Goal: Information Seeking & Learning: Learn about a topic

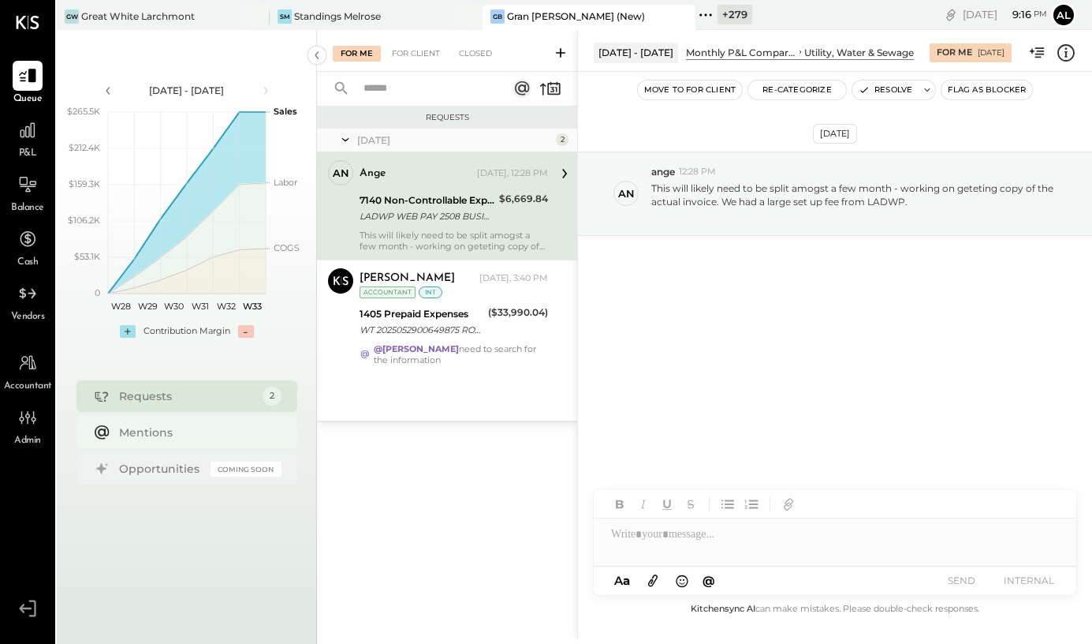
click at [155, 425] on div "Mentions" at bounding box center [196, 432] width 155 height 16
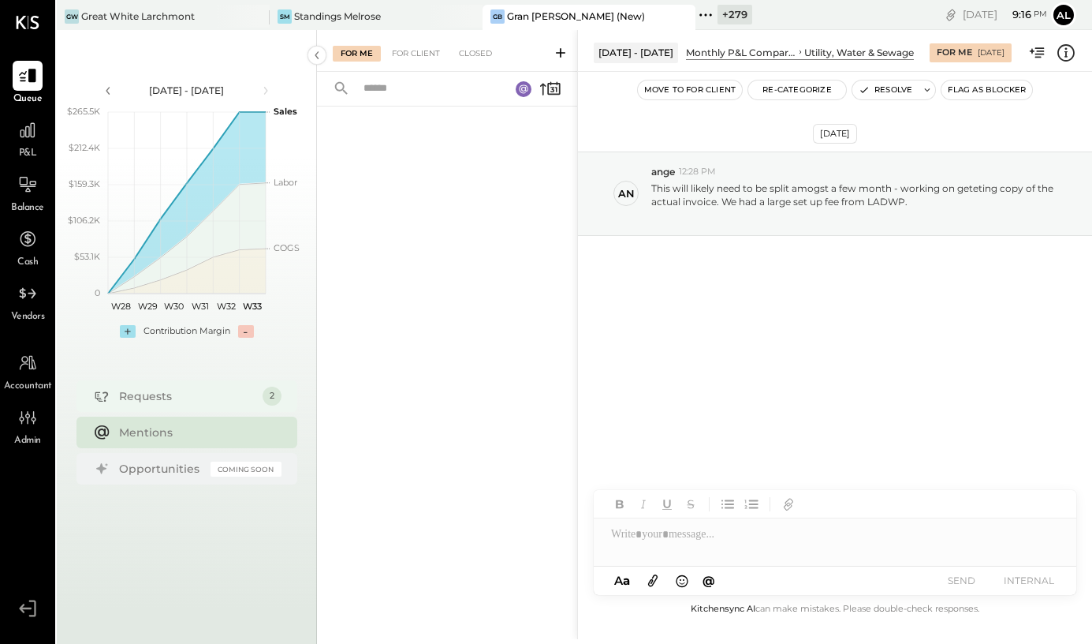
click at [158, 394] on div "Requests" at bounding box center [187, 396] width 136 height 16
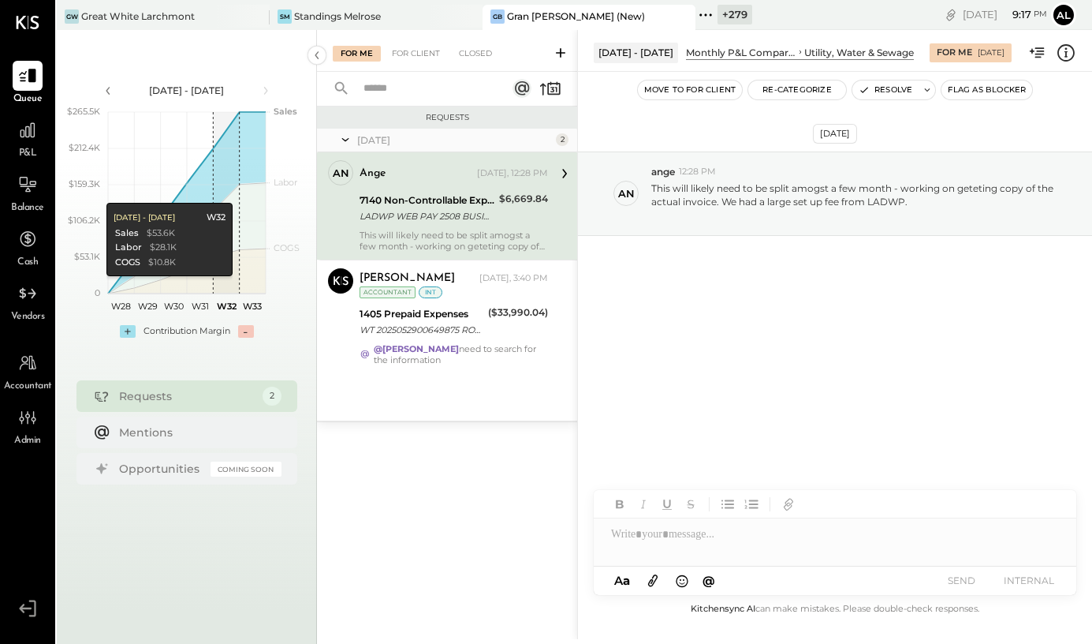
click at [422, 397] on div "Today 2 an ange Accountant ange Today, 12:28 PM 7140 Non-Controllable Expenses:…" at bounding box center [447, 275] width 260 height 292
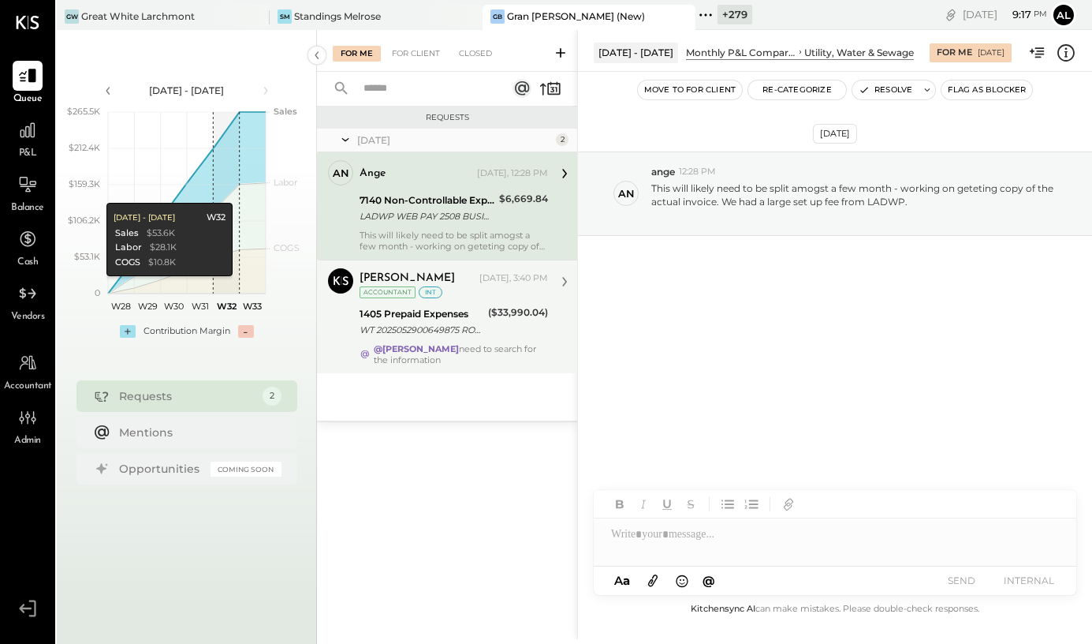
click at [460, 307] on div "1405 Prepaid Expenses" at bounding box center [422, 314] width 124 height 16
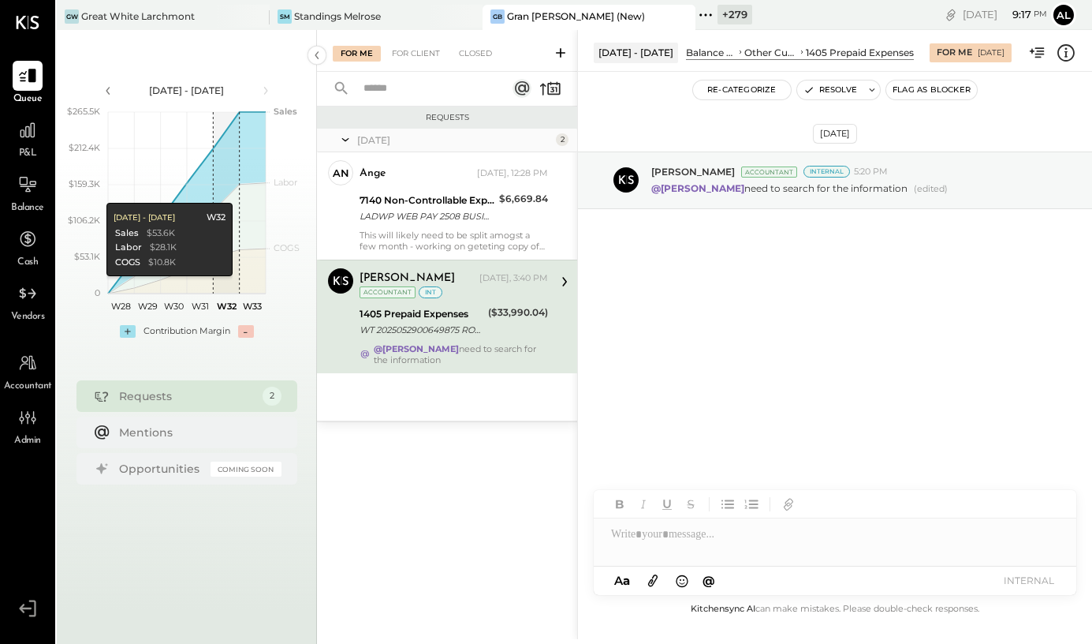
click at [407, 63] on div "For Me For Client Closed" at bounding box center [447, 51] width 260 height 42
click at [407, 60] on div "For Client" at bounding box center [416, 54] width 64 height 16
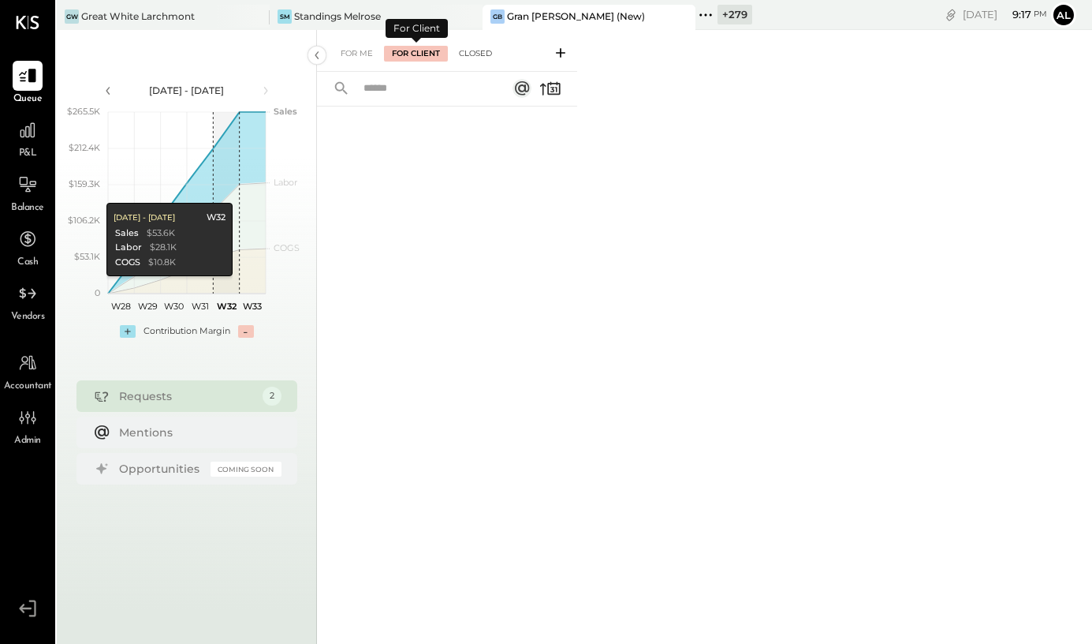
click at [474, 58] on div "Closed" at bounding box center [475, 54] width 49 height 16
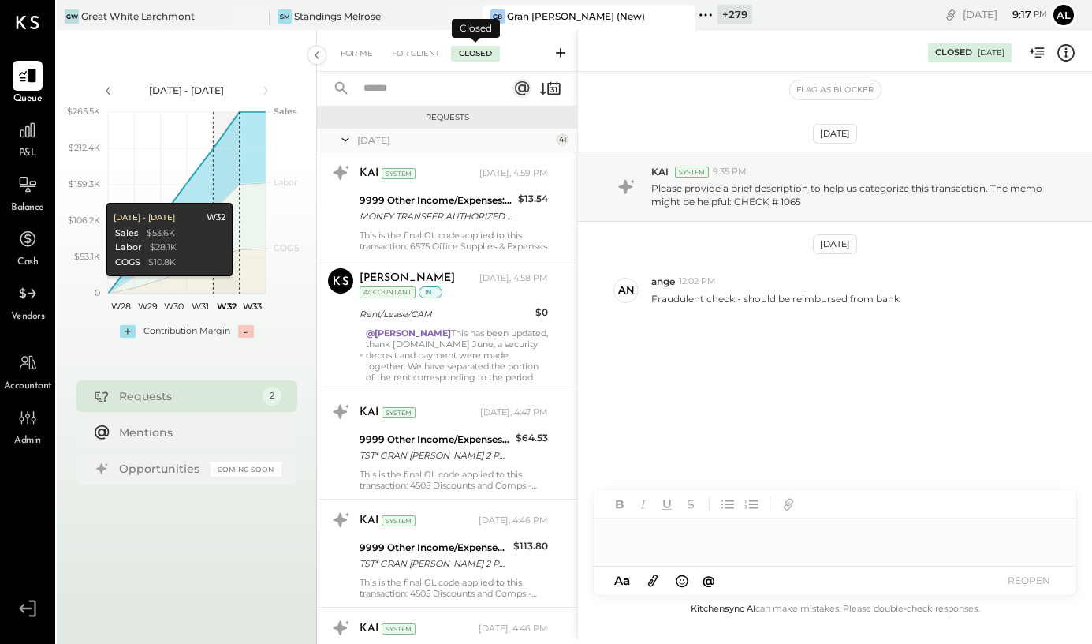
scroll to position [3987, 0]
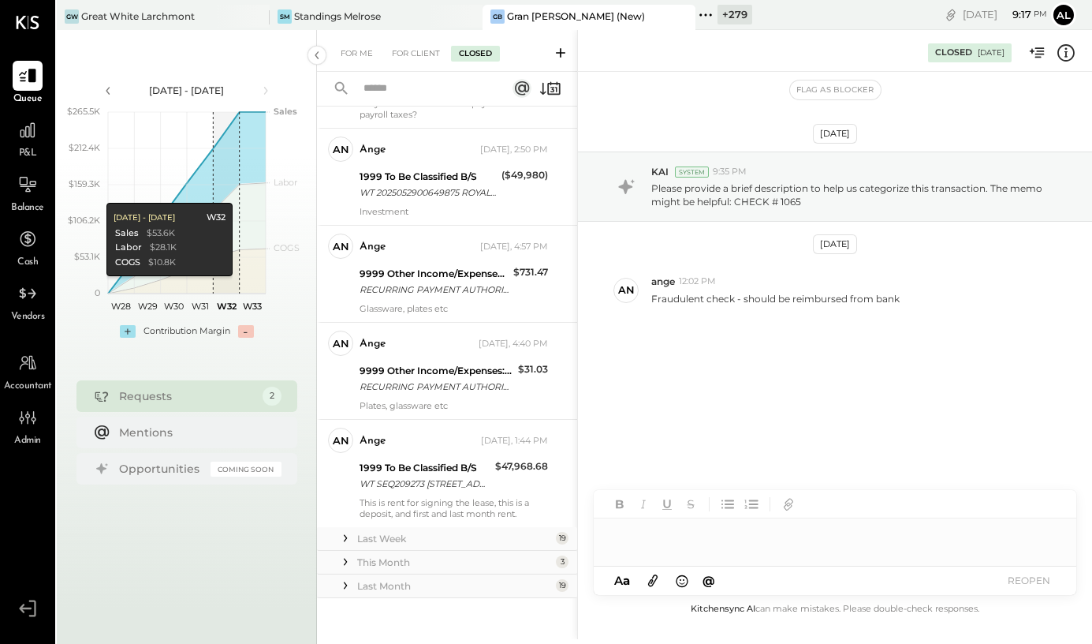
click at [626, 541] on div at bounding box center [835, 534] width 483 height 32
click at [344, 536] on icon at bounding box center [346, 538] width 16 height 16
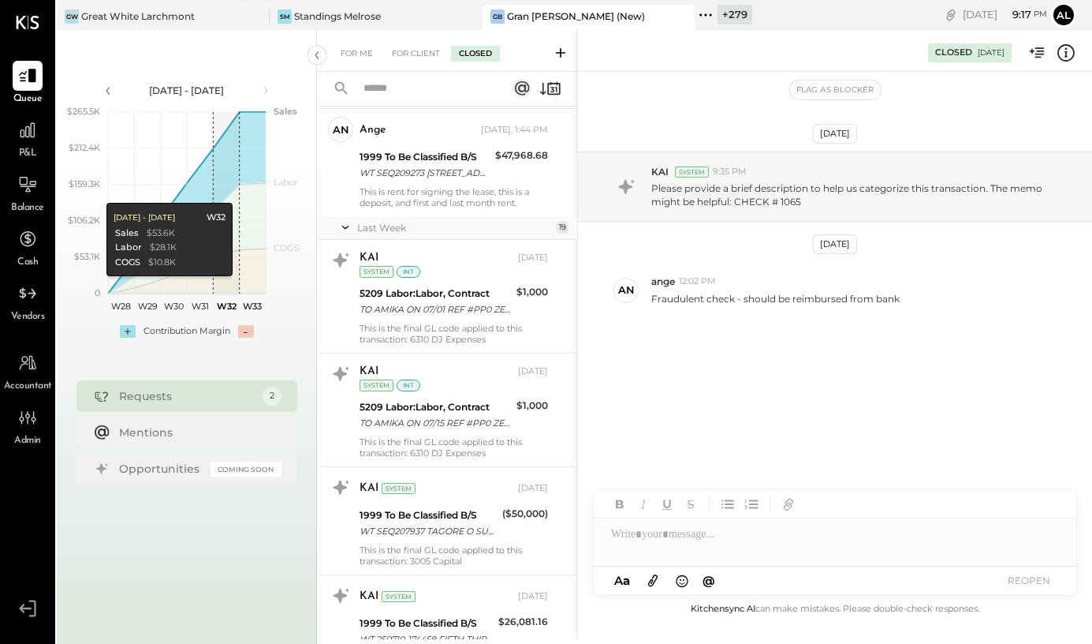
scroll to position [4311, 0]
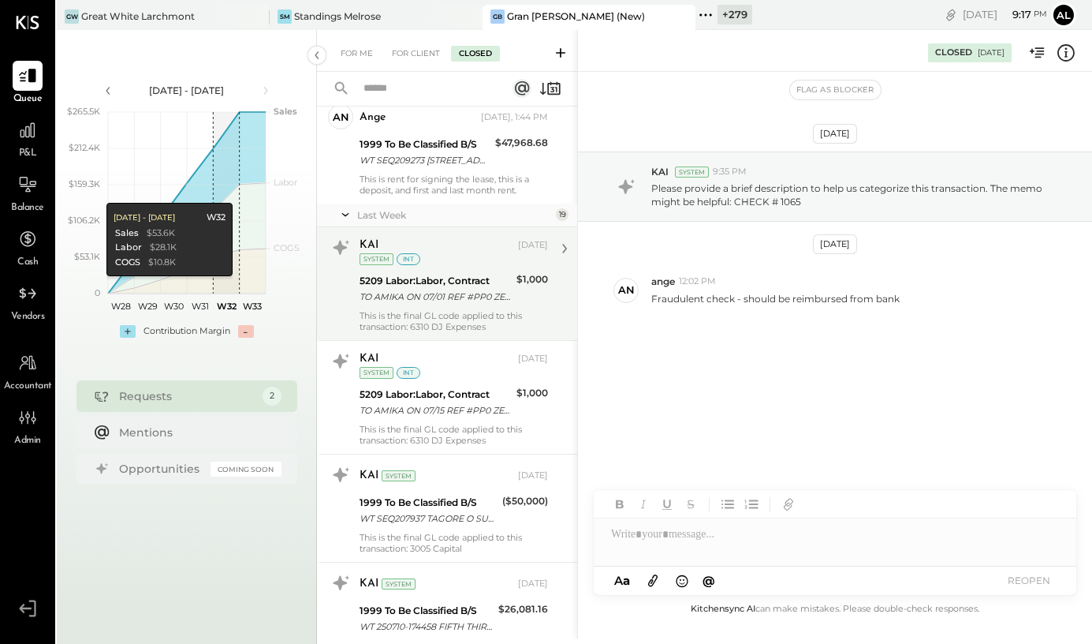
click at [446, 325] on div "This is the final GL code applied to this transaction: 6310 DJ Expenses" at bounding box center [454, 321] width 188 height 22
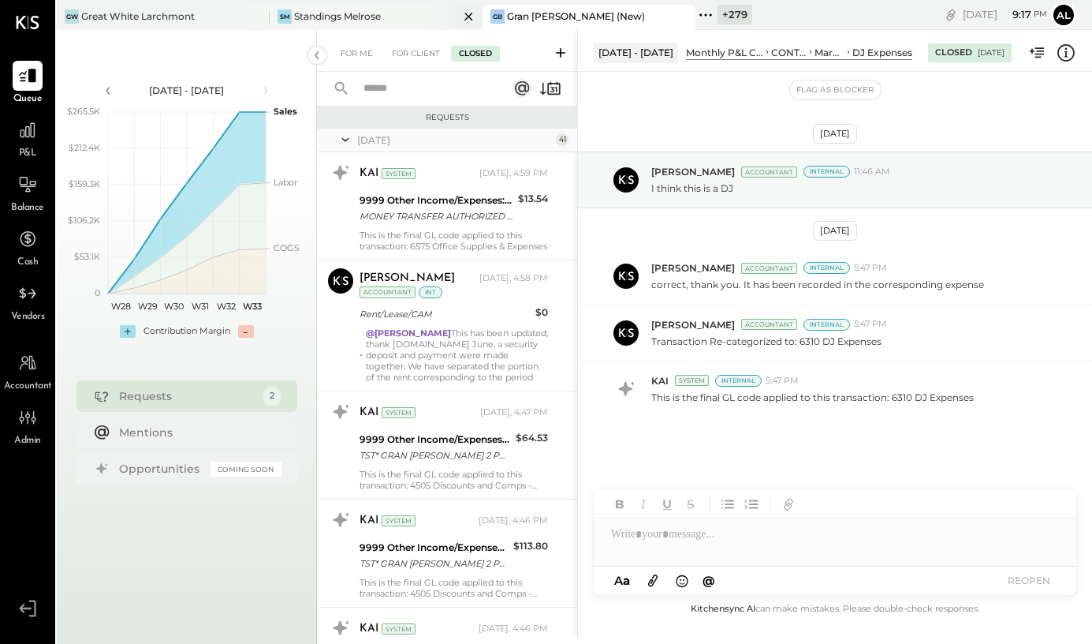
click at [459, 17] on icon at bounding box center [469, 16] width 20 height 19
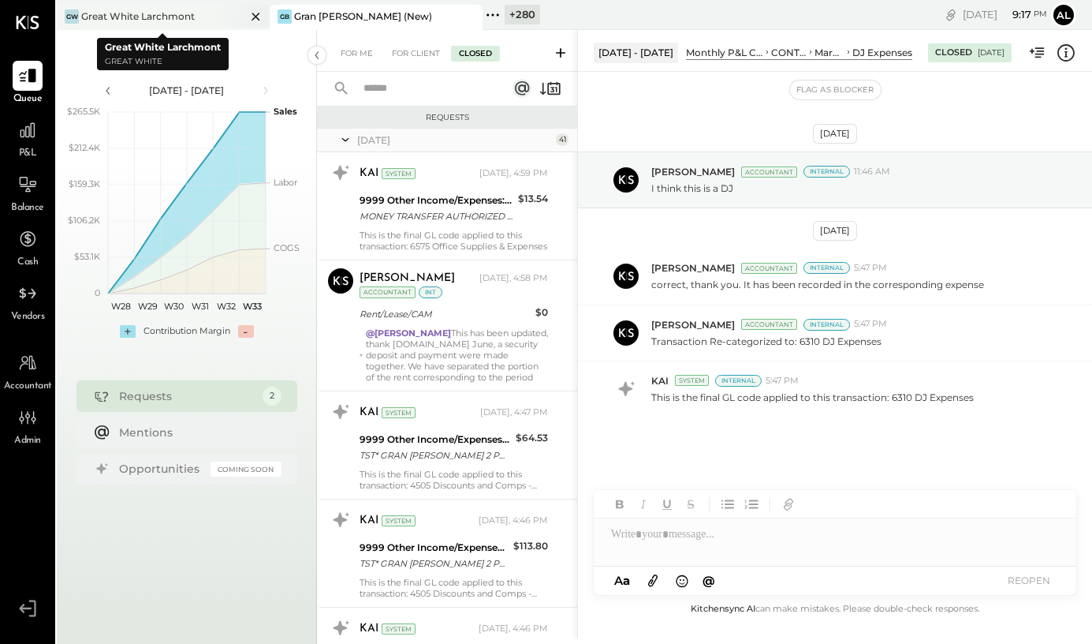
click at [255, 11] on icon at bounding box center [256, 16] width 20 height 19
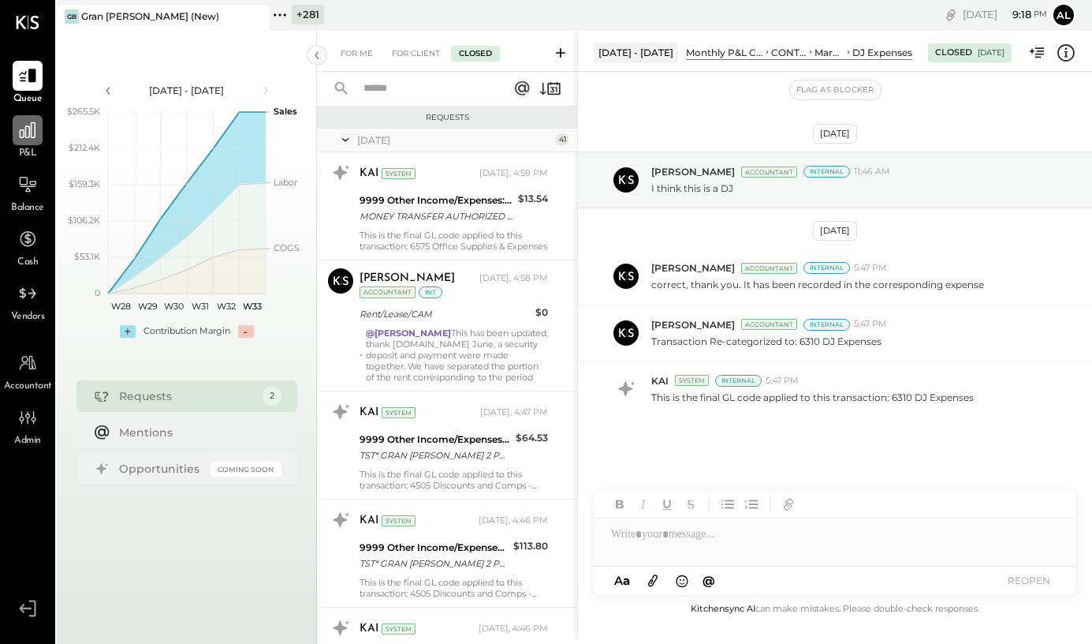
click at [19, 130] on icon at bounding box center [27, 130] width 21 height 21
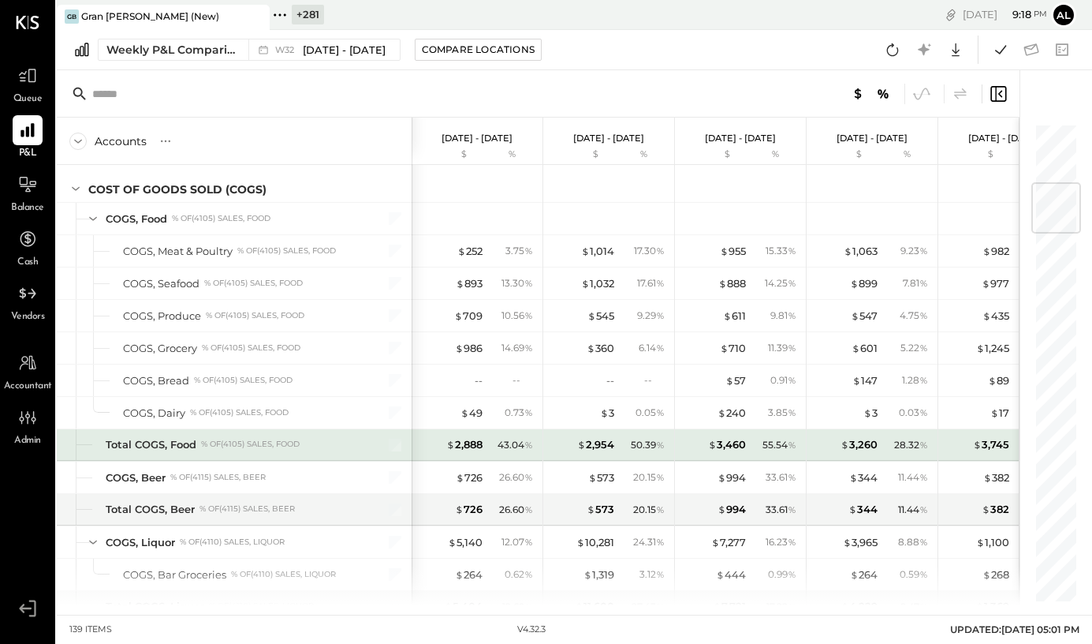
scroll to position [511, 0]
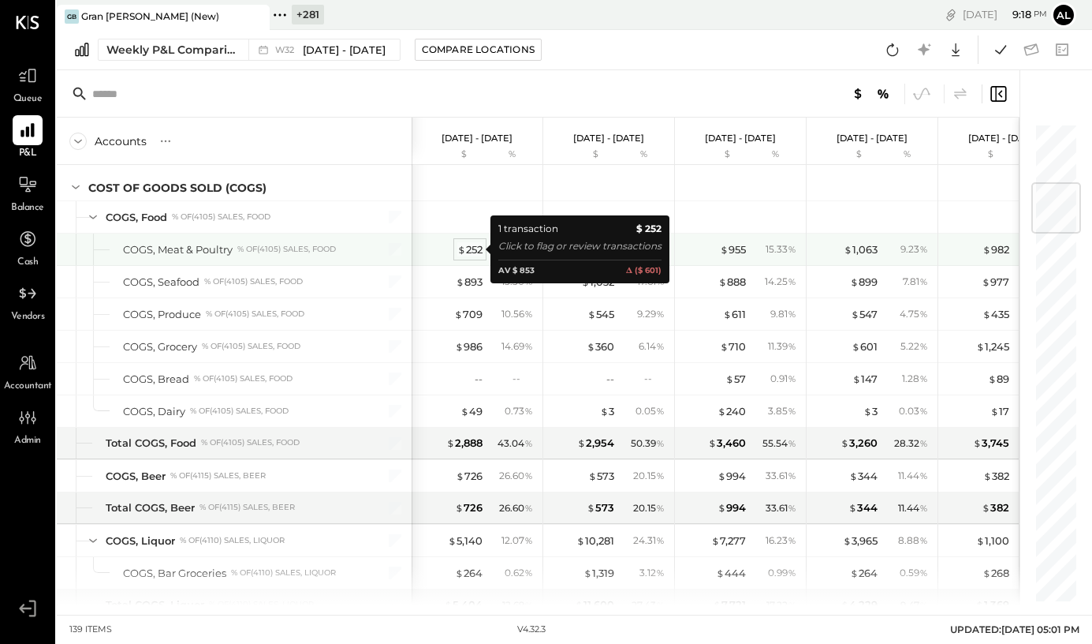
click at [473, 248] on div "$ 252" at bounding box center [469, 249] width 25 height 15
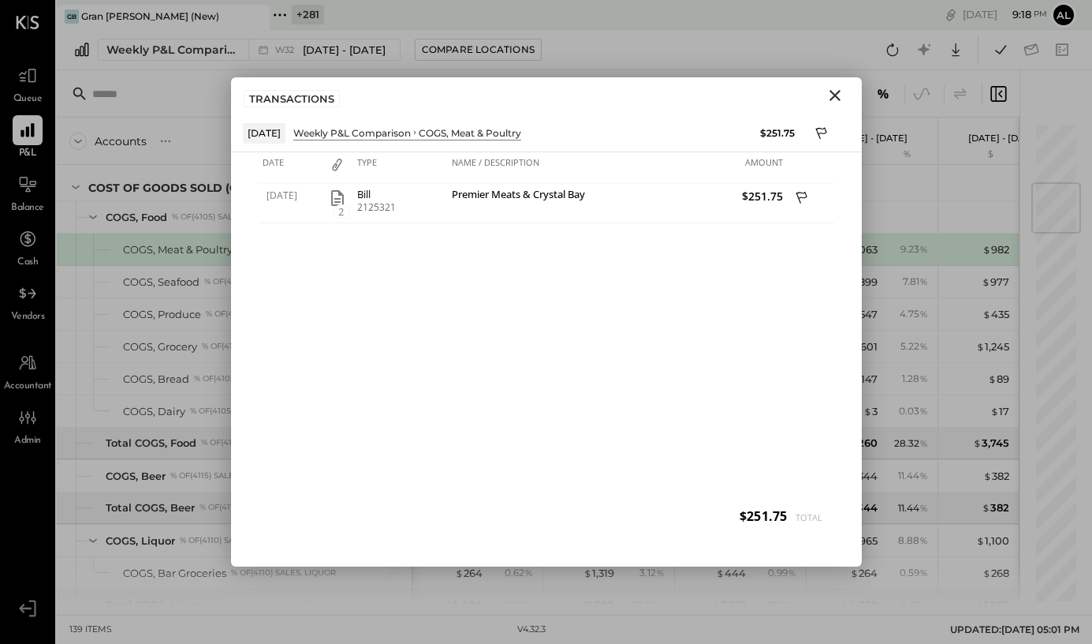
click at [834, 96] on icon "Close" at bounding box center [835, 95] width 11 height 11
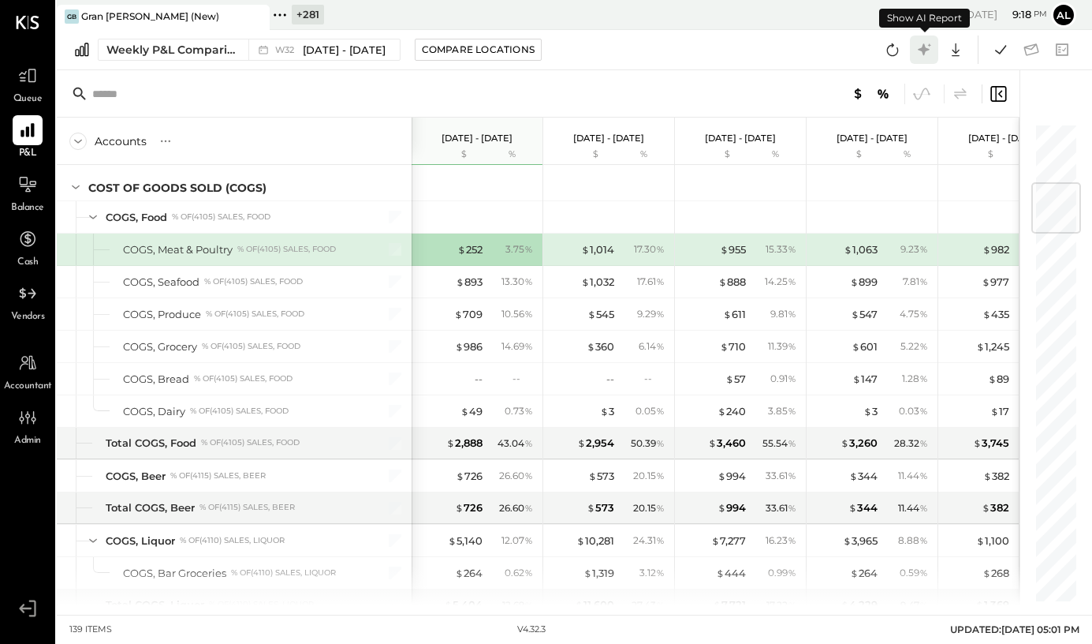
click at [926, 50] on icon at bounding box center [924, 49] width 12 height 12
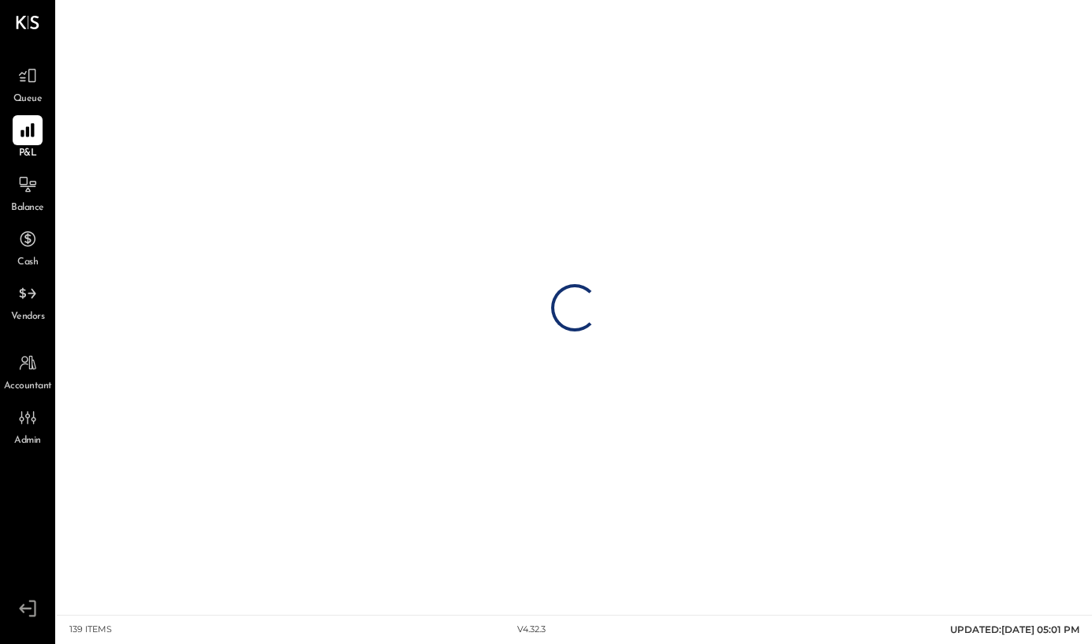
drag, startPoint x: 789, startPoint y: 157, endPoint x: 544, endPoint y: 138, distance: 246.0
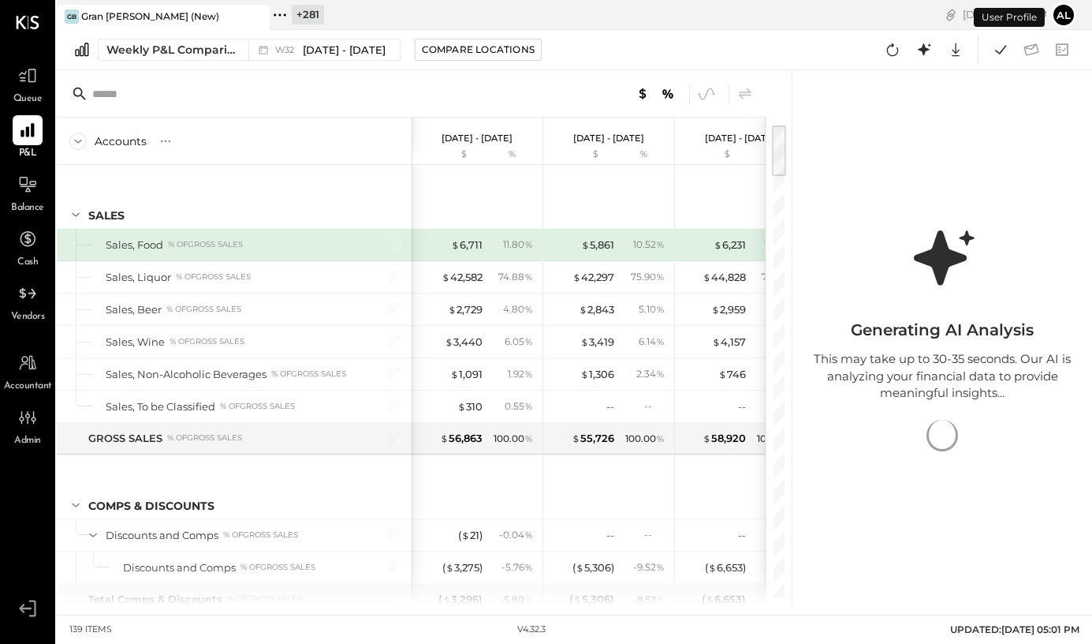
click at [838, 46] on div "Weekly P&L Comparison W32 Aug 4 - 10, 2025 Compare Locations Google Sheets Excel" at bounding box center [574, 50] width 1035 height 40
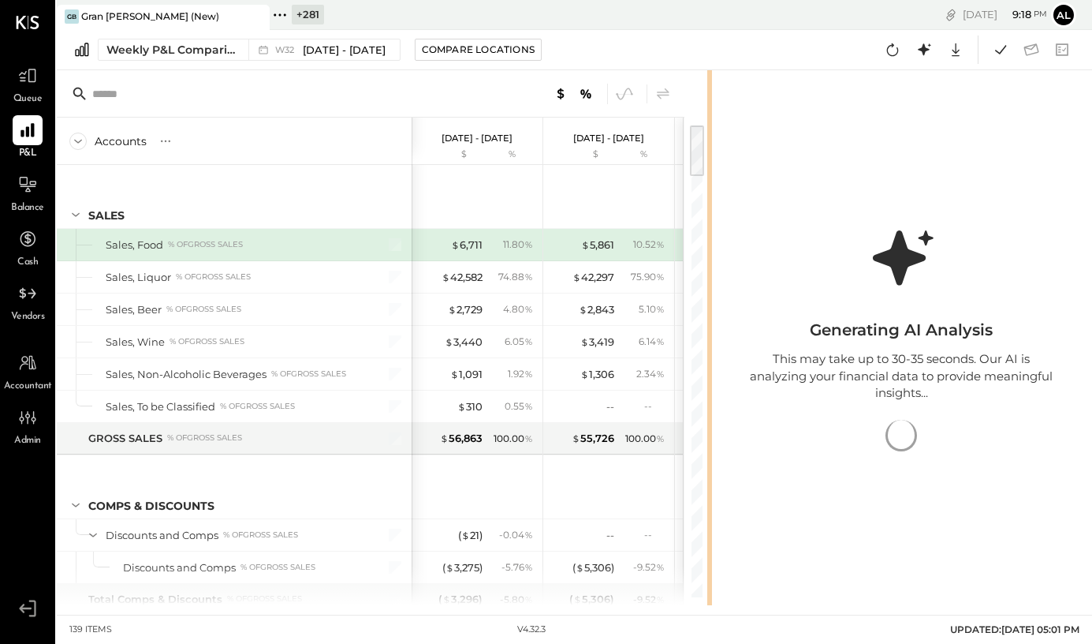
drag, startPoint x: 789, startPoint y: 91, endPoint x: 763, endPoint y: 91, distance: 26.0
click at [763, 91] on div "Accounts S % GL Aug 4 - 10, 2025 $ % Jul 28 - Aug 3, 2025 $ % Jul 21 - 27, 2025…" at bounding box center [574, 337] width 1035 height 535
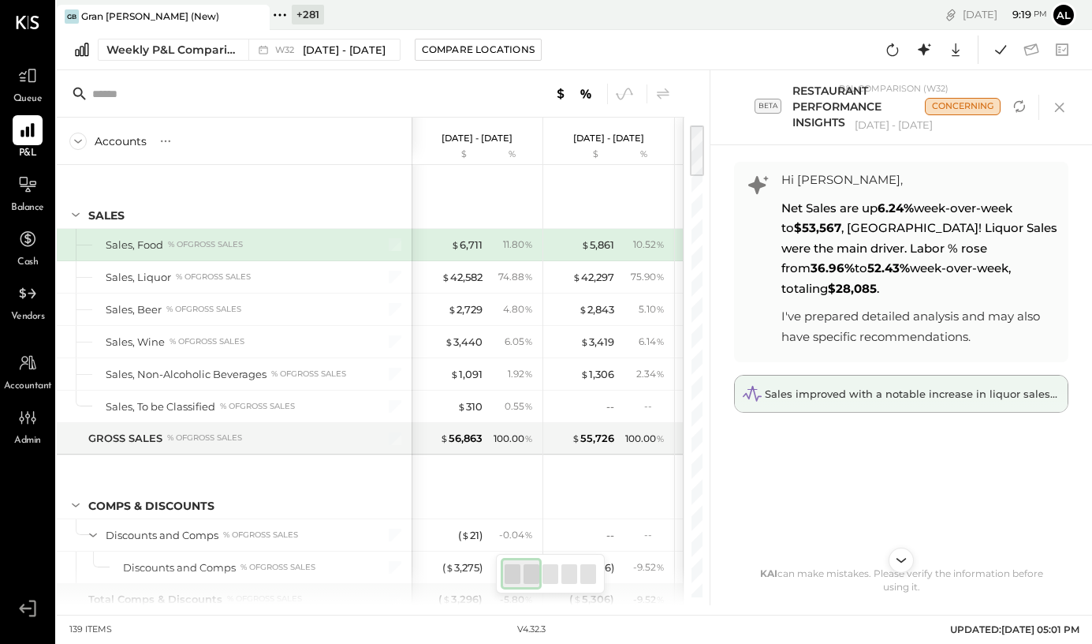
scroll to position [23, 0]
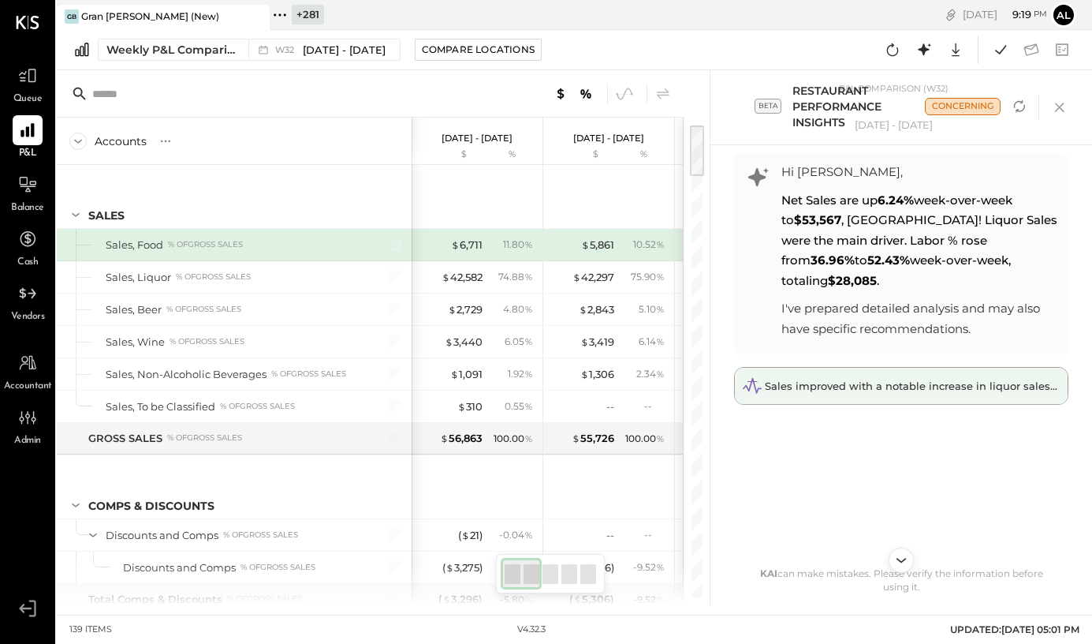
click at [927, 379] on span "Sales improved with a notable increase in liquor sales, but labor costs need at…" at bounding box center [991, 385] width 453 height 13
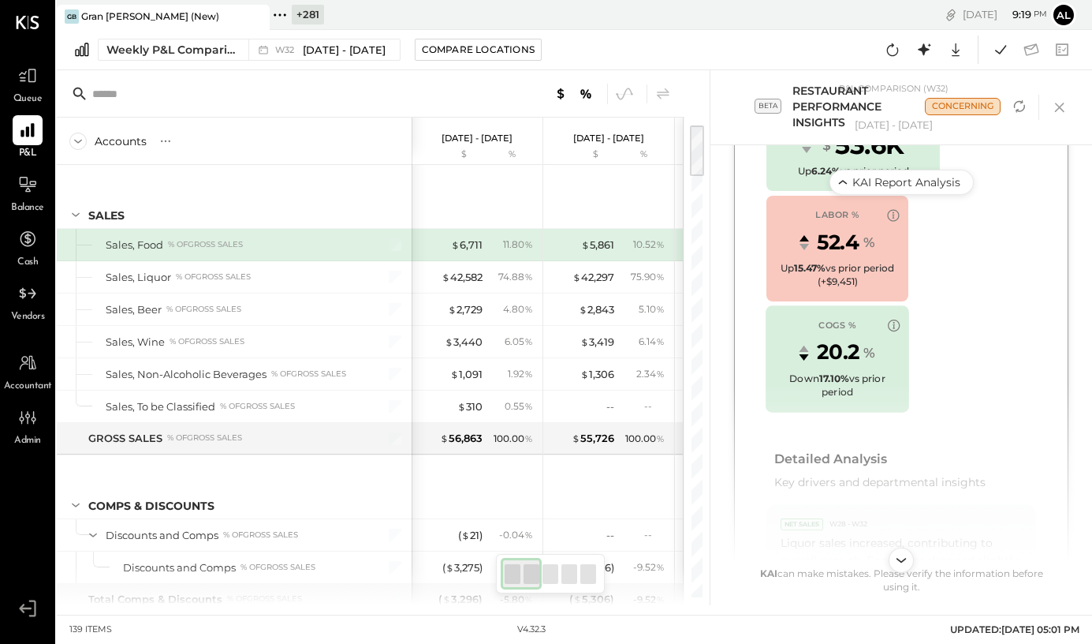
scroll to position [929, 0]
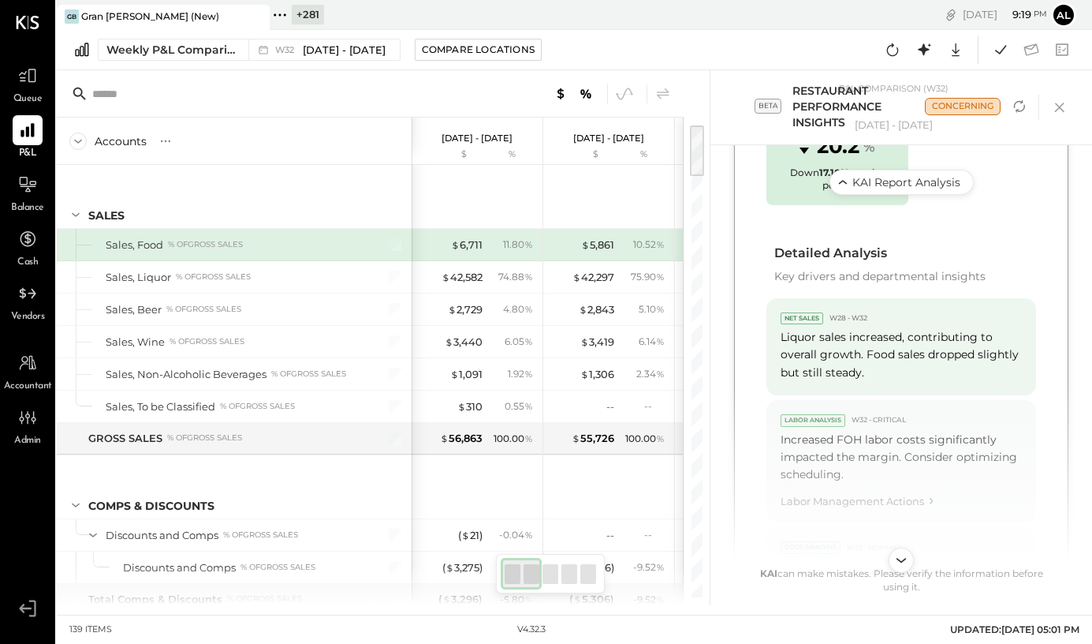
click at [864, 350] on div "Liquor sales increased, contributing to overall growth. Food sales dropped slig…" at bounding box center [901, 354] width 241 height 53
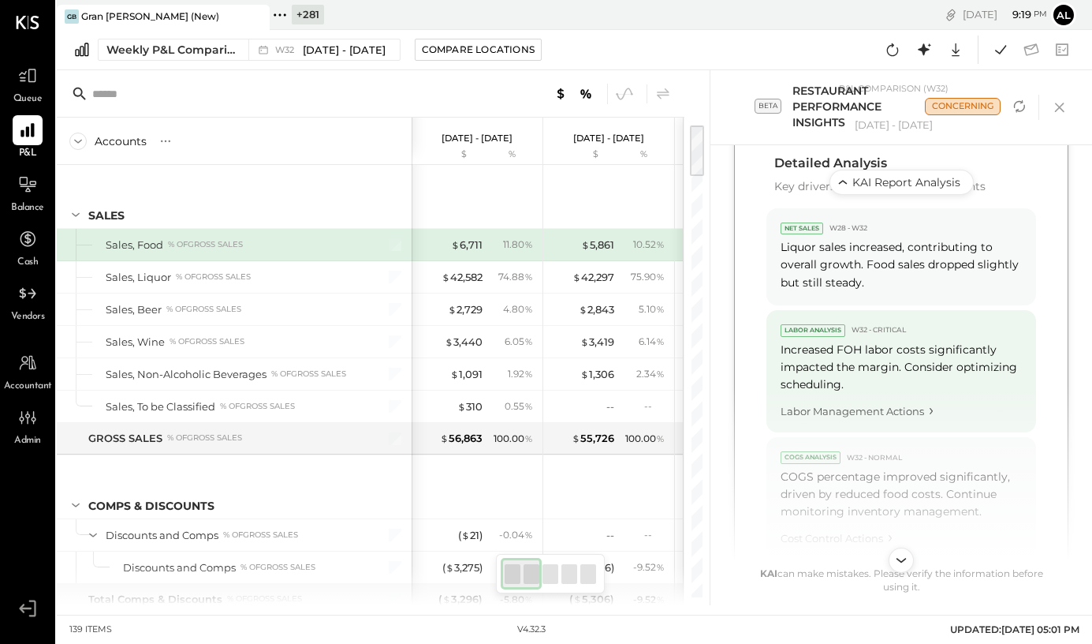
scroll to position [1058, 0]
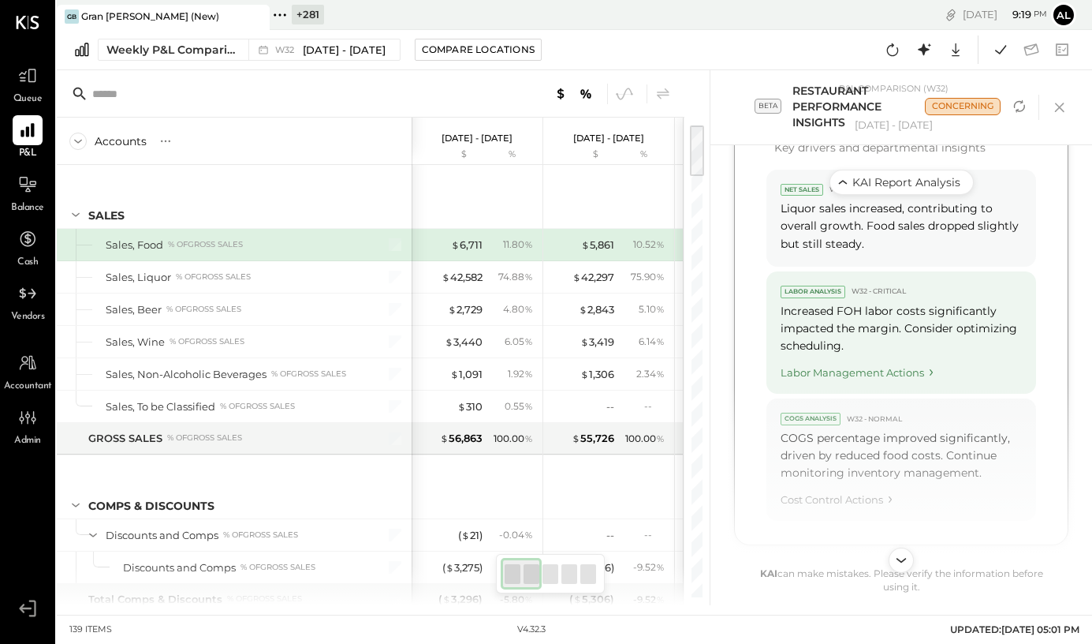
click at [910, 359] on div "Labor Management Actions" at bounding box center [901, 369] width 241 height 21
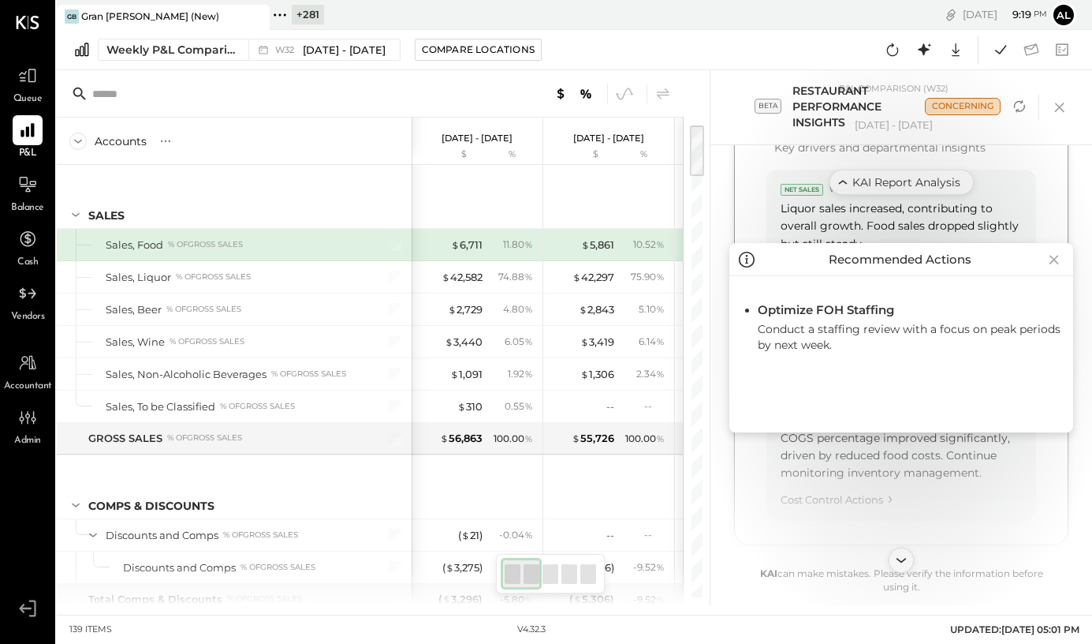
click at [1050, 259] on icon at bounding box center [1054, 259] width 22 height 25
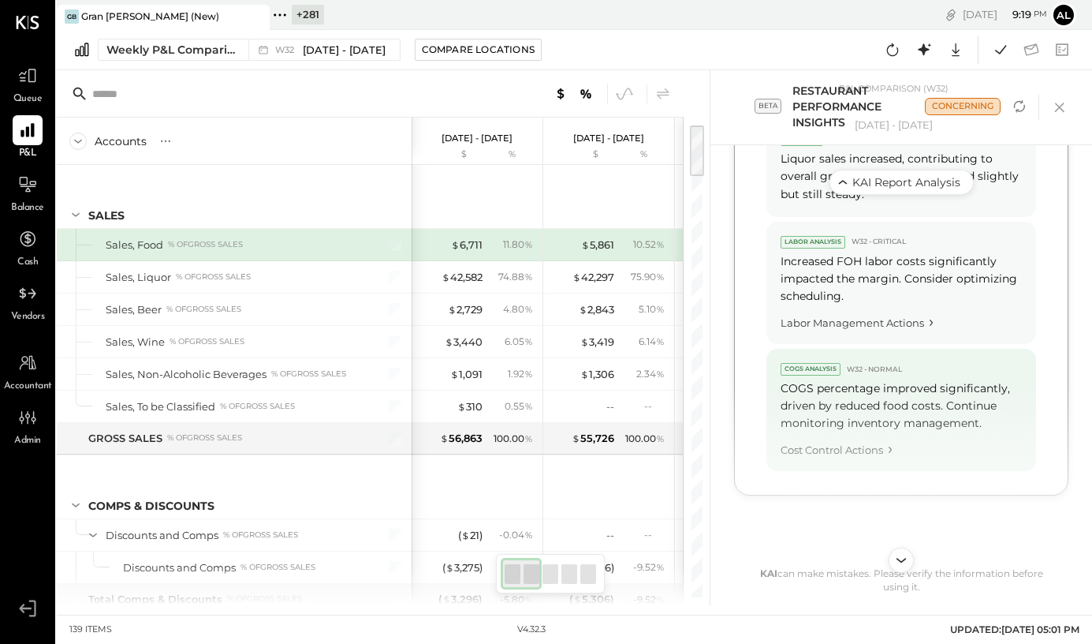
scroll to position [1096, 0]
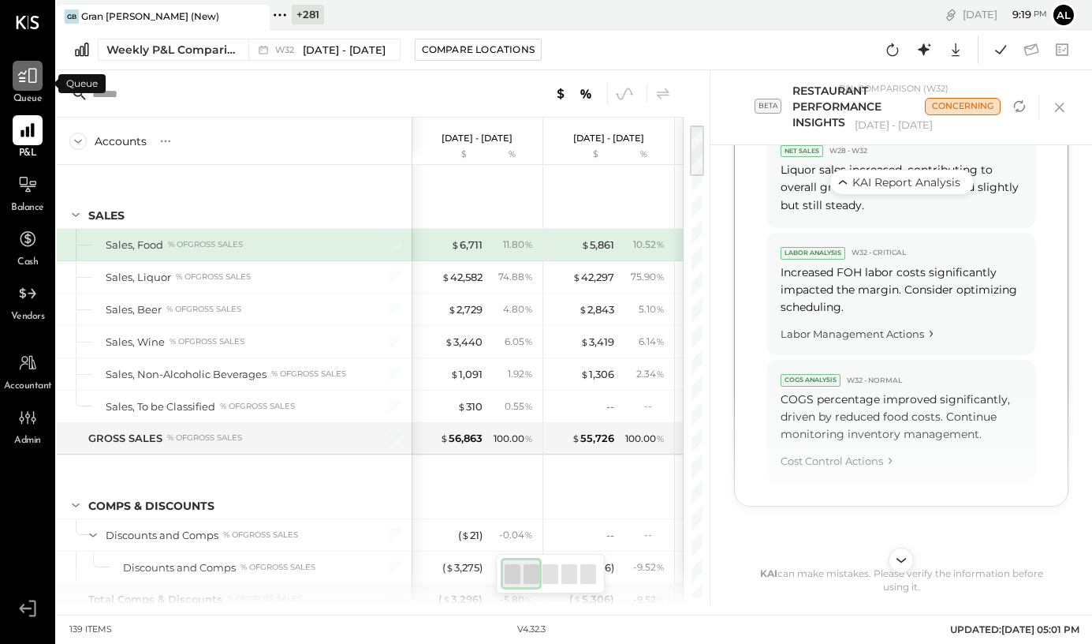
click at [30, 87] on div at bounding box center [28, 76] width 30 height 30
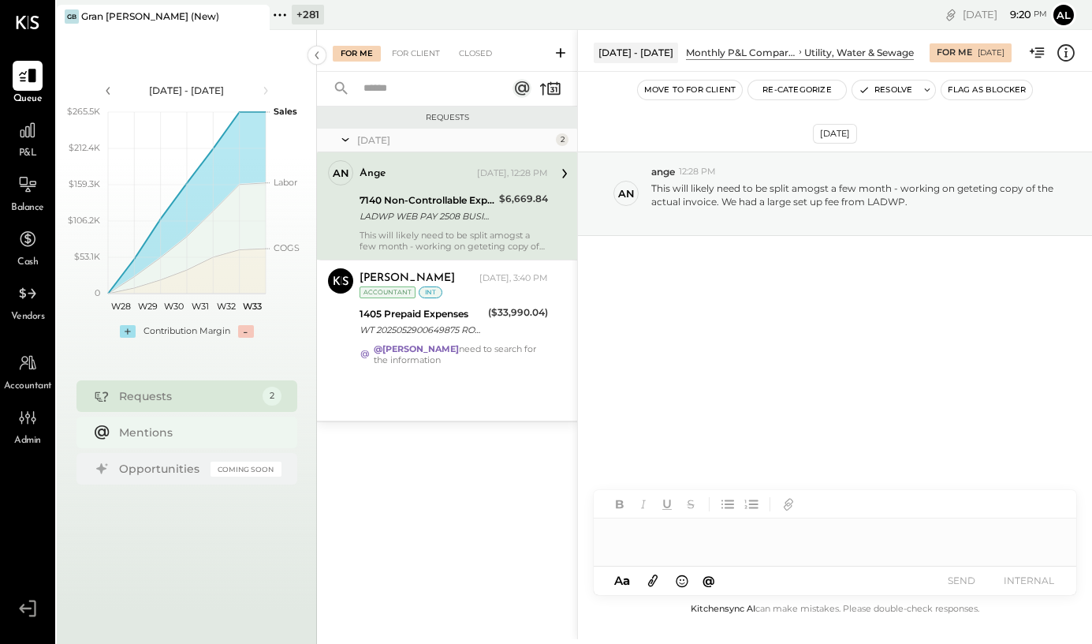
click at [140, 438] on div "Mentions" at bounding box center [196, 432] width 155 height 16
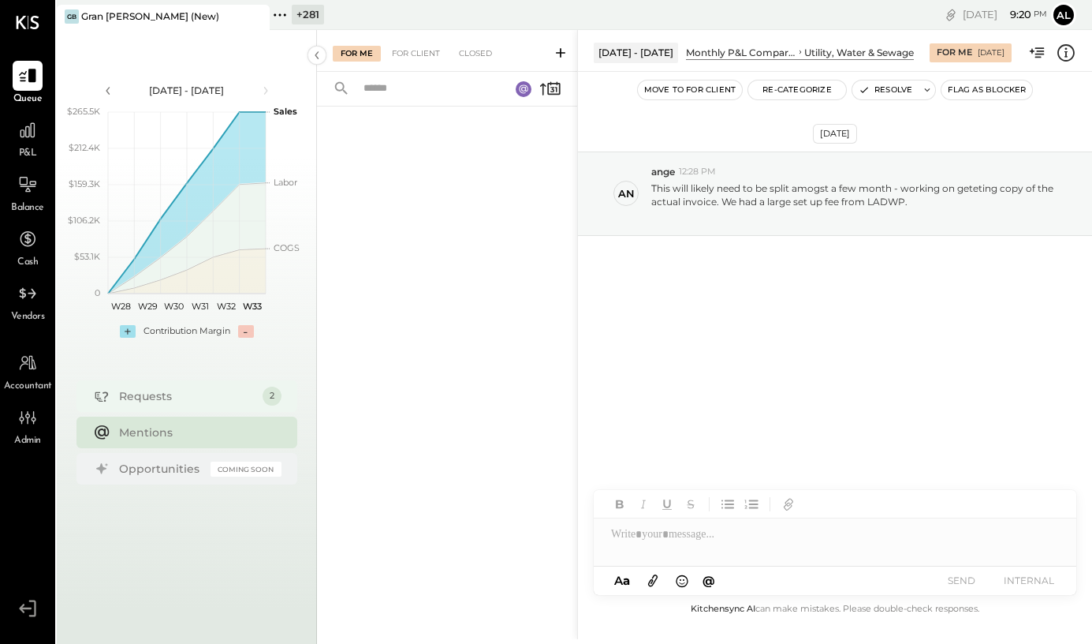
click at [151, 409] on div "Requests 2" at bounding box center [186, 396] width 221 height 32
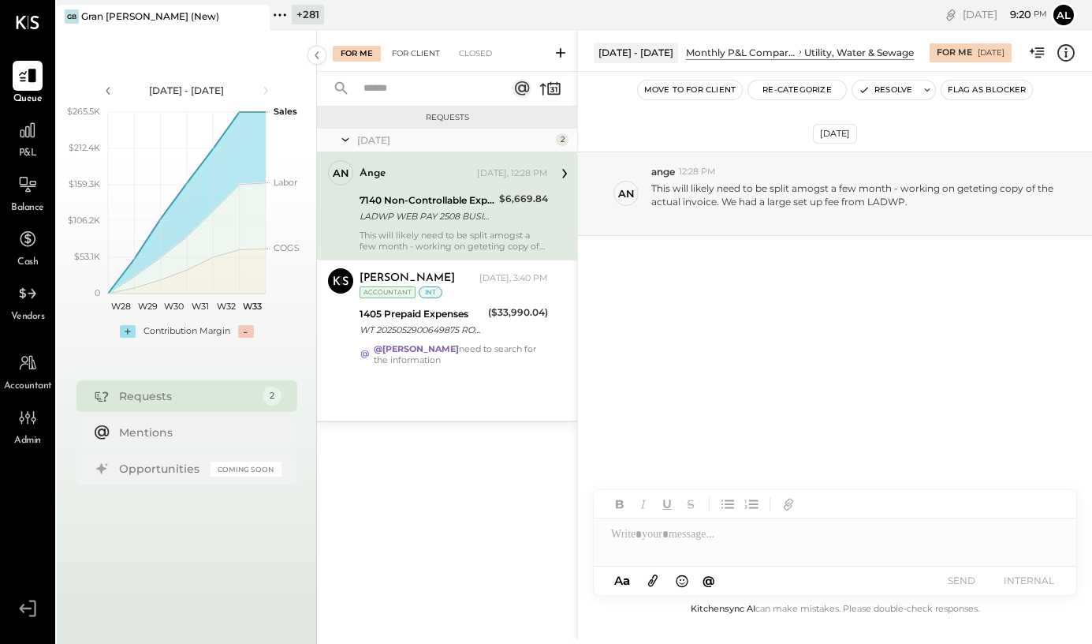
click at [419, 46] on div "For Client" at bounding box center [416, 54] width 64 height 16
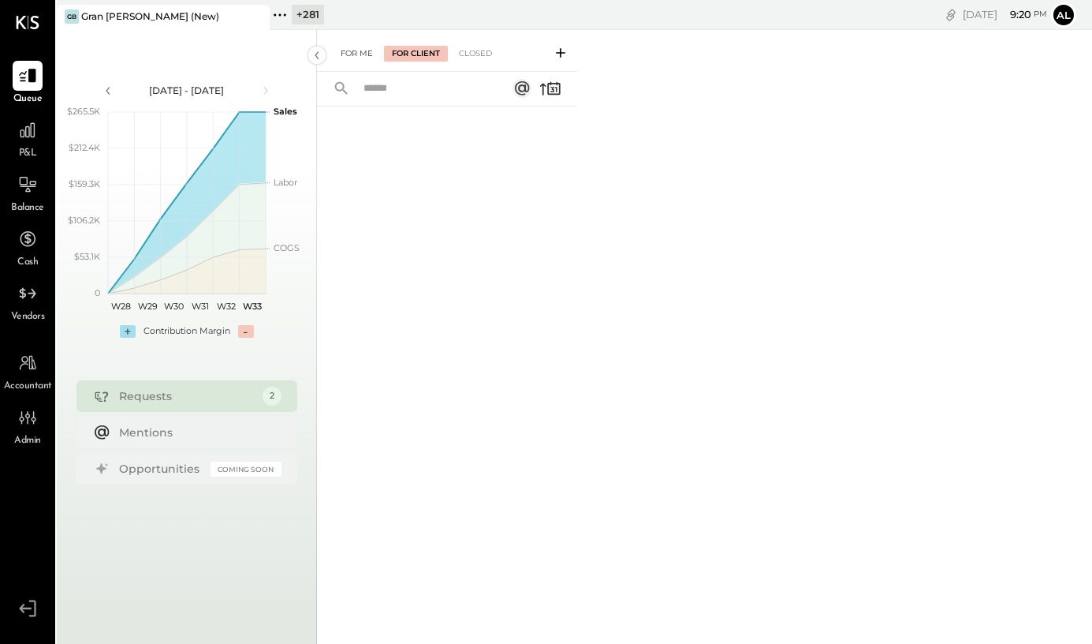
click at [353, 50] on div "For Me" at bounding box center [357, 54] width 48 height 16
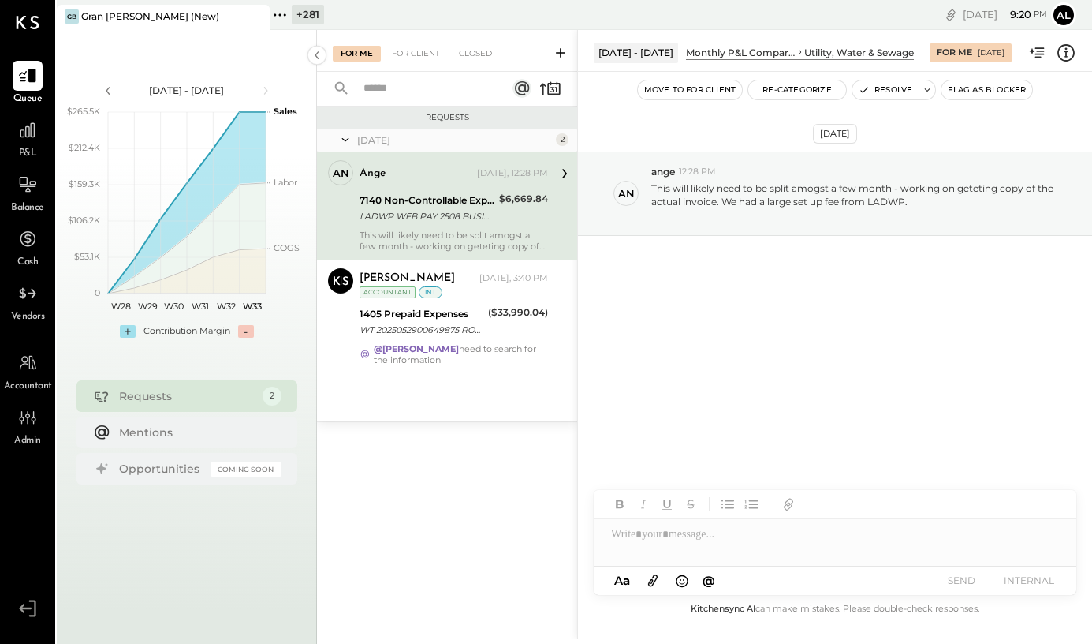
click at [452, 251] on div "This will likely need to be split amogst a few month - working on geteting copy…" at bounding box center [454, 240] width 188 height 22
click at [651, 545] on div at bounding box center [835, 534] width 483 height 32
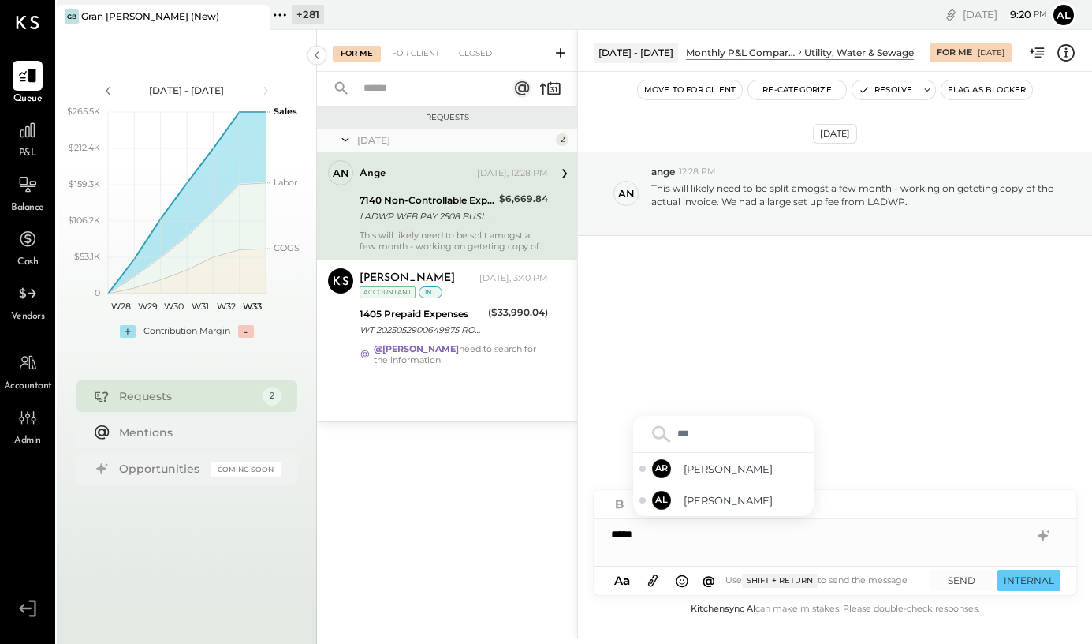
type input "****"
click at [744, 464] on span "[PERSON_NAME]" at bounding box center [746, 468] width 124 height 15
click at [23, 140] on div at bounding box center [28, 130] width 30 height 30
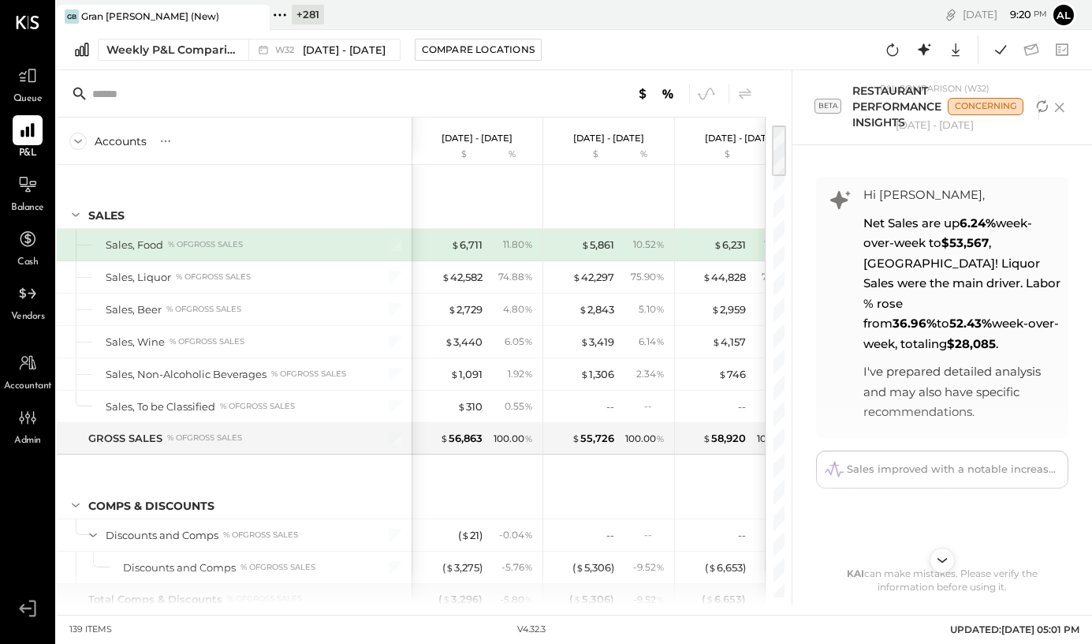
click at [31, 92] on span "Queue" at bounding box center [27, 99] width 29 height 14
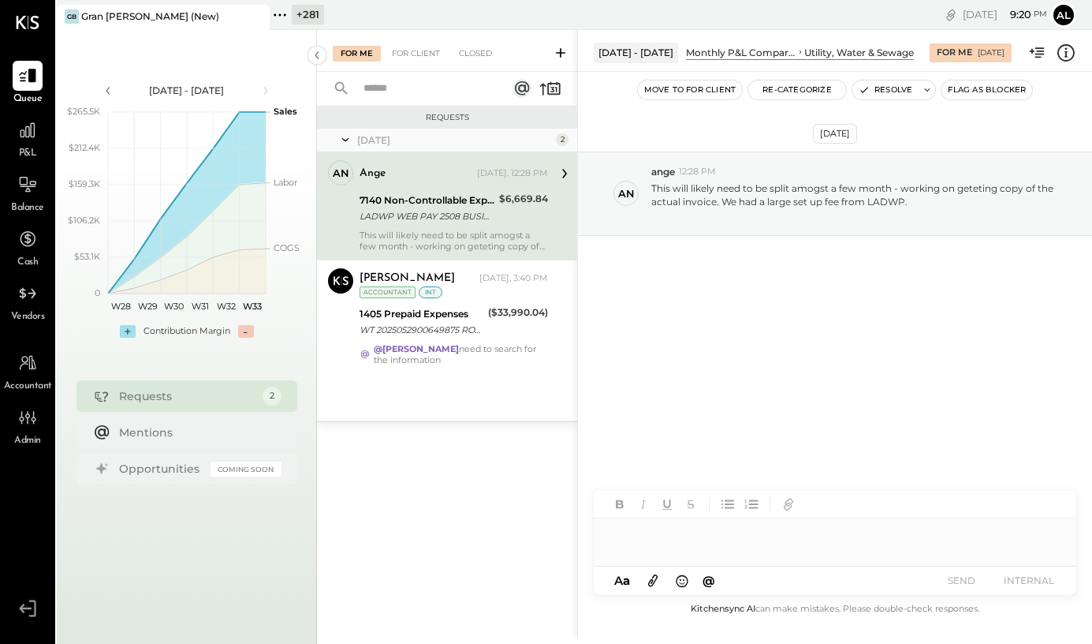
click at [653, 540] on div at bounding box center [835, 534] width 483 height 32
click at [24, 143] on div at bounding box center [28, 130] width 30 height 30
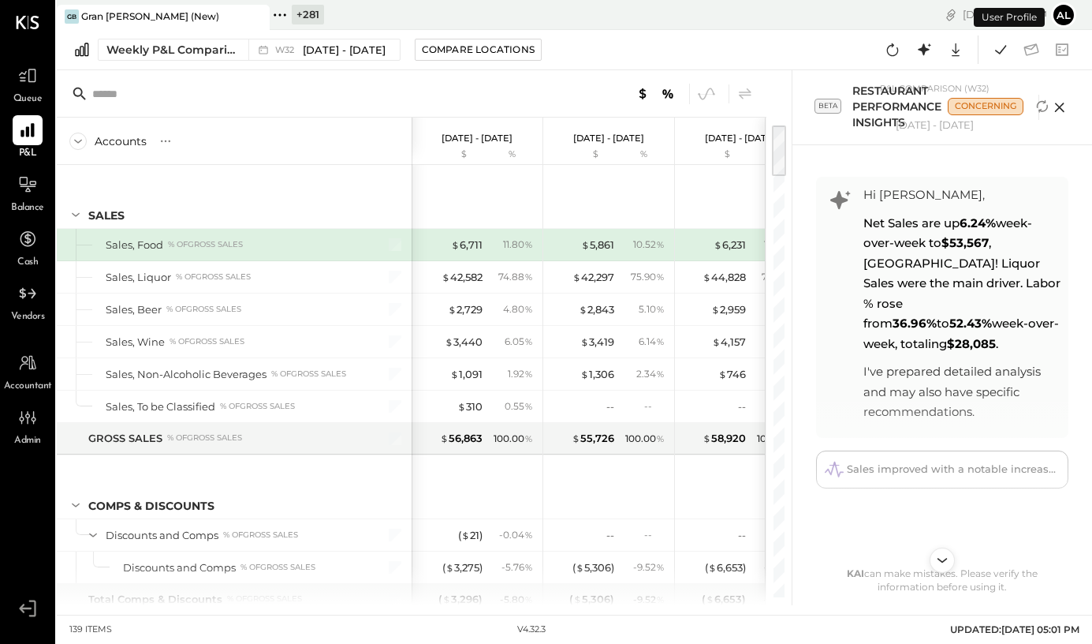
click at [1061, 105] on icon at bounding box center [1058, 107] width 9 height 9
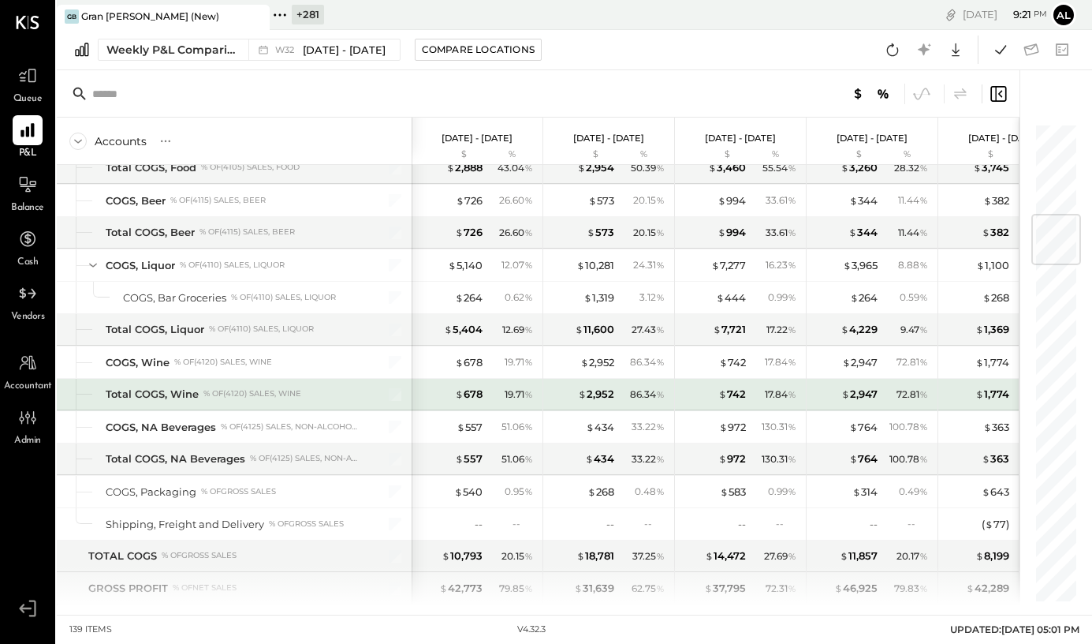
scroll to position [787, 0]
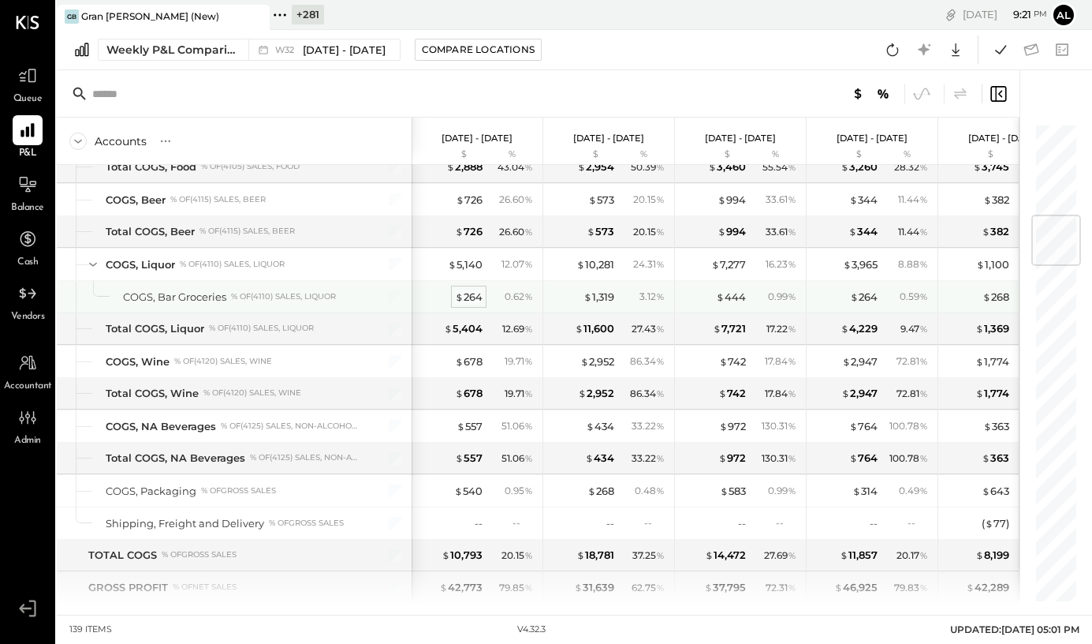
click at [472, 297] on div "$ 264" at bounding box center [469, 296] width 28 height 15
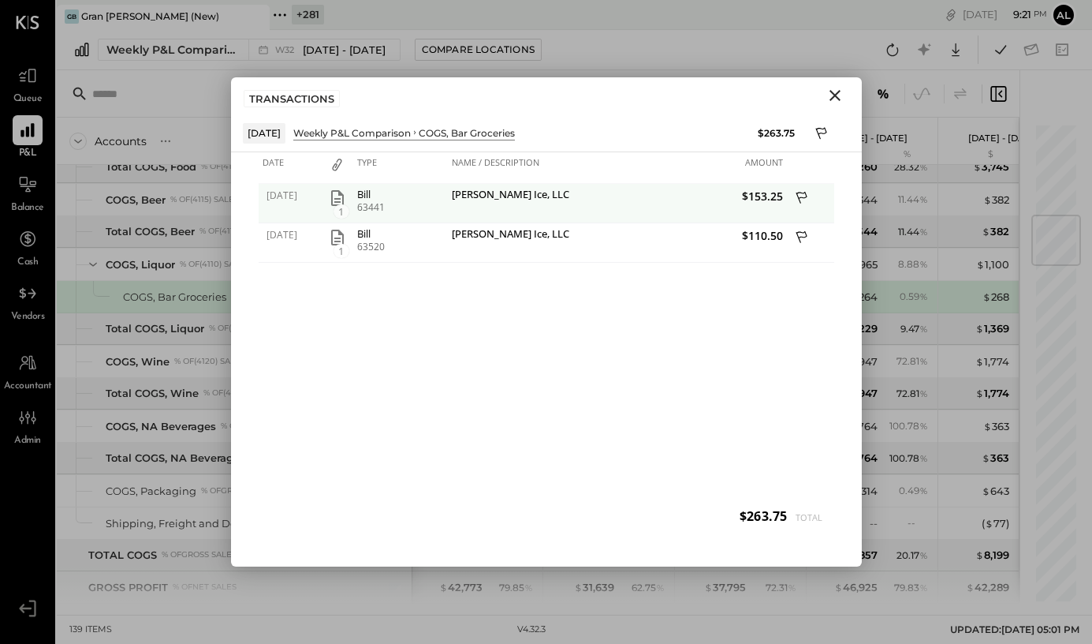
click at [342, 200] on icon "button" at bounding box center [337, 198] width 13 height 16
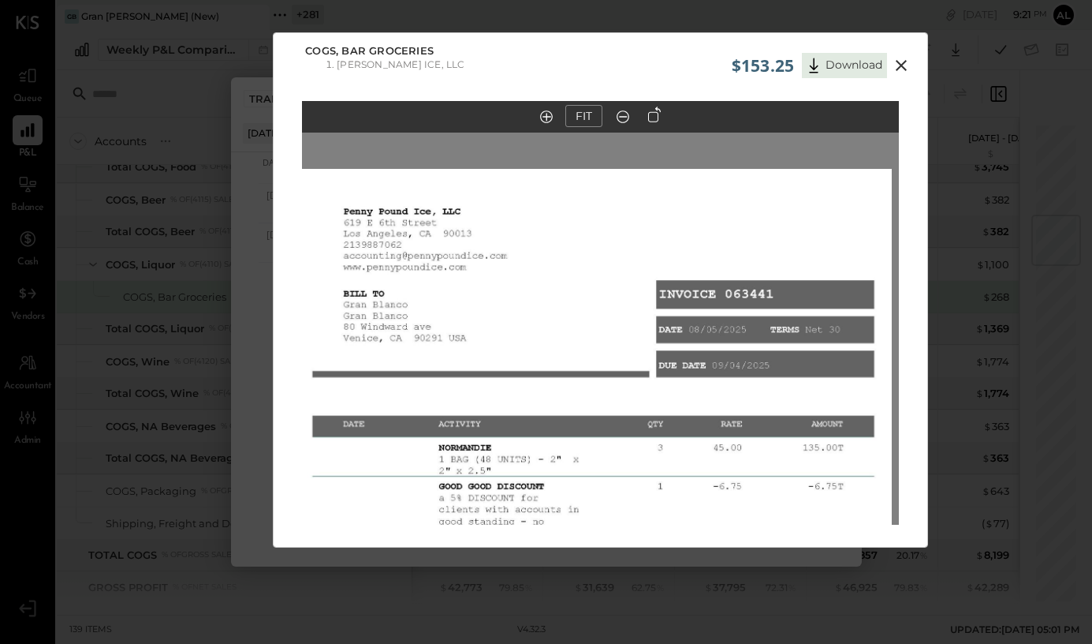
drag, startPoint x: 642, startPoint y: 226, endPoint x: 635, endPoint y: 490, distance: 263.5
click at [635, 490] on img at bounding box center [593, 555] width 597 height 773
click at [899, 69] on icon at bounding box center [901, 65] width 19 height 19
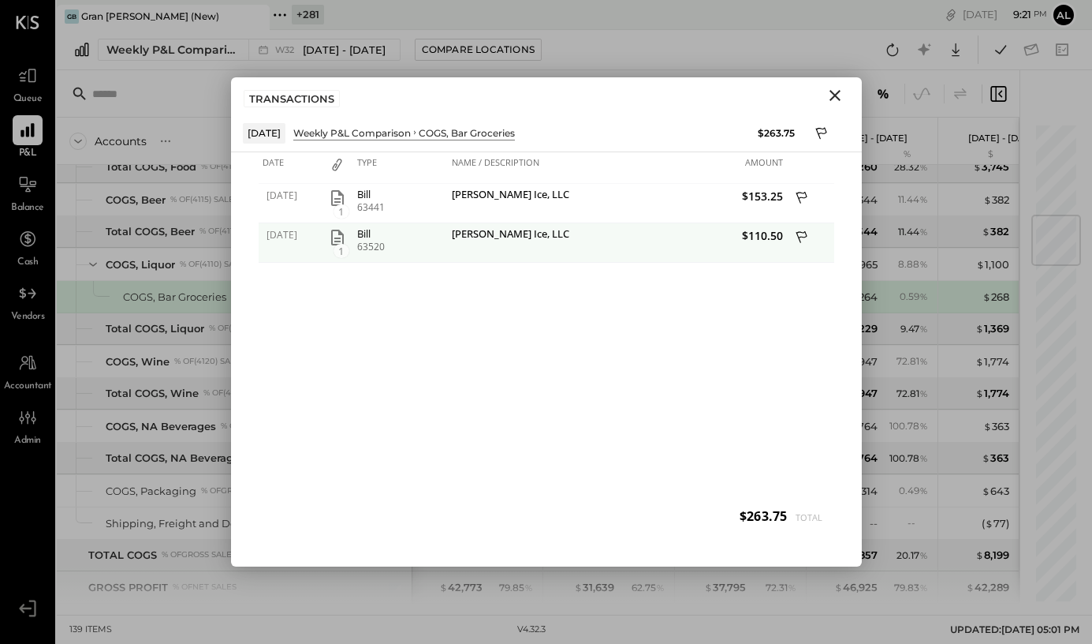
click at [799, 237] on icon at bounding box center [803, 239] width 14 height 20
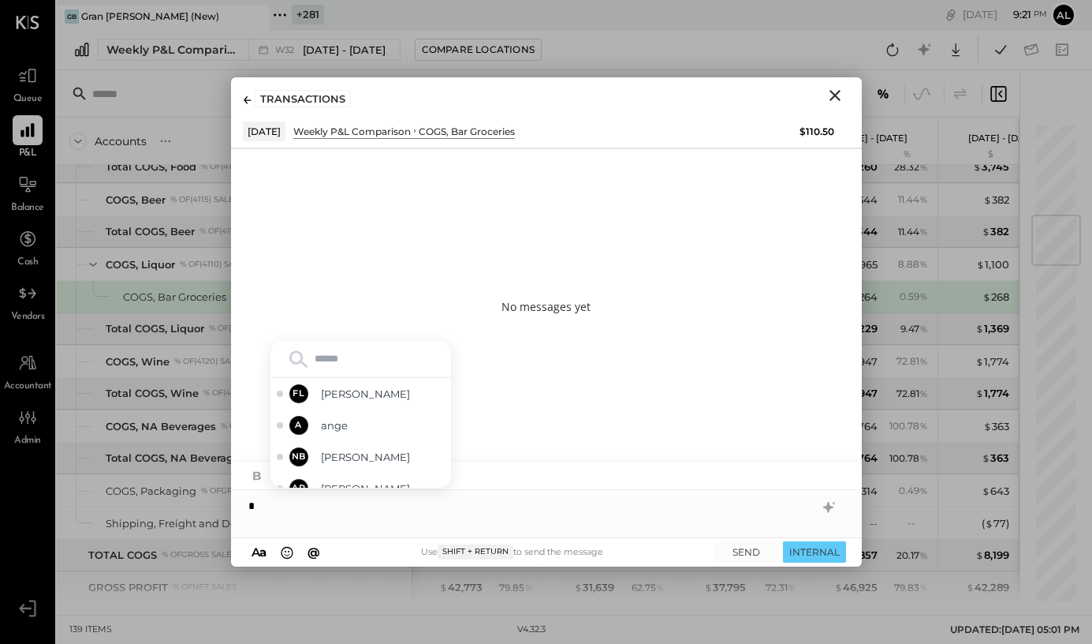
click at [828, 99] on icon "Close" at bounding box center [835, 95] width 19 height 19
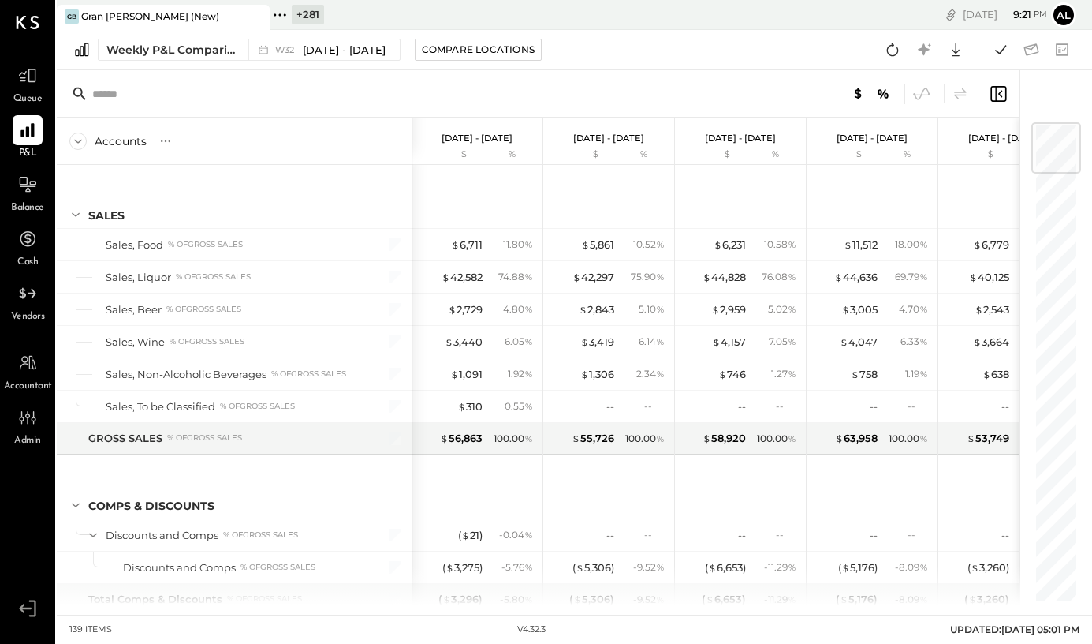
click at [998, 99] on icon at bounding box center [998, 94] width 16 height 16
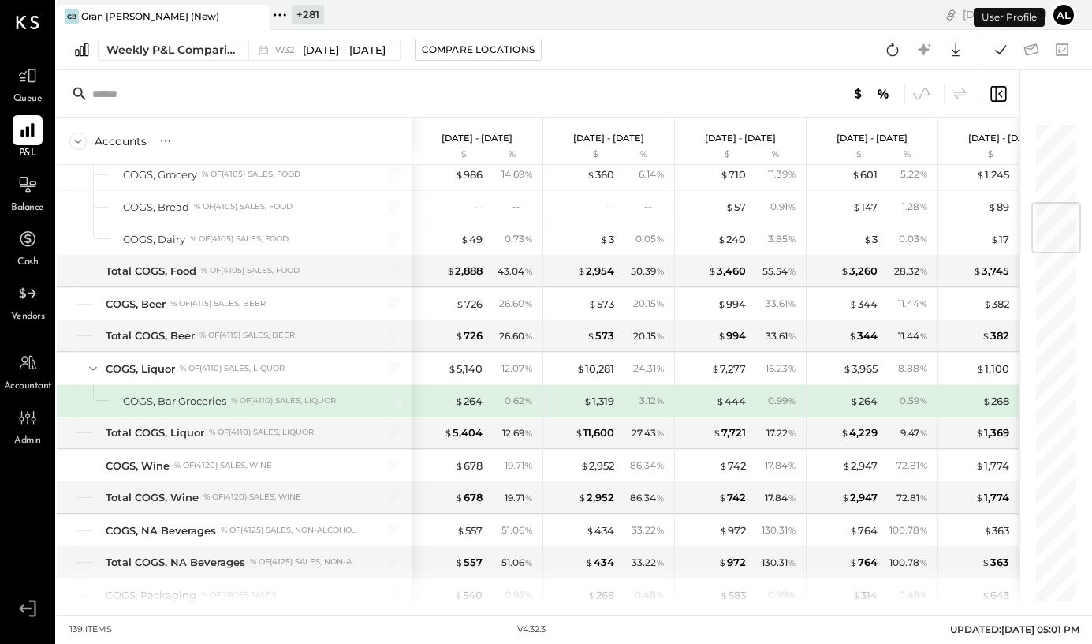
click at [1005, 90] on icon at bounding box center [998, 93] width 19 height 19
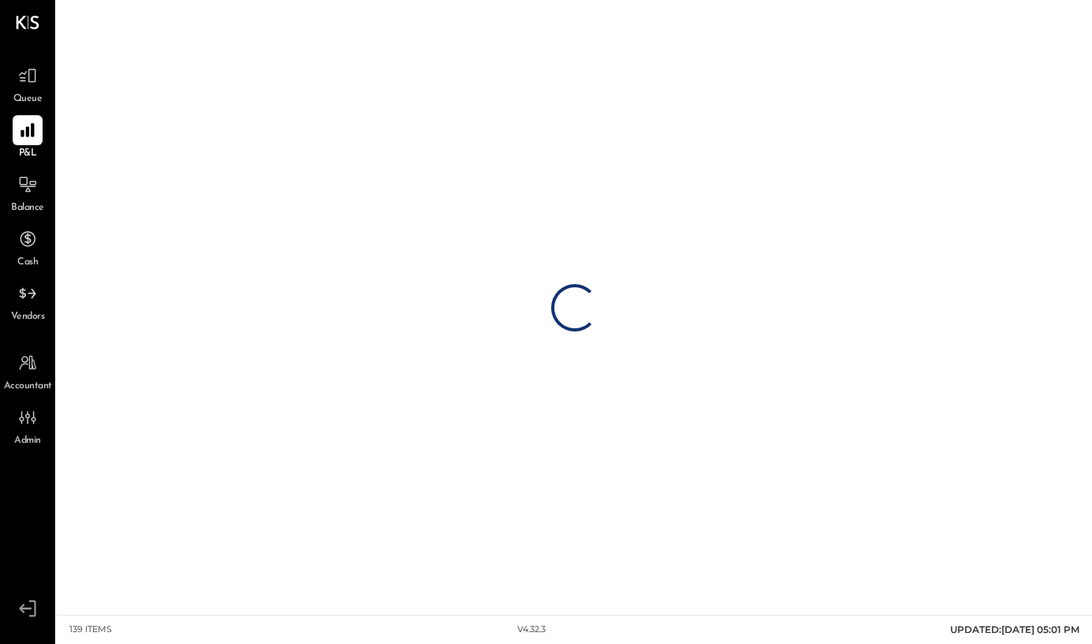
drag, startPoint x: 791, startPoint y: 136, endPoint x: 504, endPoint y: 169, distance: 289.0
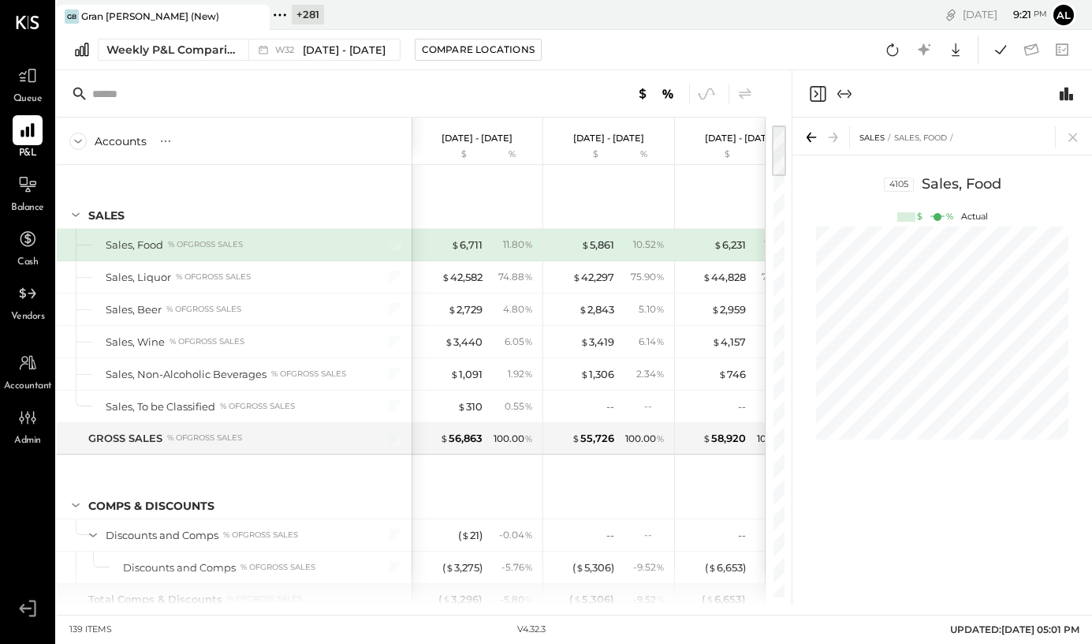
click at [843, 94] on icon "Expand panel (e)" at bounding box center [844, 93] width 19 height 19
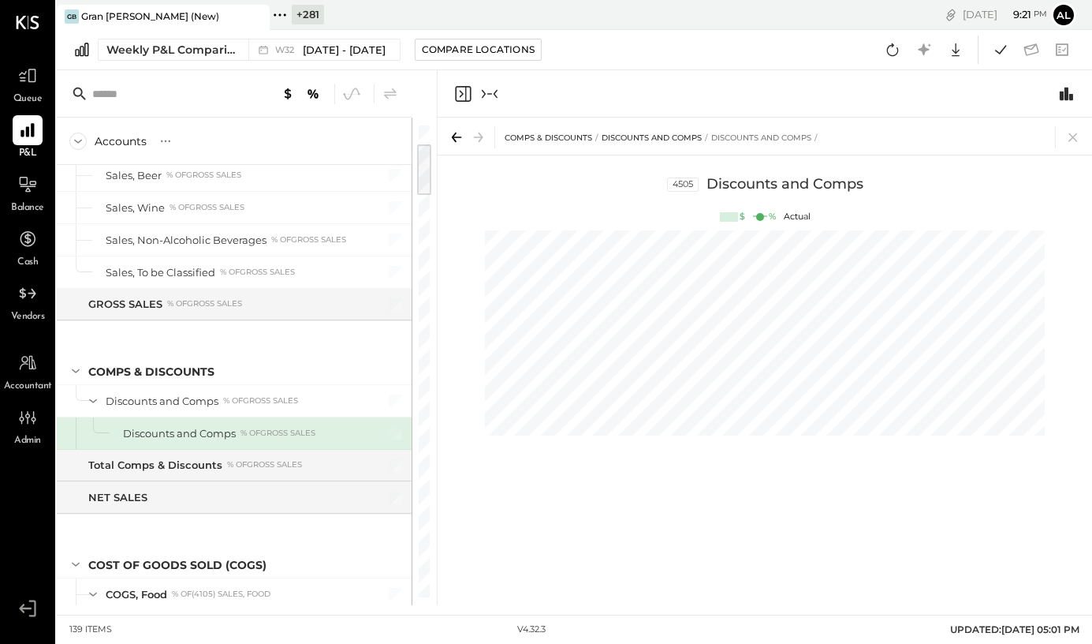
scroll to position [166, 0]
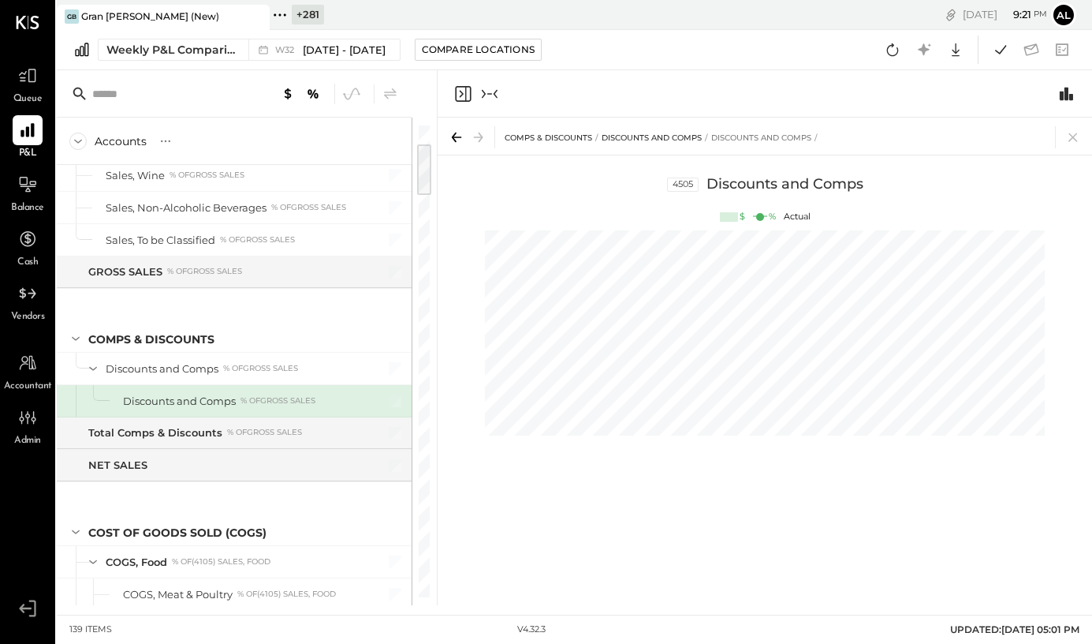
scroll to position [0, 65]
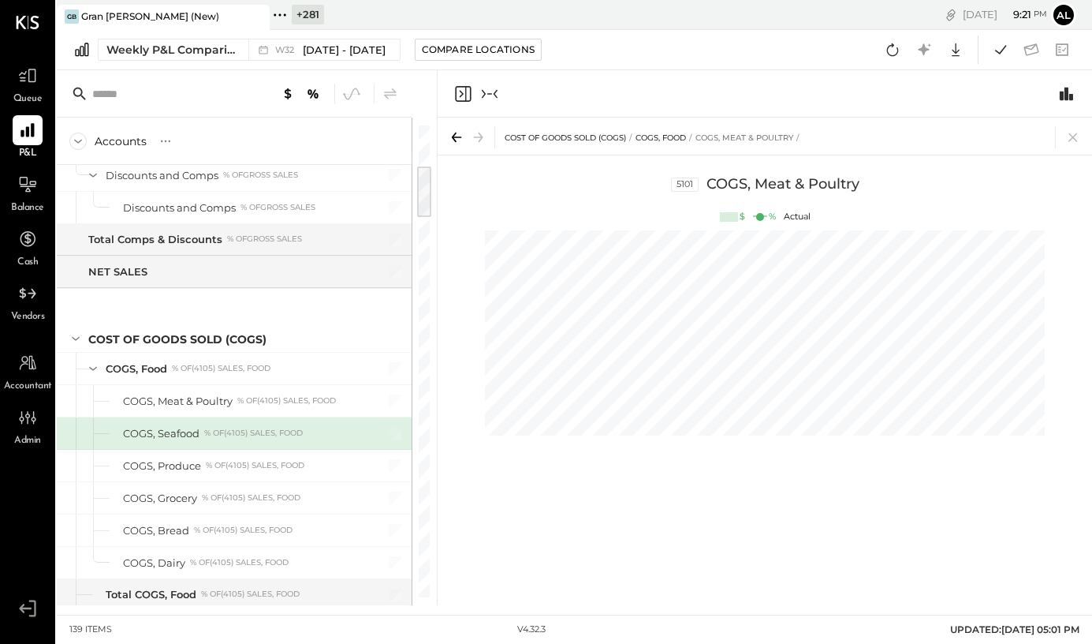
scroll to position [392, 0]
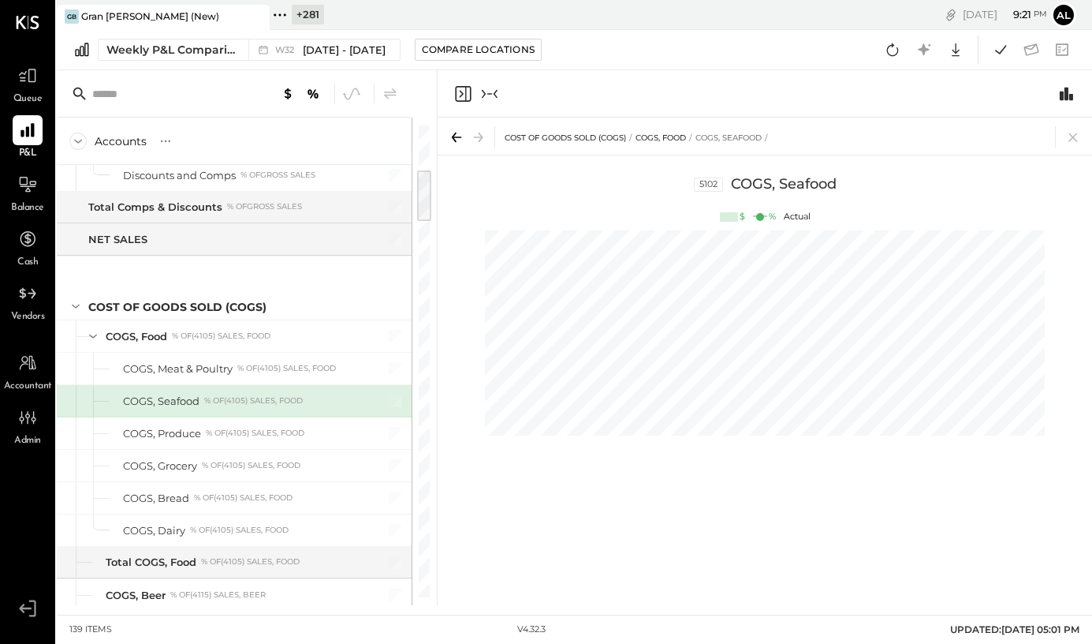
scroll to position [0, 461]
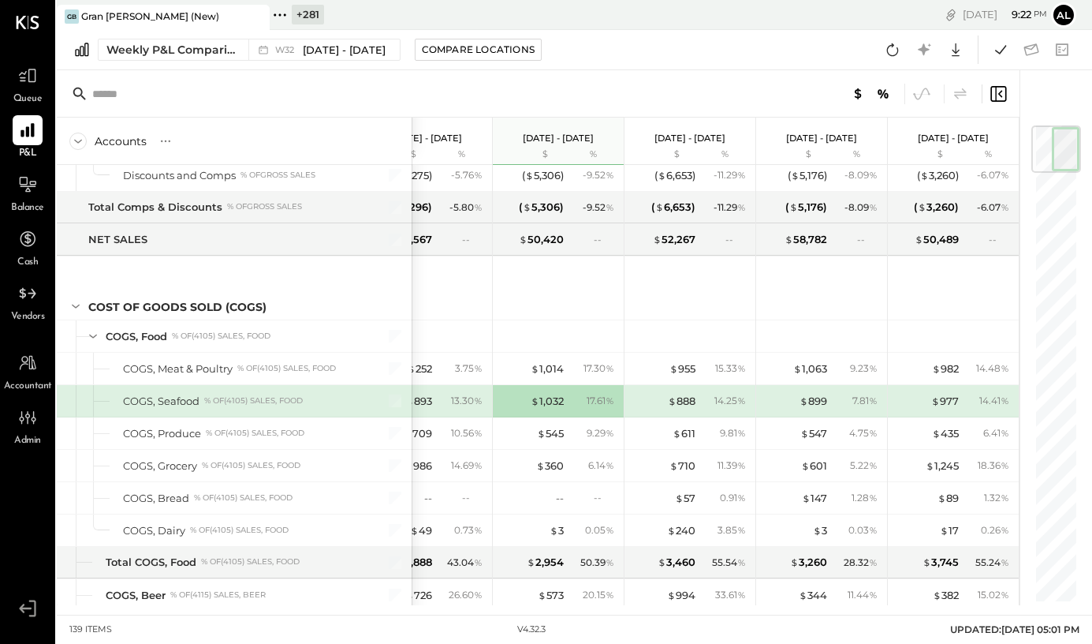
scroll to position [0, 50]
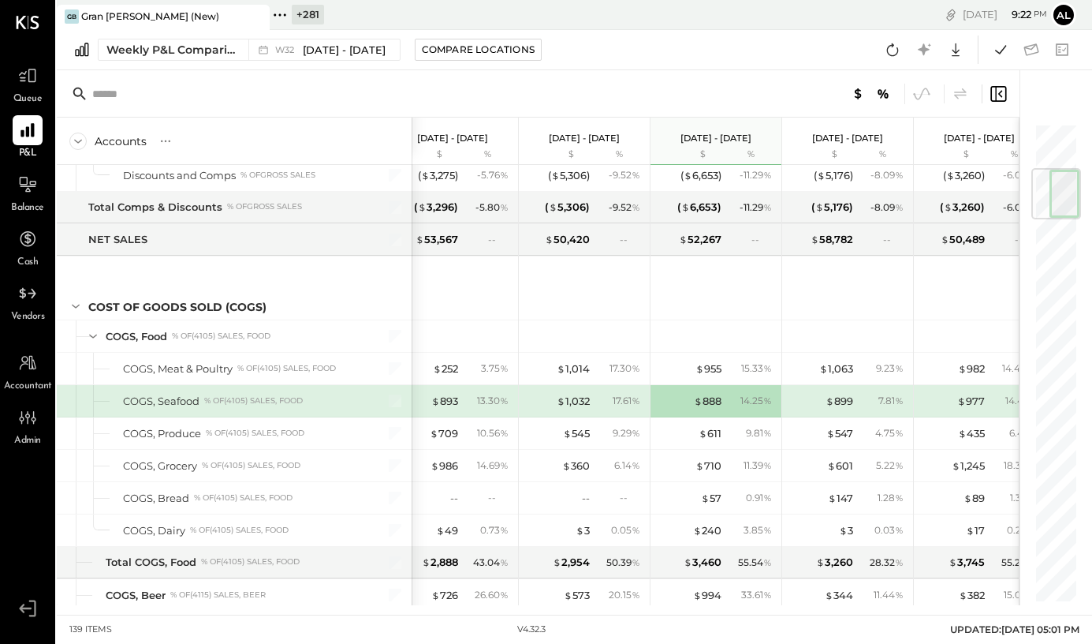
scroll to position [0, 50]
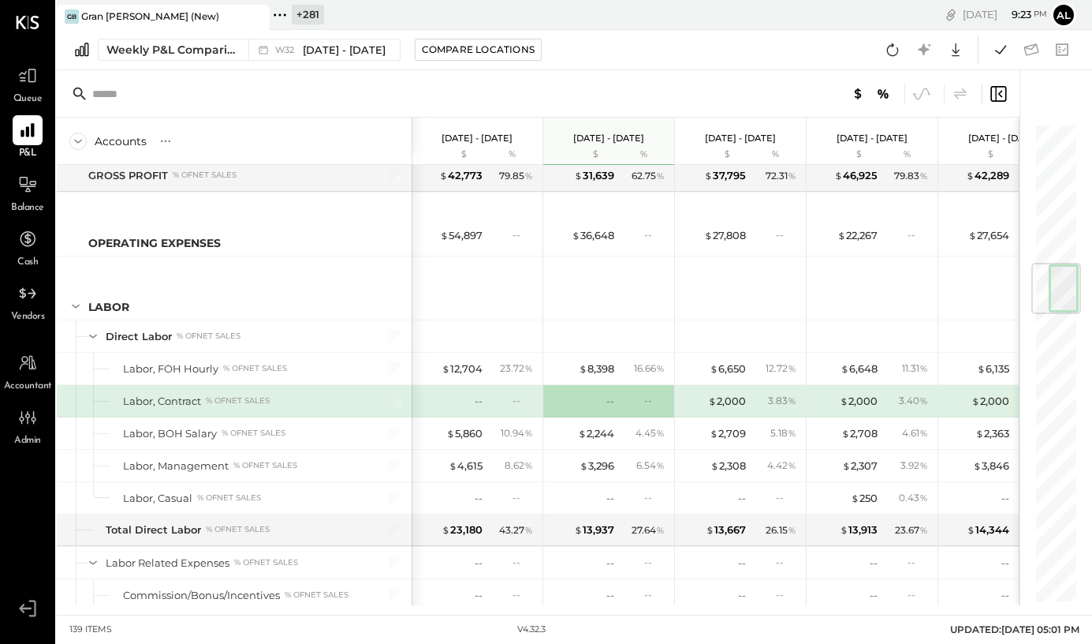
click at [998, 93] on icon at bounding box center [1000, 93] width 4 height 7
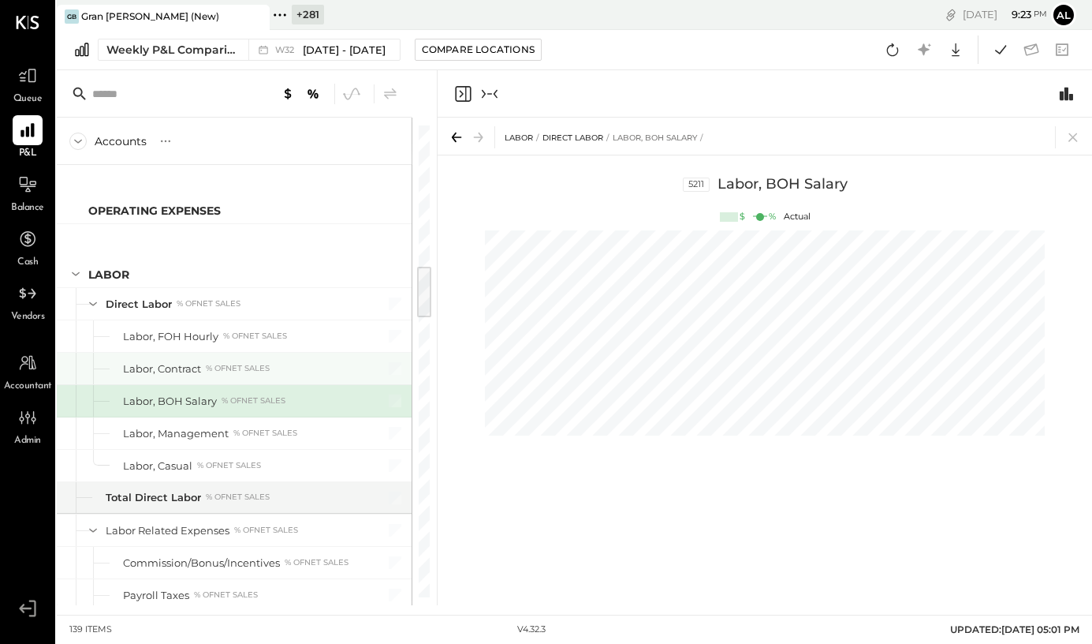
scroll to position [0, 329]
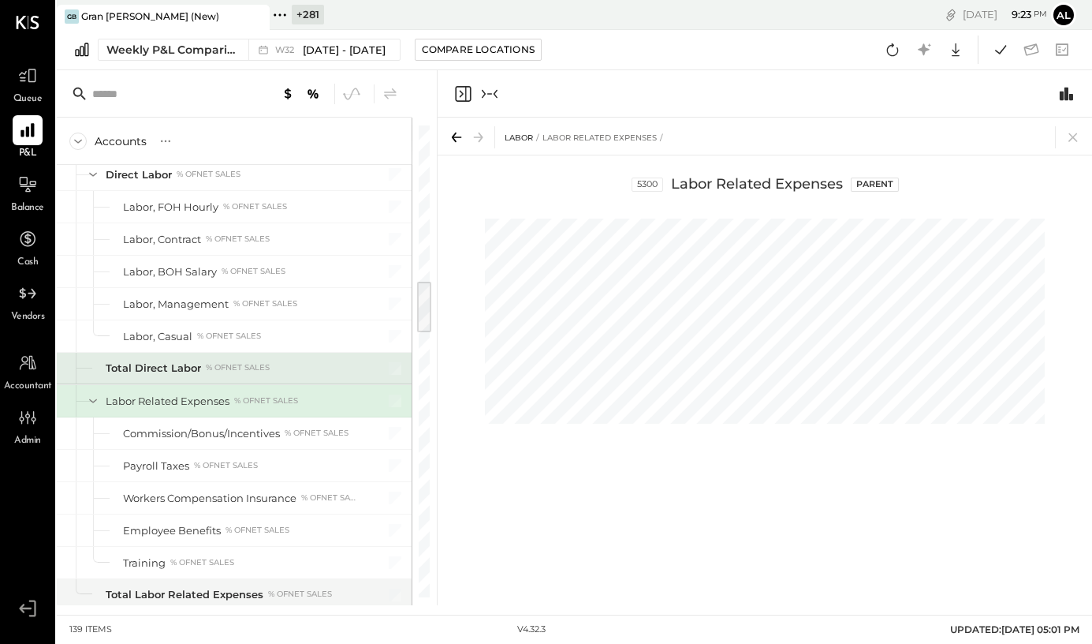
scroll to position [1393, 0]
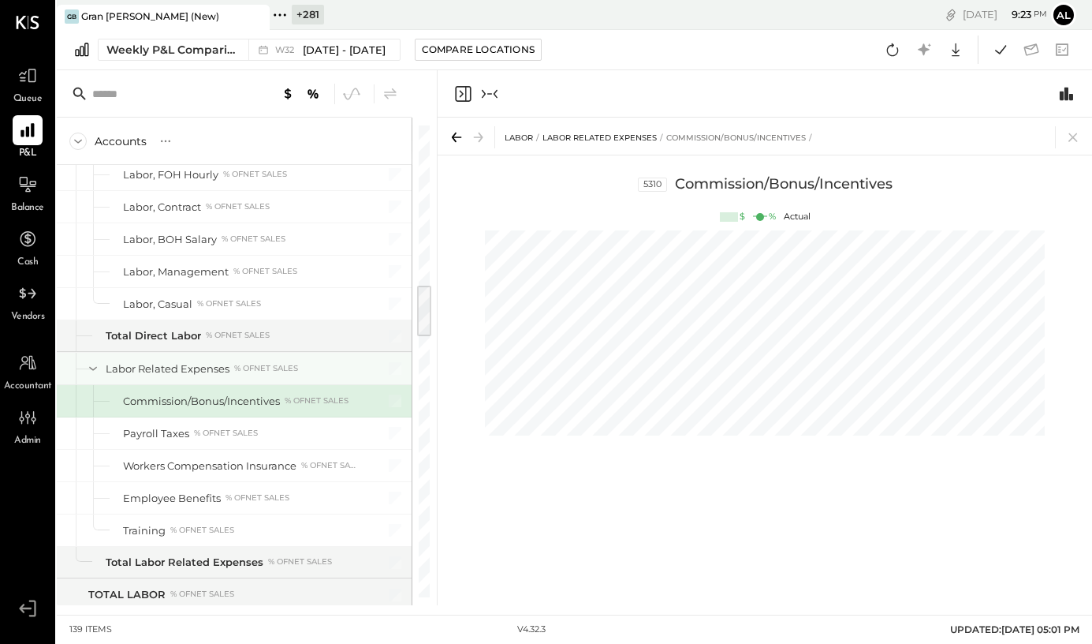
scroll to position [1425, 0]
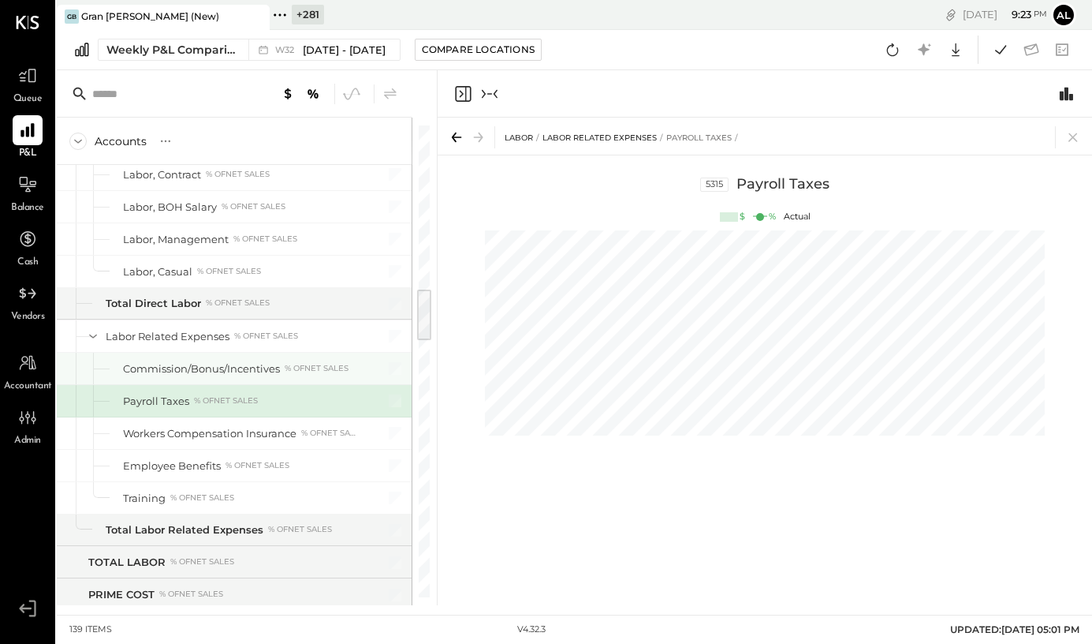
scroll to position [0, 65]
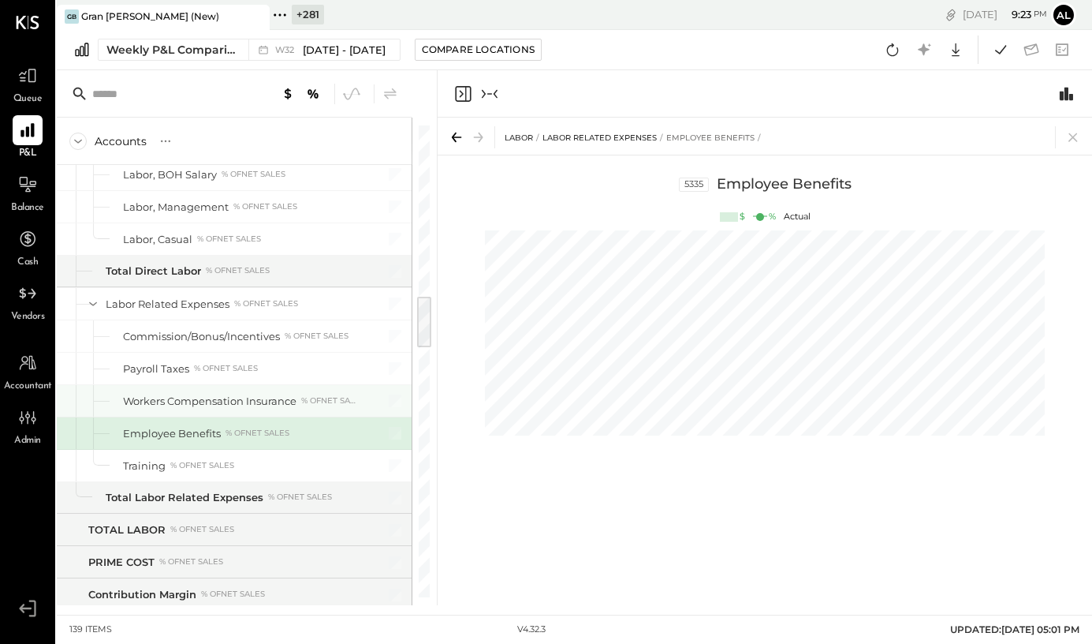
scroll to position [1490, 0]
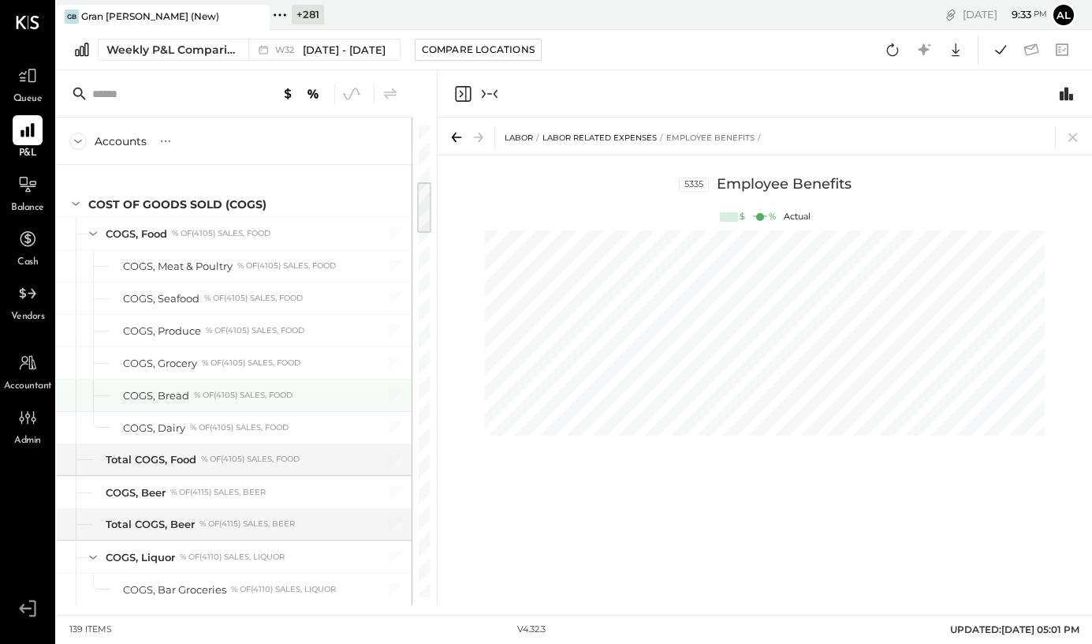
scroll to position [0, 591]
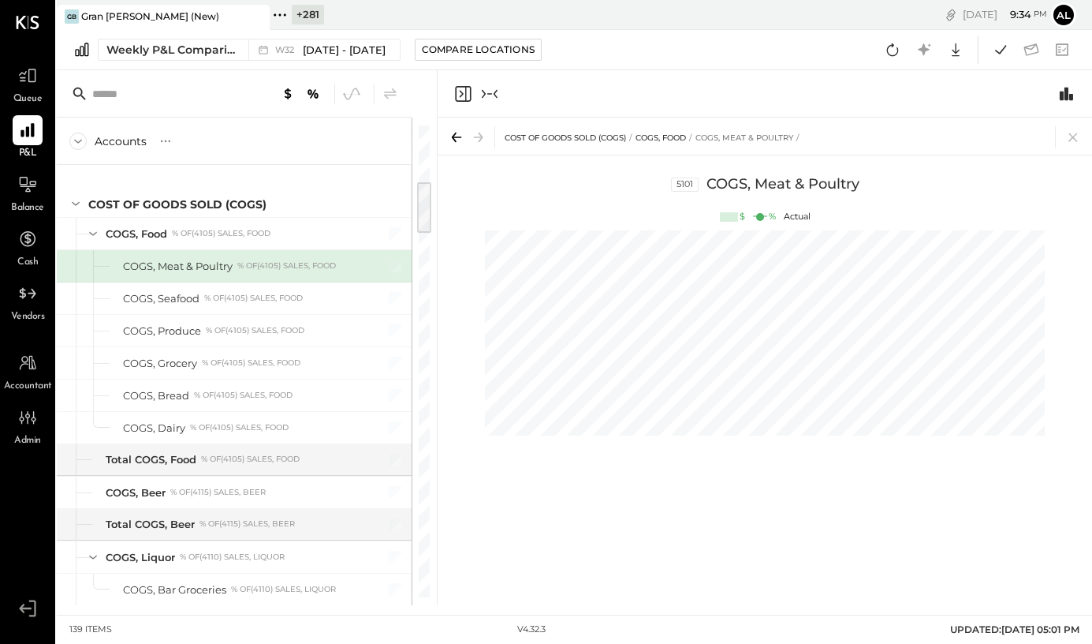
scroll to position [0, 461]
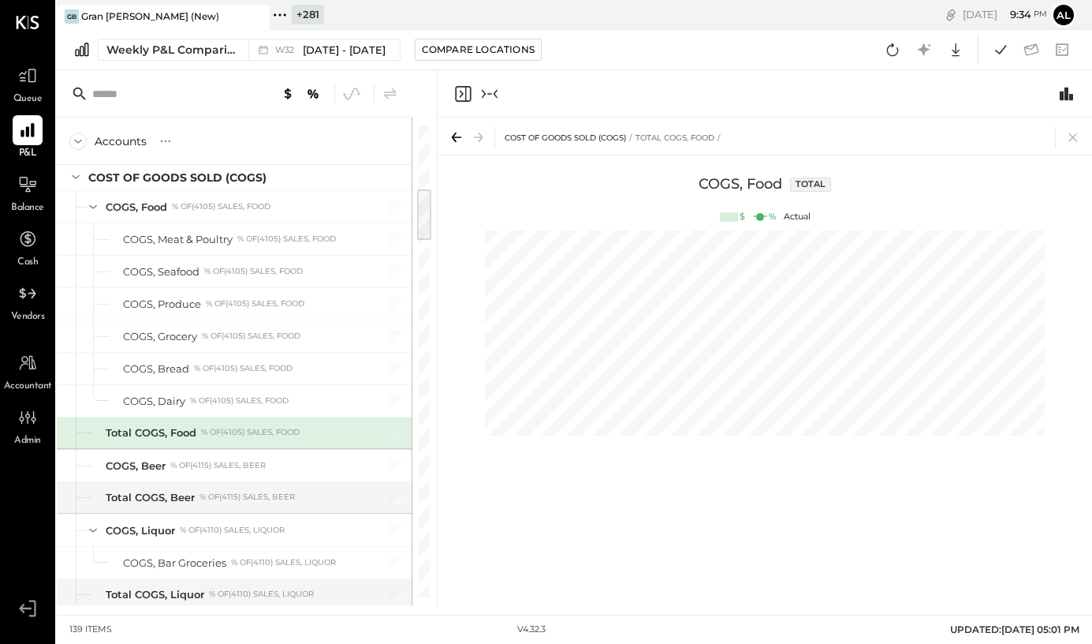
scroll to position [554, 0]
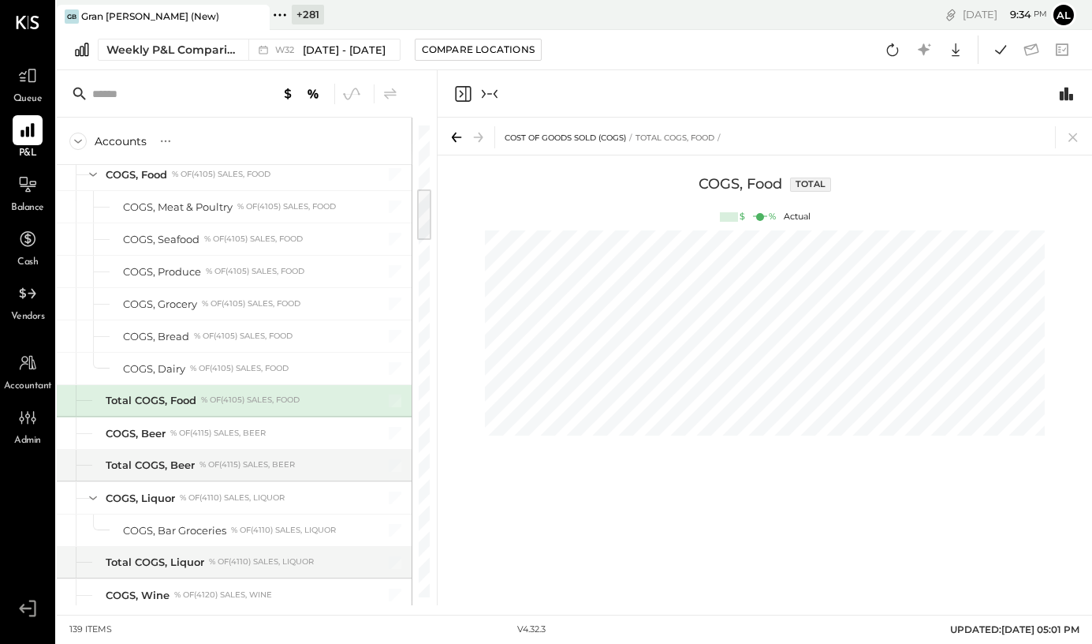
scroll to position [0, 592]
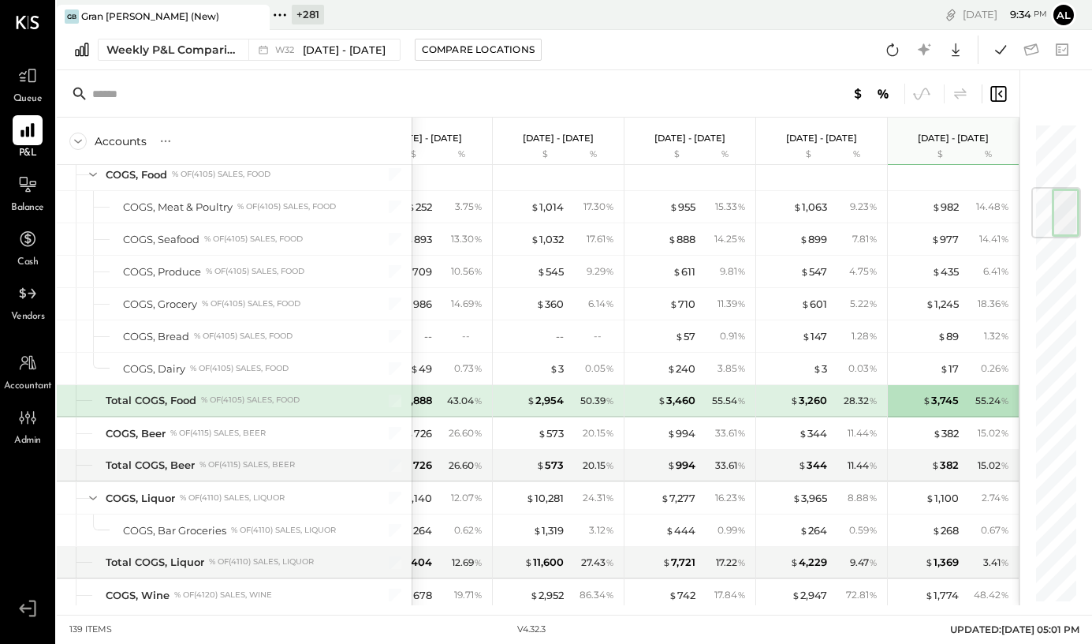
scroll to position [0, 50]
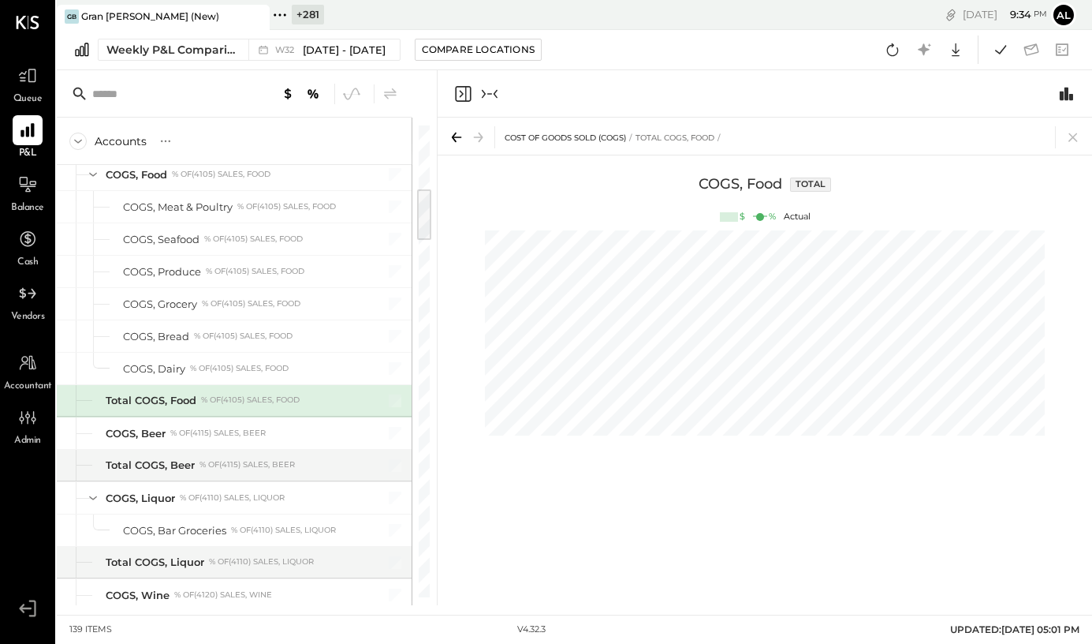
scroll to position [0, 197]
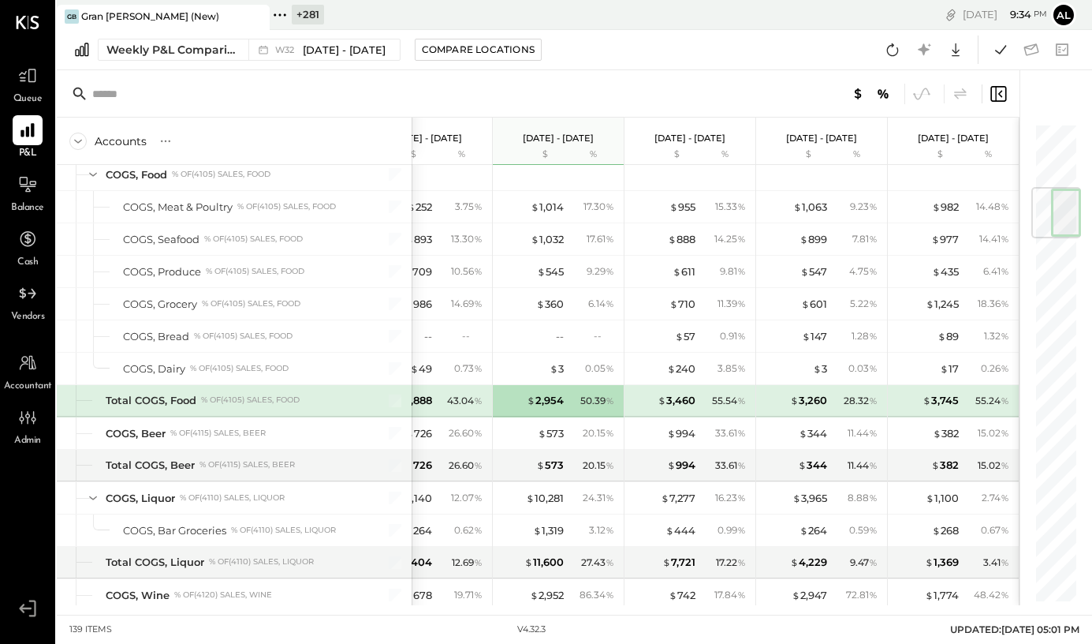
scroll to position [0, 50]
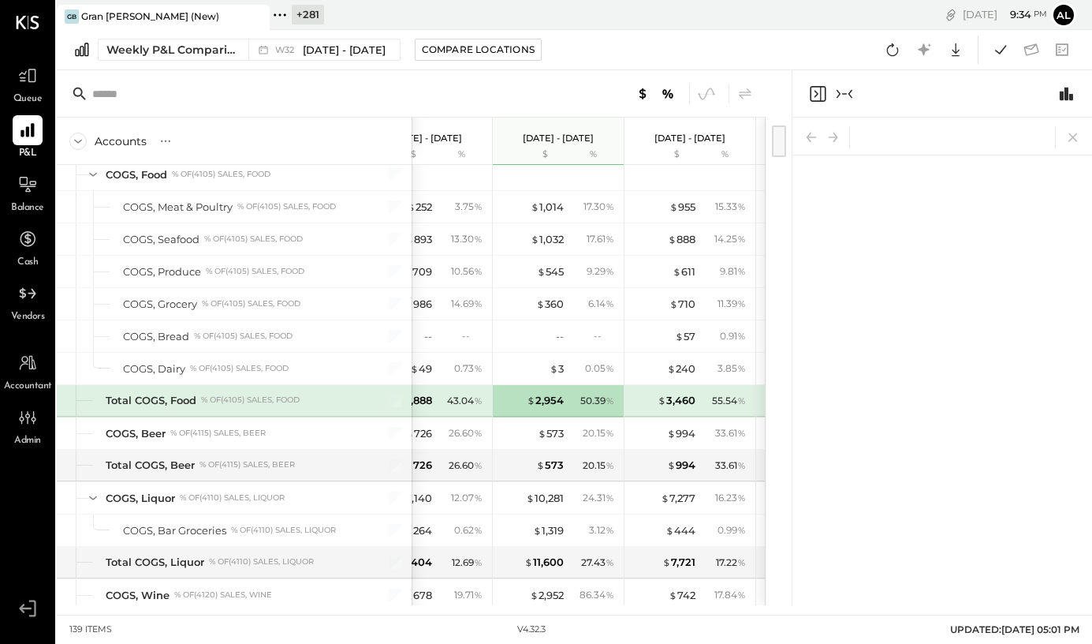
scroll to position [0, 37]
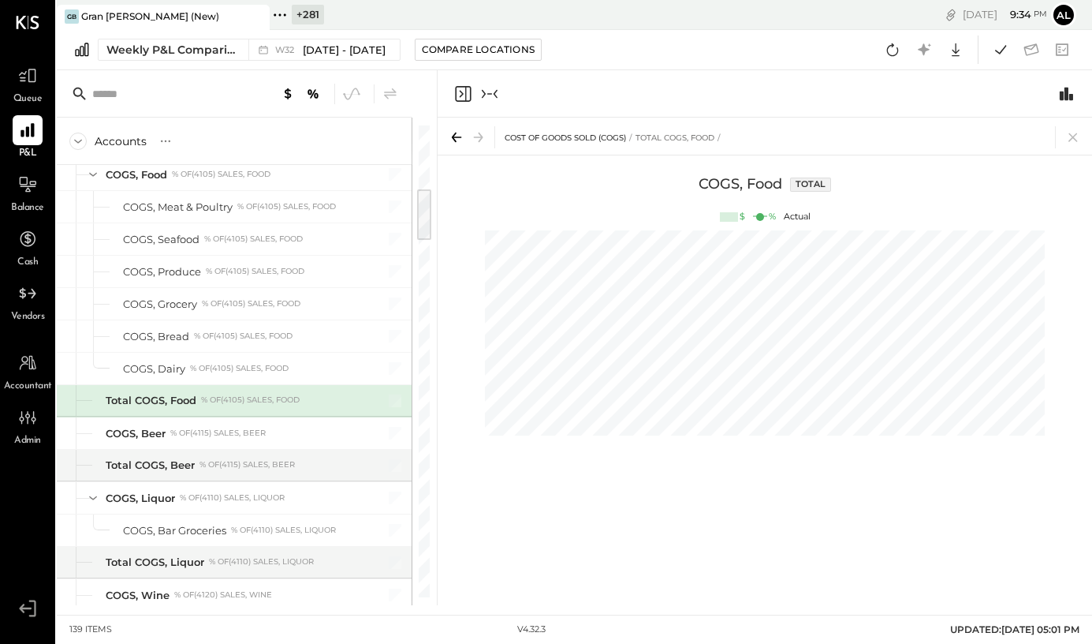
scroll to position [0, 65]
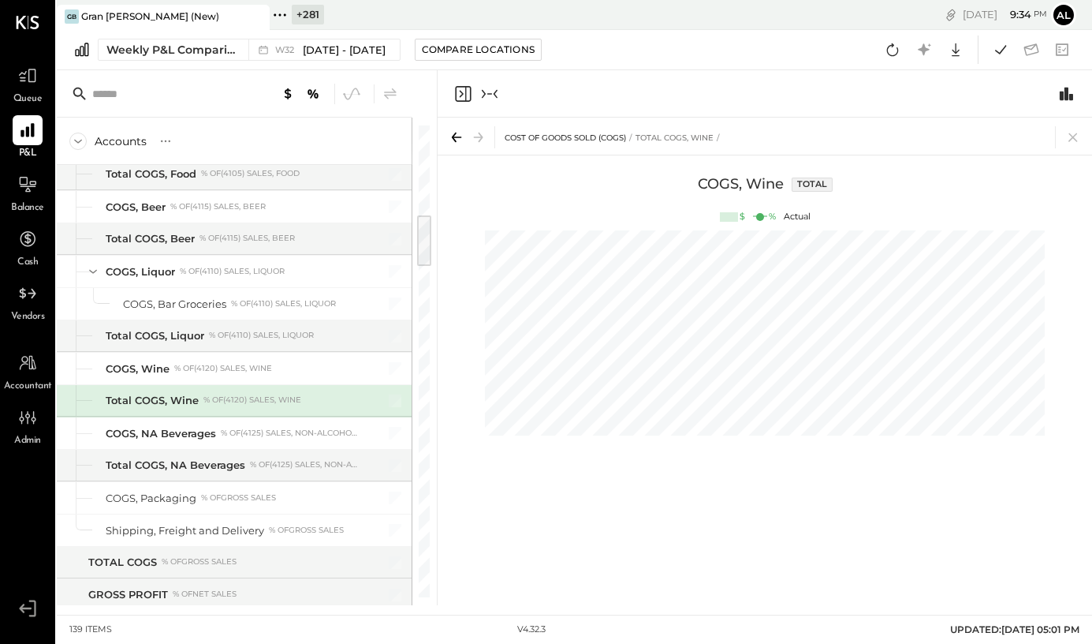
scroll to position [748, 0]
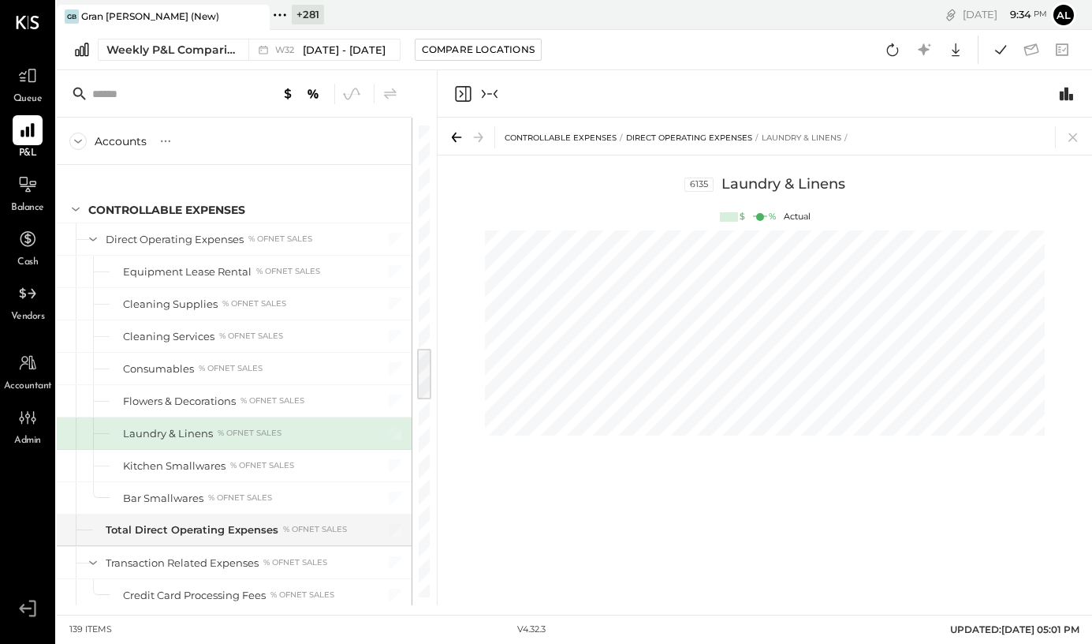
scroll to position [1942, 0]
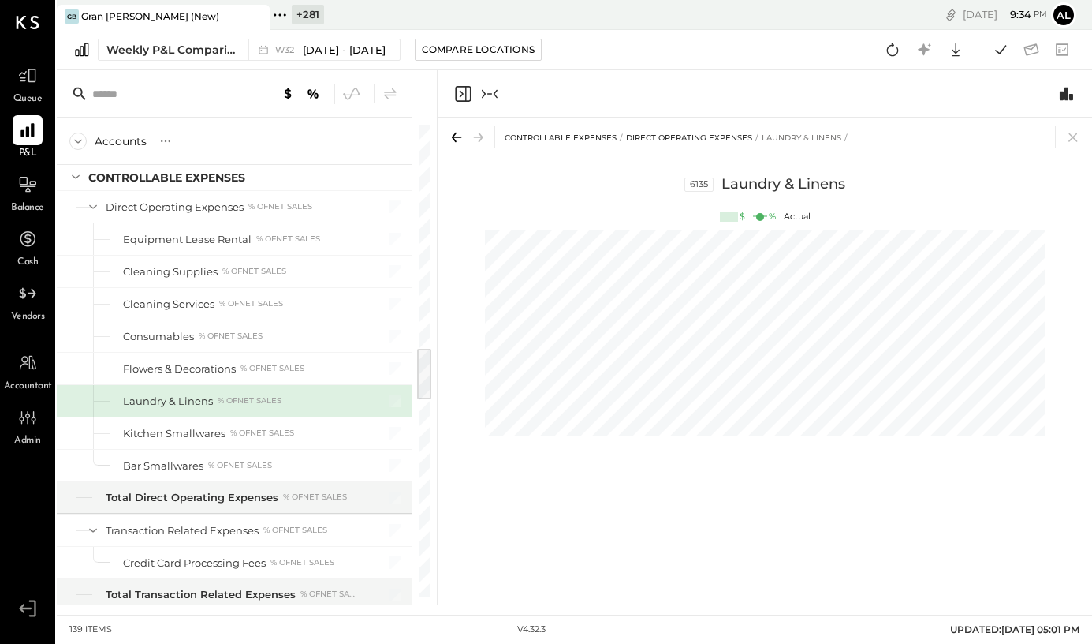
scroll to position [0, 329]
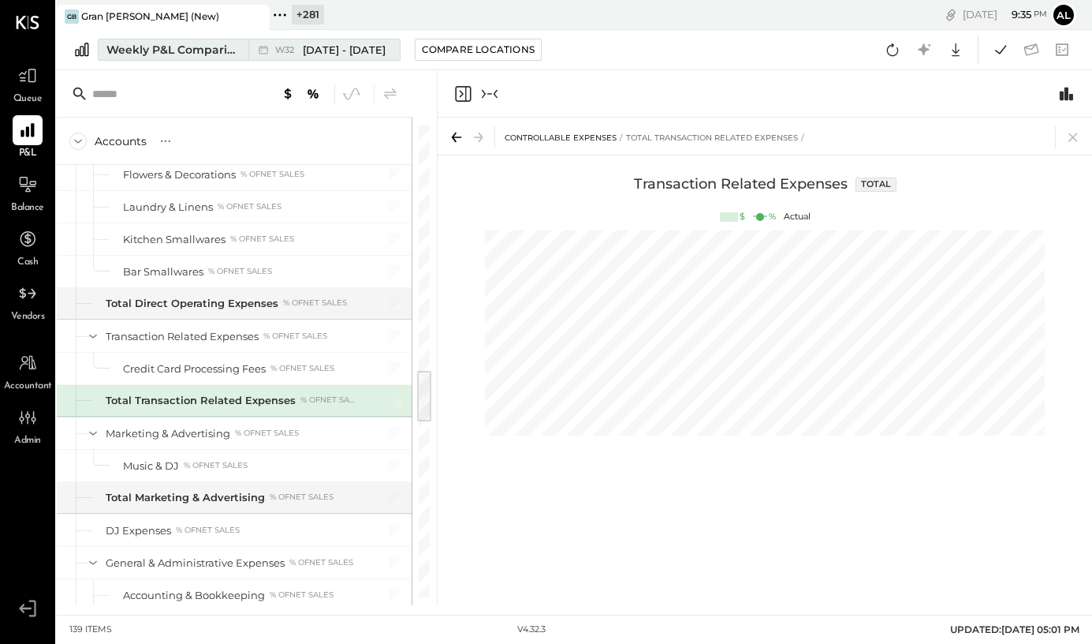
click at [132, 57] on div "Weekly P&L Comparison" at bounding box center [172, 50] width 132 height 16
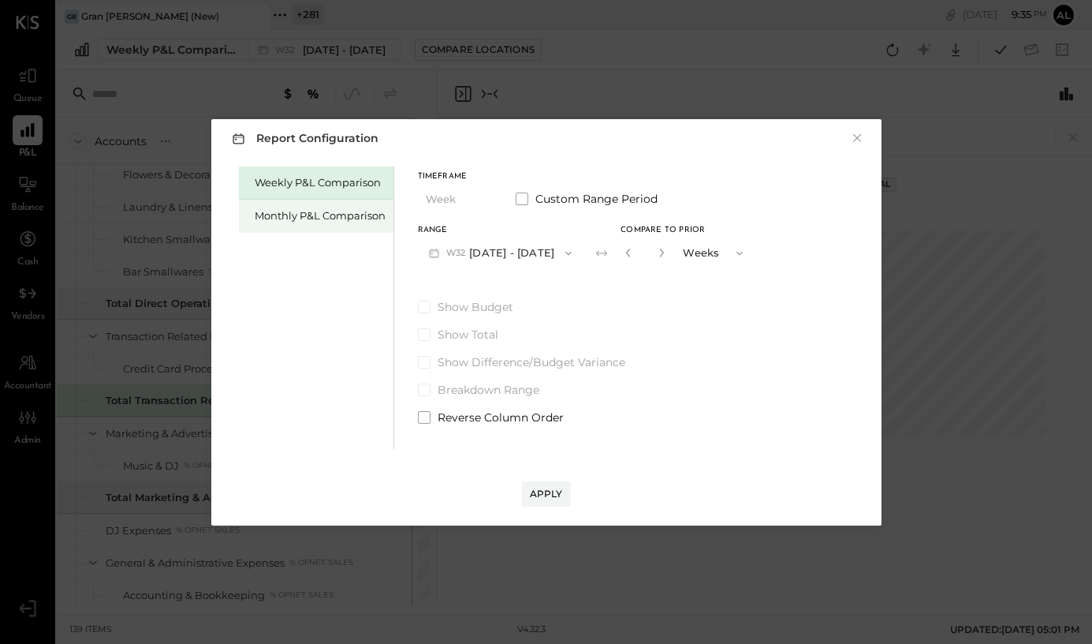
click at [319, 203] on div "Monthly P&L Comparison" at bounding box center [316, 216] width 155 height 33
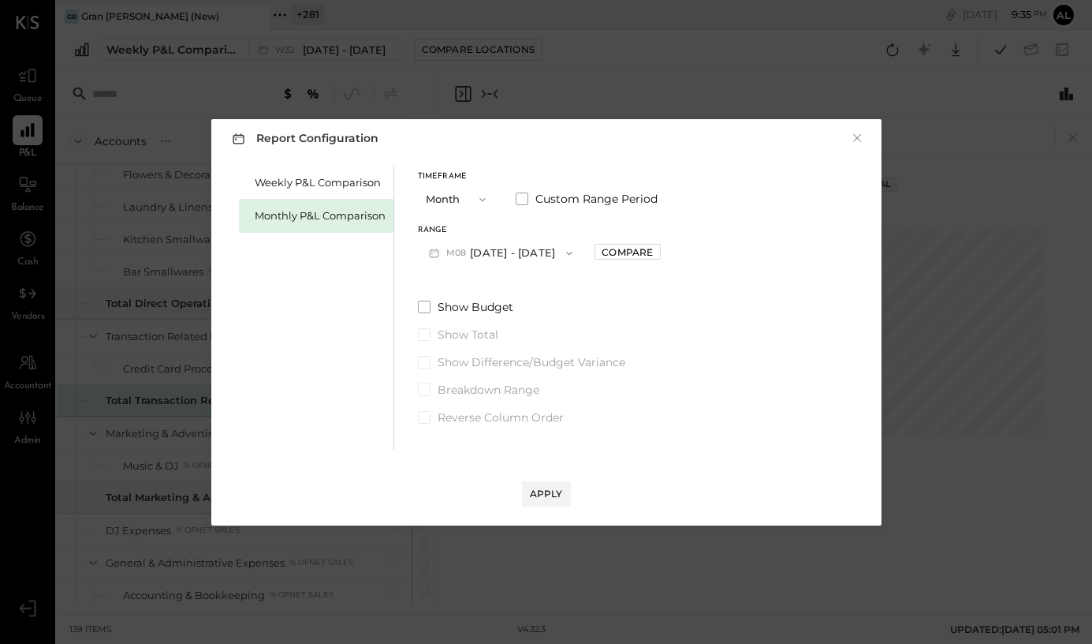
click at [526, 248] on button "M08 Aug 1 - 31, 2025" at bounding box center [501, 252] width 166 height 29
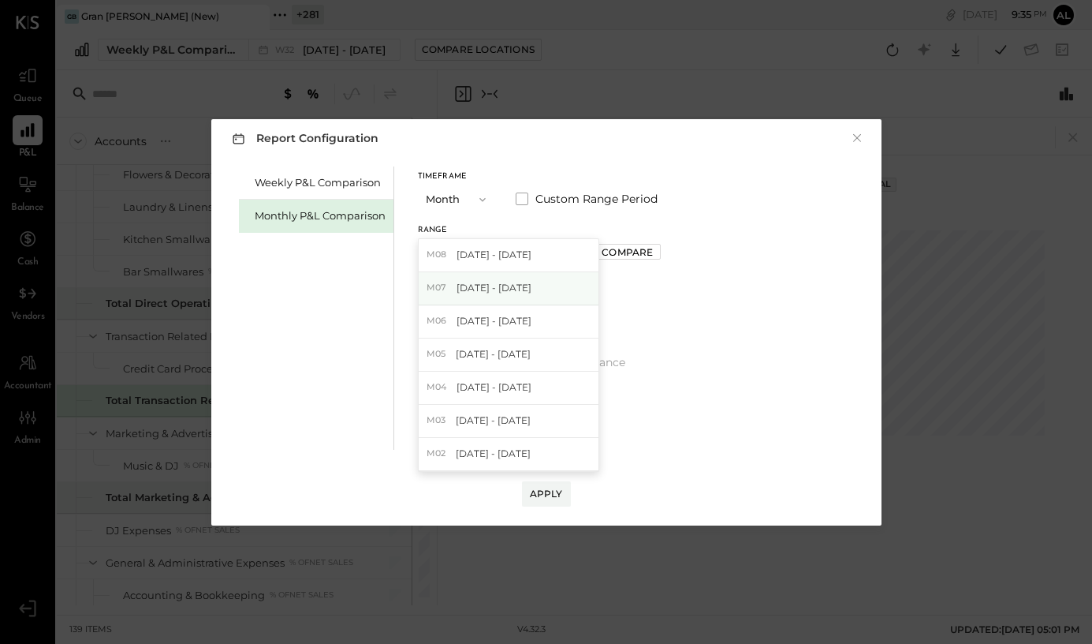
click at [526, 283] on div "M07 Jul 1 - 31, 2025" at bounding box center [509, 288] width 180 height 33
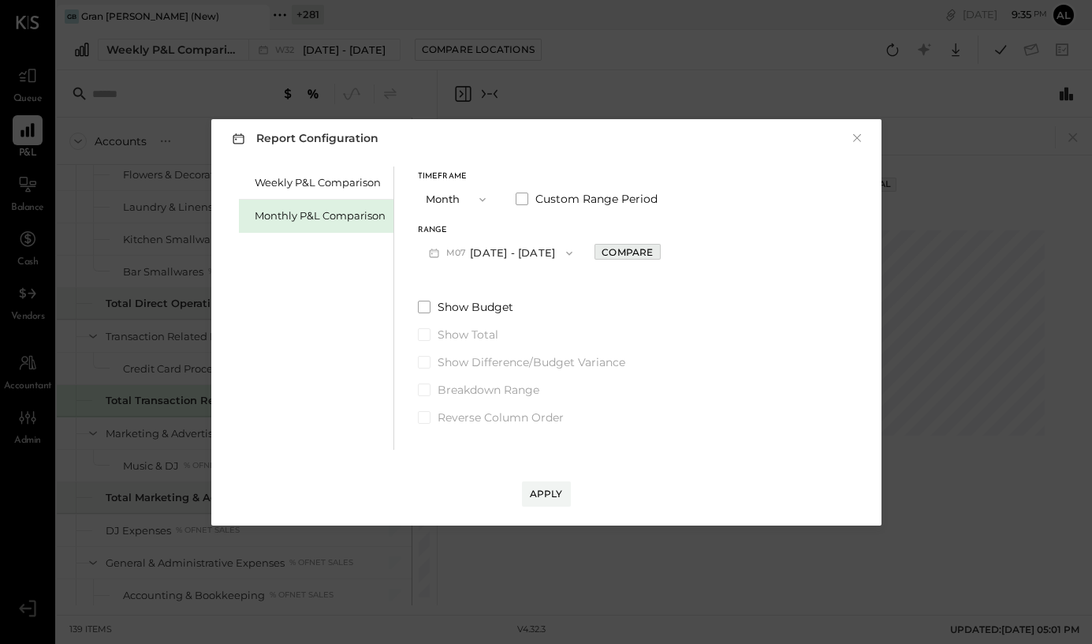
click at [623, 248] on div "Compare" at bounding box center [627, 251] width 51 height 13
click at [661, 250] on icon "button" at bounding box center [663, 252] width 4 height 9
type input "*"
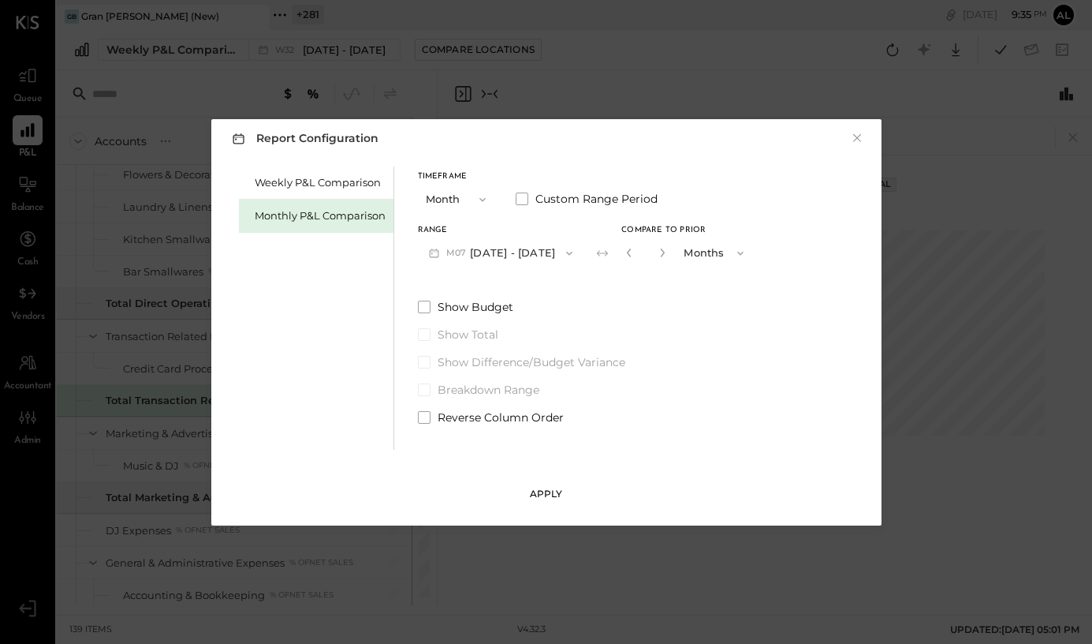
click at [535, 496] on div "Apply" at bounding box center [546, 493] width 33 height 13
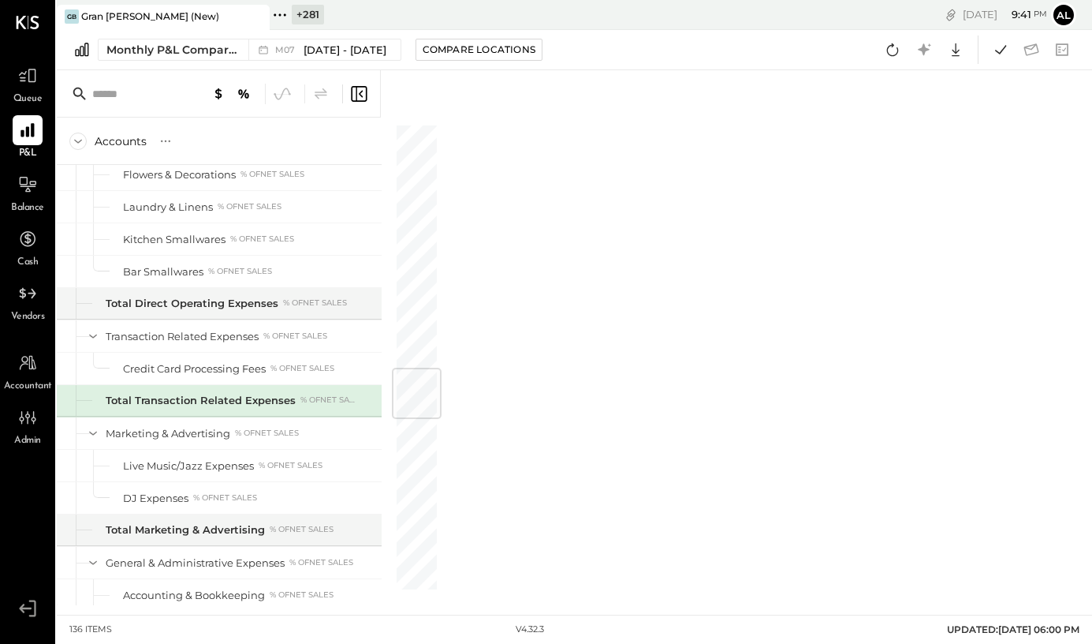
scroll to position [2103, 0]
click at [30, 428] on div at bounding box center [28, 417] width 30 height 30
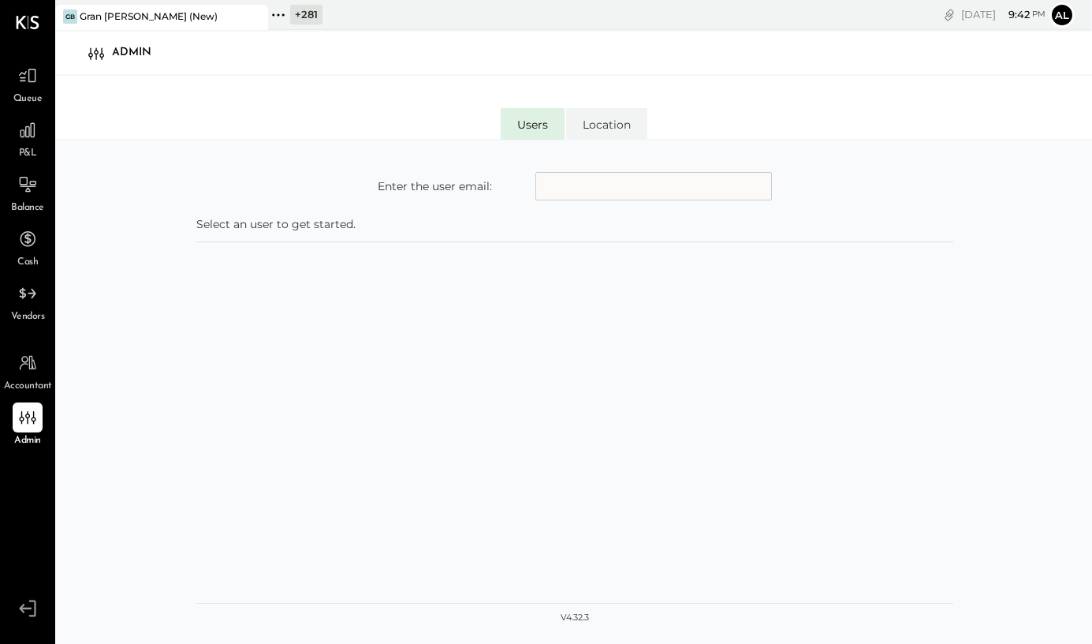
click at [533, 114] on li "Users" at bounding box center [533, 124] width 64 height 32
click at [639, 116] on li "Location" at bounding box center [606, 124] width 81 height 32
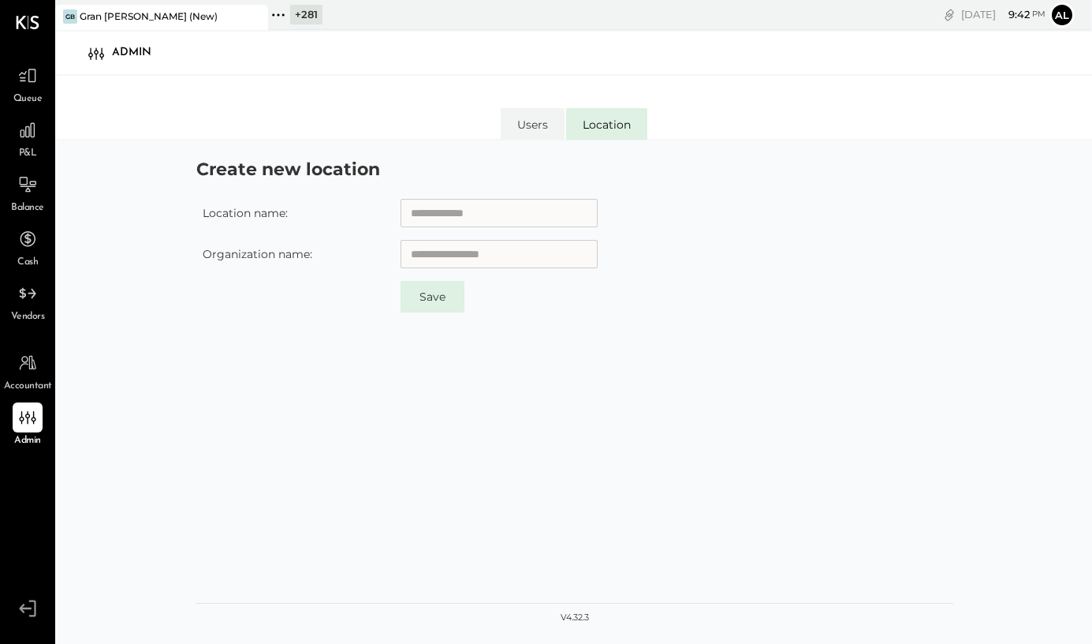
click at [484, 217] on input "text" at bounding box center [499, 213] width 197 height 28
type input "**********"
click at [401, 281] on button "Save" at bounding box center [433, 297] width 64 height 32
click at [275, 14] on icon at bounding box center [278, 15] width 21 height 21
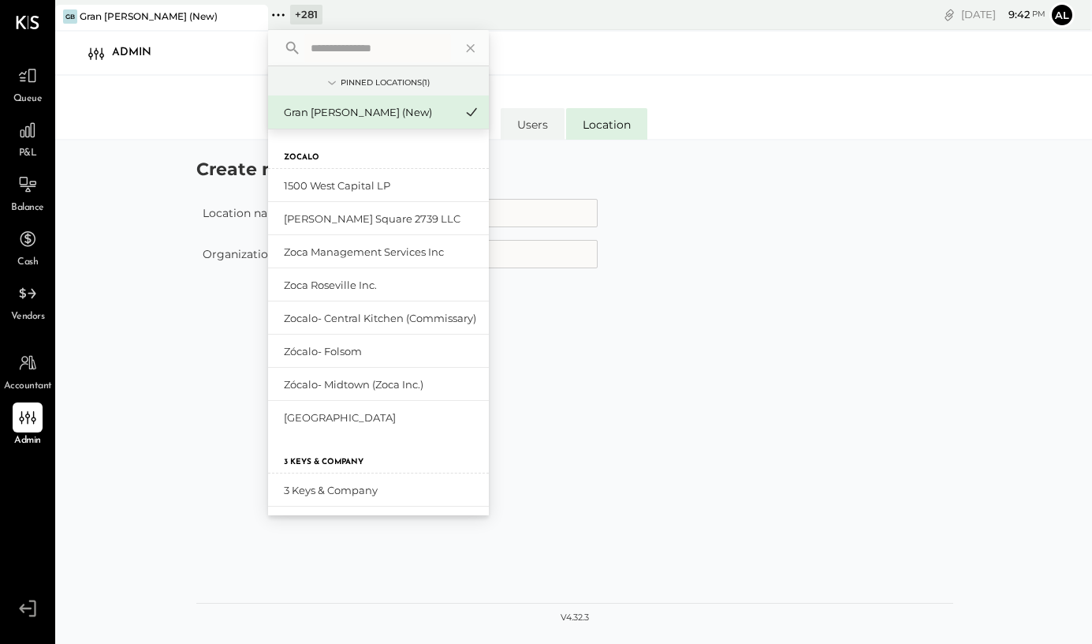
type input "*"
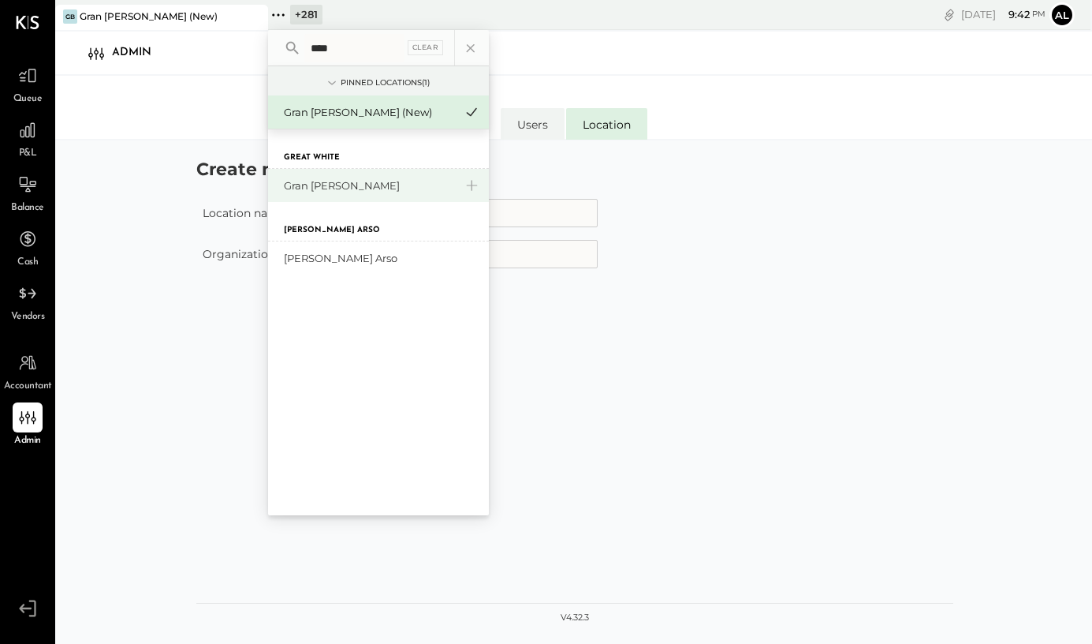
type input "****"
click at [439, 173] on div "Gran [PERSON_NAME]" at bounding box center [378, 185] width 221 height 33
click at [346, 184] on div "Gran [PERSON_NAME]" at bounding box center [369, 185] width 170 height 15
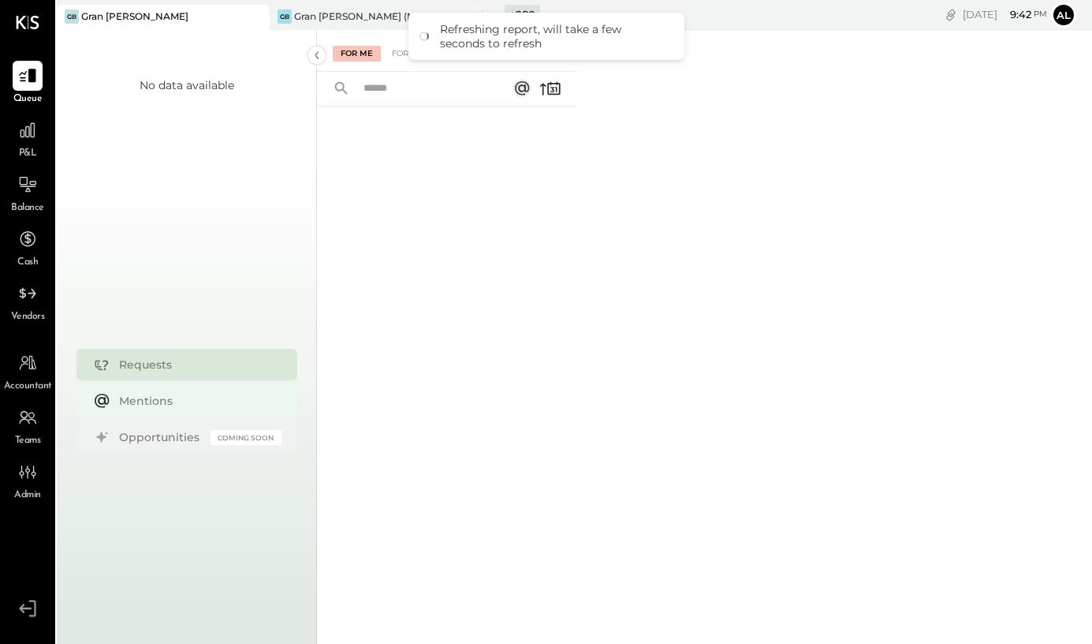
click at [146, 403] on div "Mentions" at bounding box center [196, 401] width 155 height 16
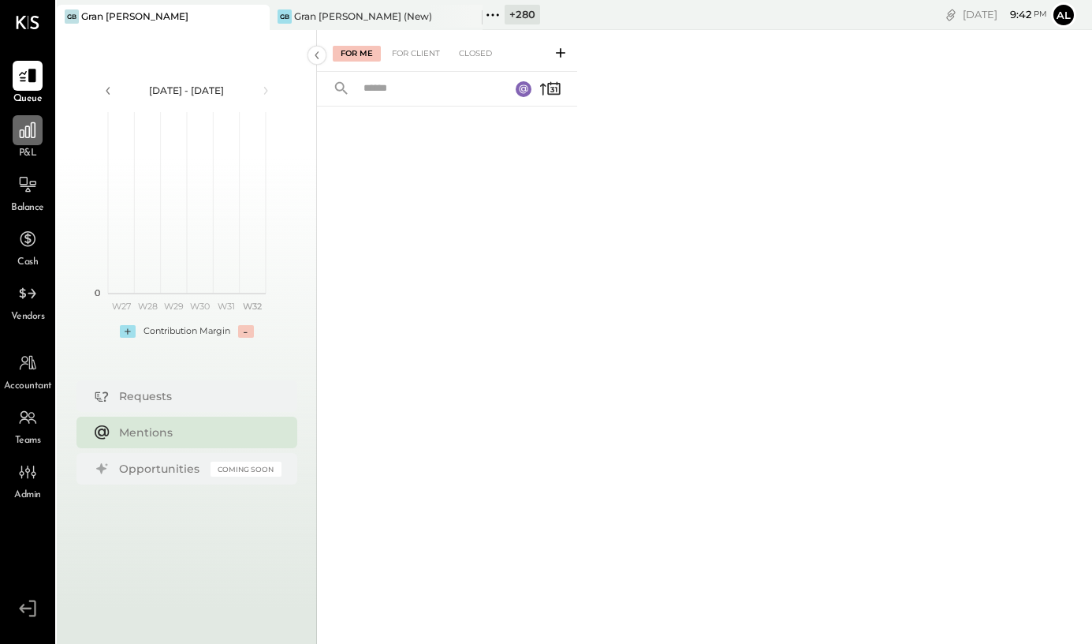
click at [27, 140] on icon at bounding box center [27, 130] width 21 height 21
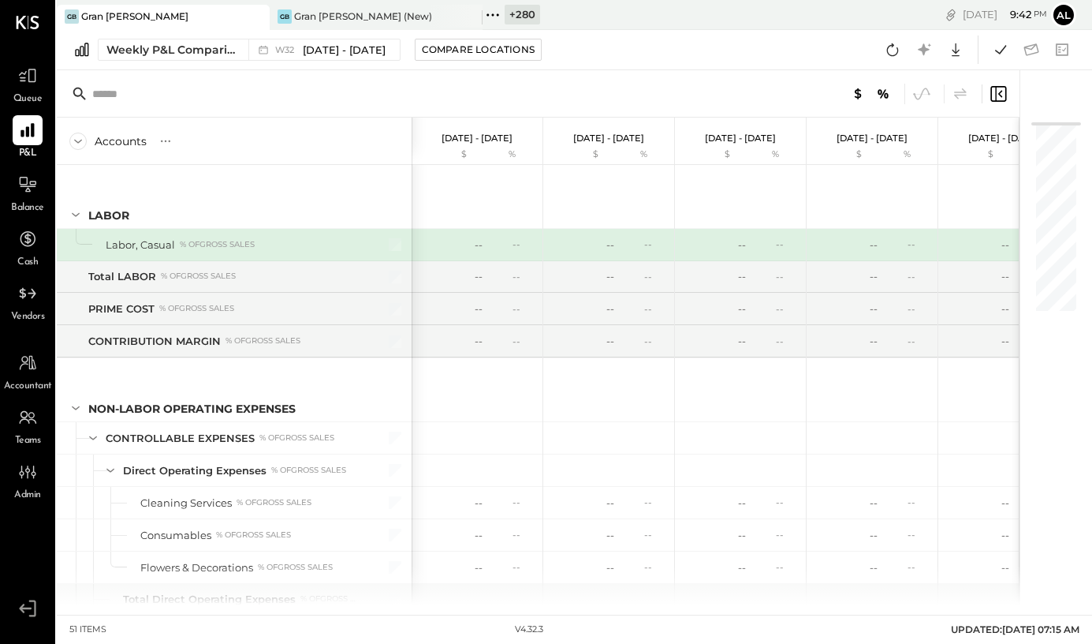
click at [577, 4] on div "Queue P&L Balance Cash Vendors Accountant Teams Admin v 4.32.3 GB Gran Blanco G…" at bounding box center [546, 322] width 1092 height 644
click at [493, 11] on icon at bounding box center [493, 15] width 21 height 21
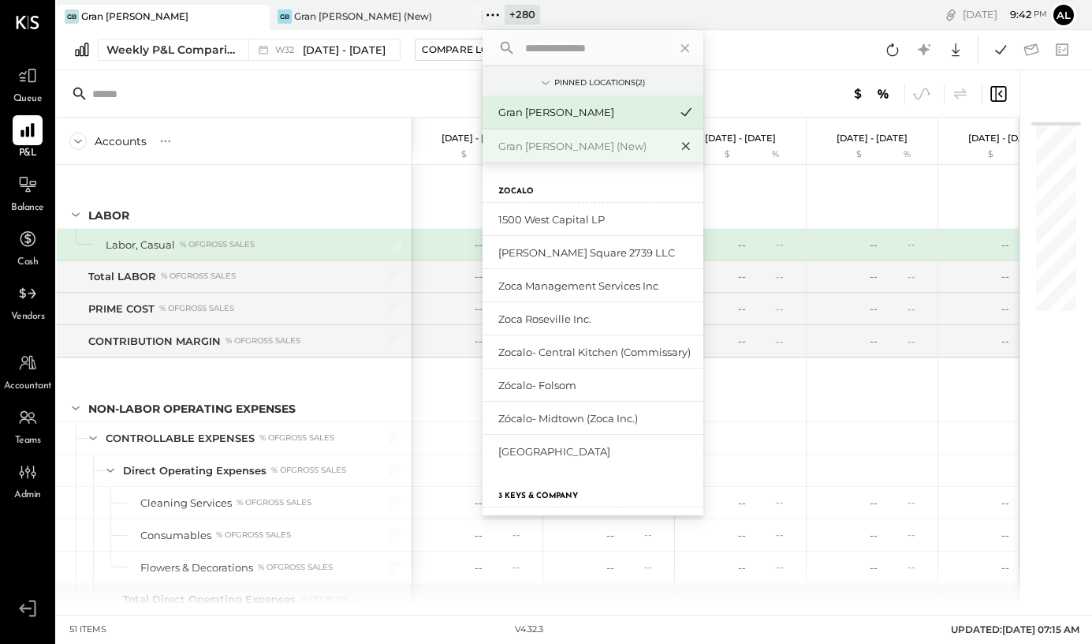
click at [688, 144] on icon at bounding box center [686, 147] width 8 height 8
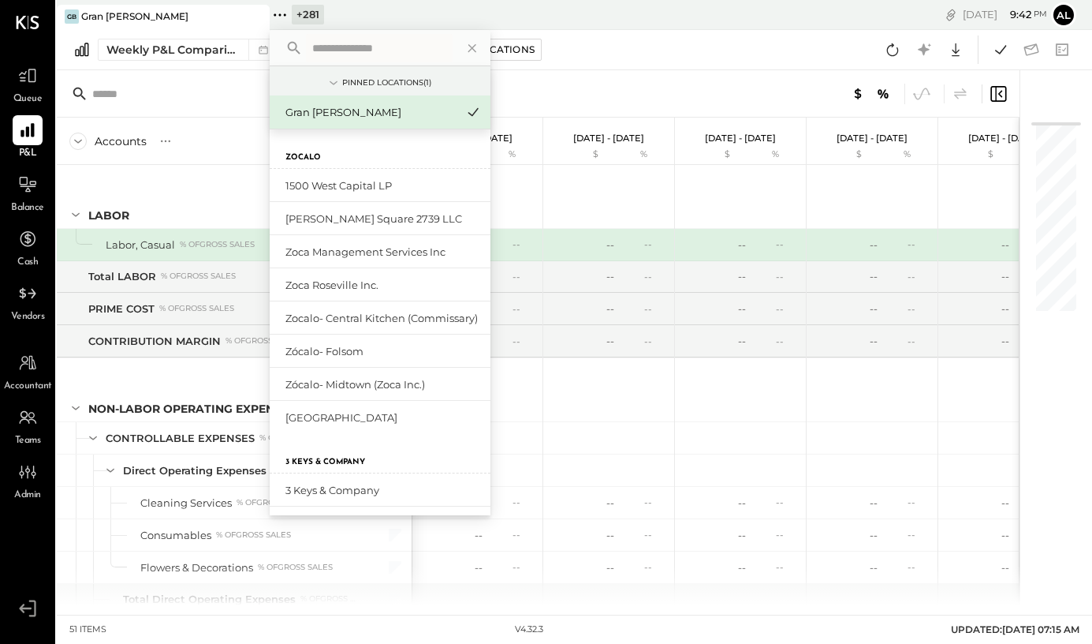
click at [342, 111] on div "Gran [PERSON_NAME]" at bounding box center [370, 112] width 170 height 15
click at [339, 47] on input "text" at bounding box center [379, 48] width 147 height 28
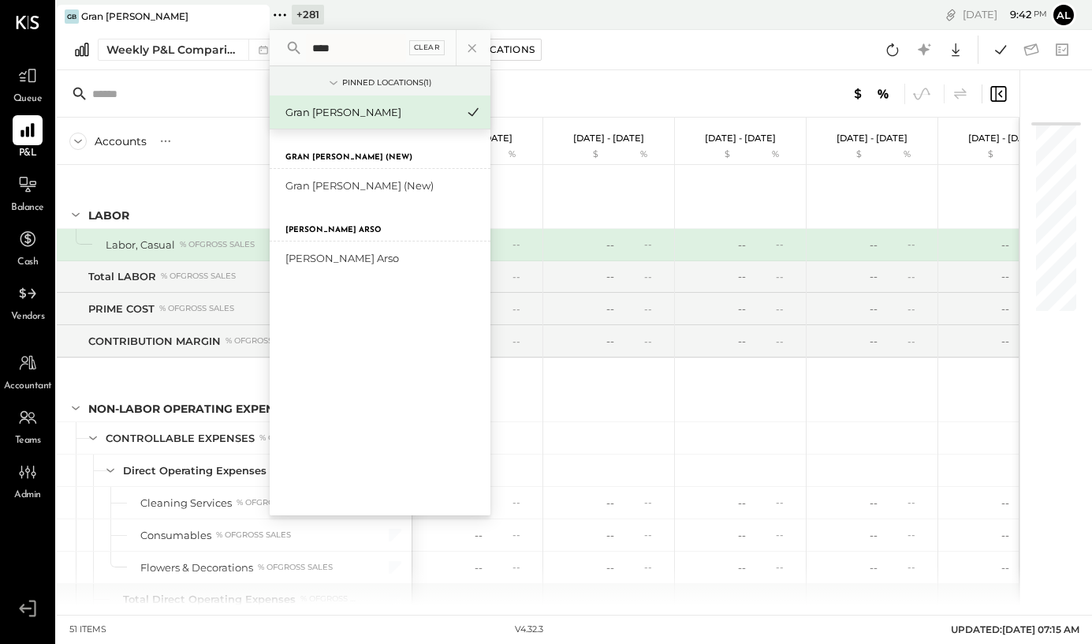
type input "****"
click at [426, 44] on div "Clear" at bounding box center [427, 47] width 36 height 15
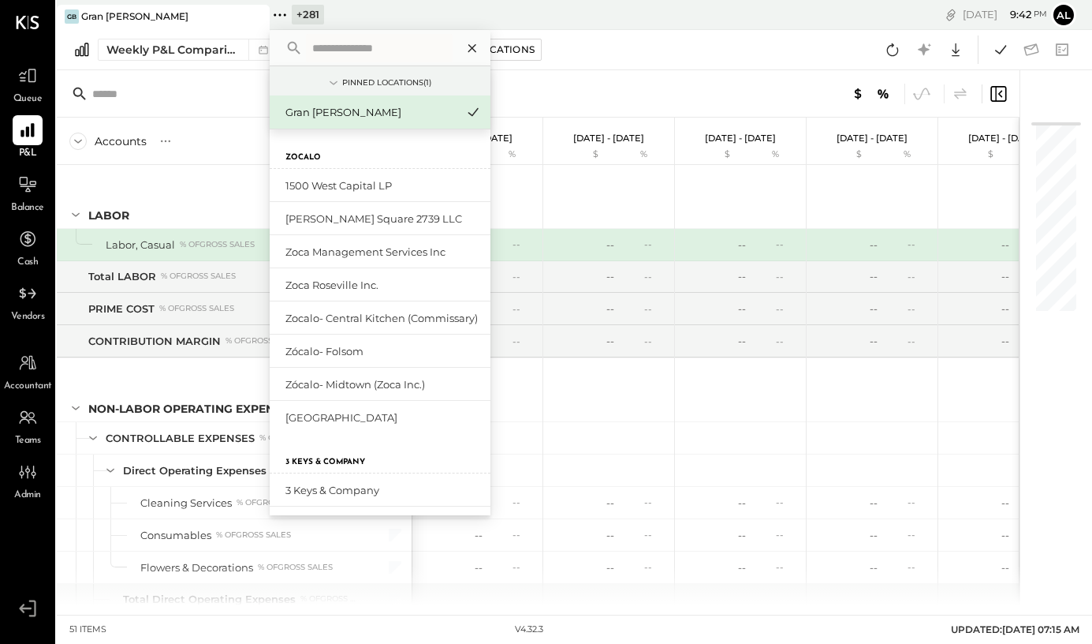
click at [473, 47] on icon at bounding box center [472, 48] width 8 height 8
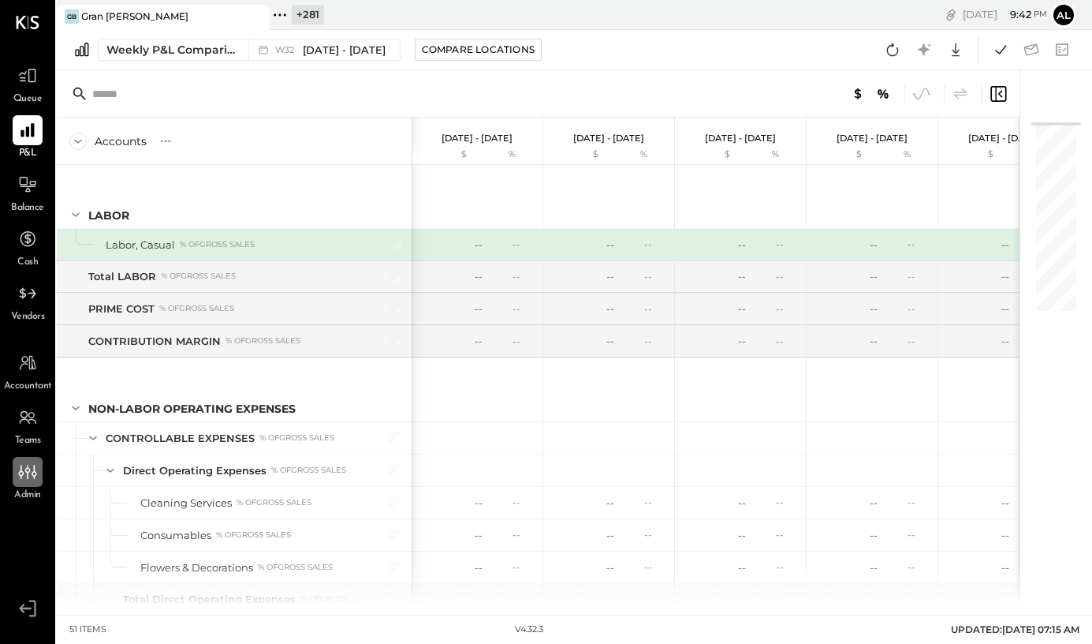
click at [17, 478] on div at bounding box center [28, 472] width 30 height 30
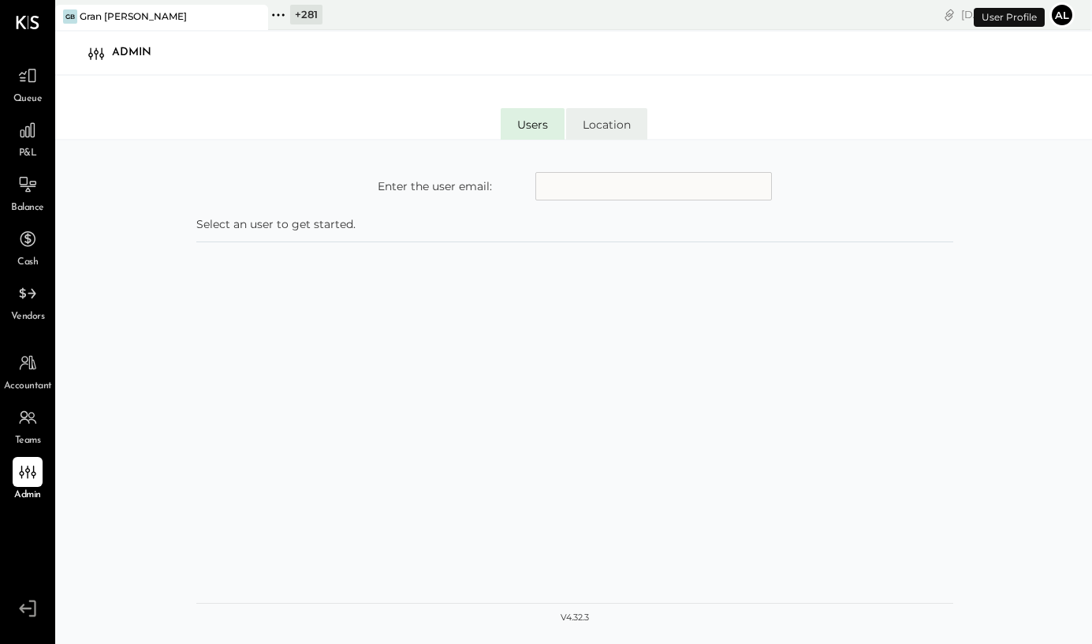
click at [604, 121] on li "Location" at bounding box center [606, 124] width 81 height 32
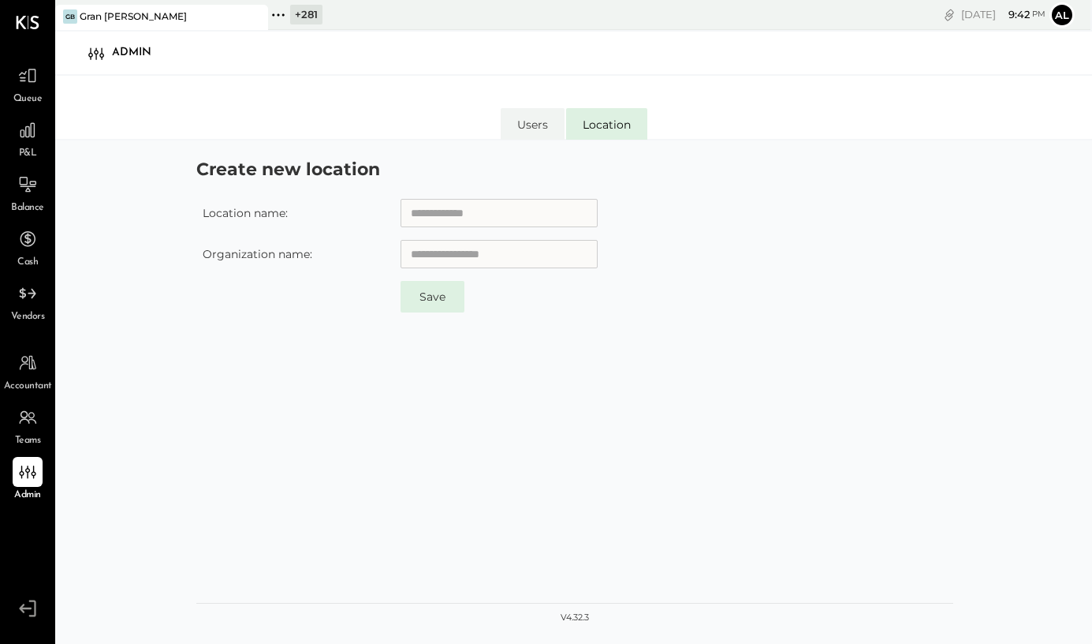
click at [604, 121] on li "Location" at bounding box center [606, 124] width 81 height 32
click at [548, 121] on li "Users" at bounding box center [533, 124] width 64 height 32
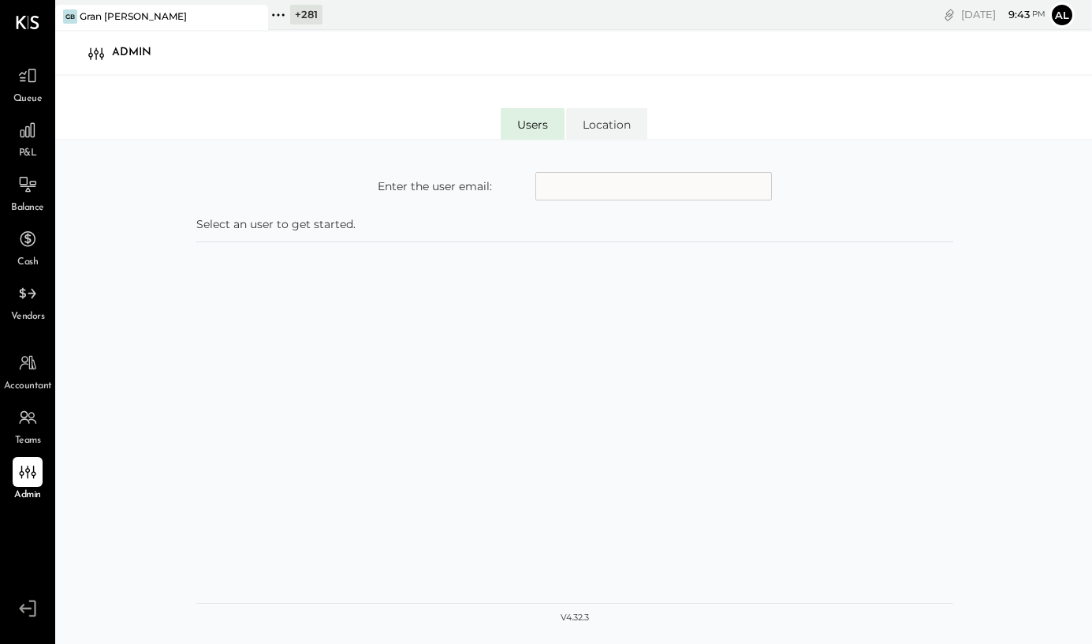
click at [539, 130] on li "Users" at bounding box center [533, 124] width 64 height 32
click at [609, 132] on li "Location" at bounding box center [606, 124] width 81 height 32
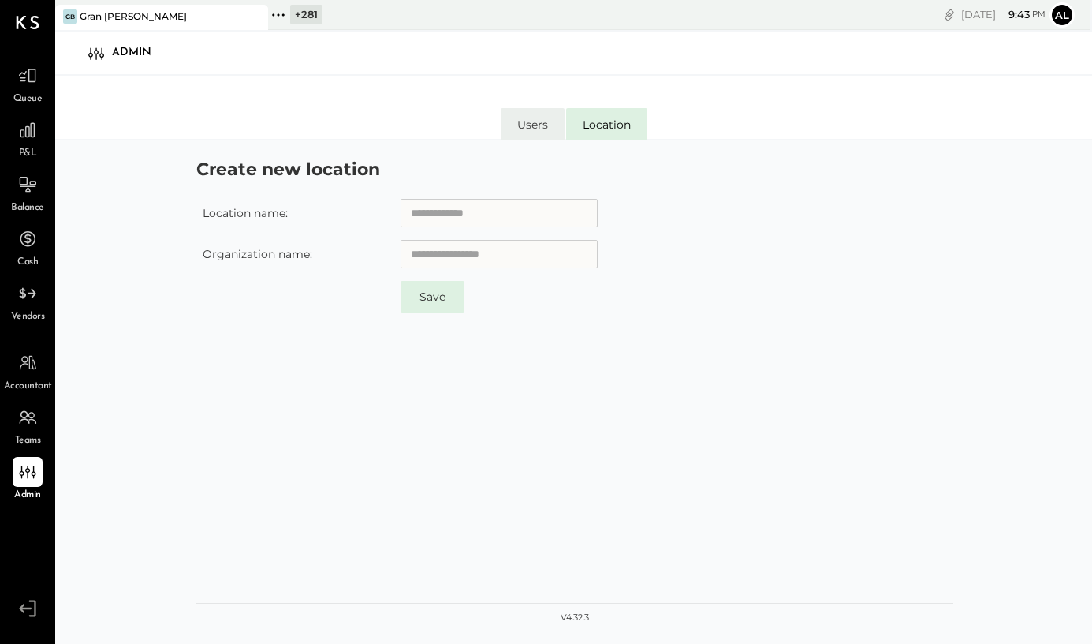
click at [532, 132] on li "Users" at bounding box center [533, 124] width 64 height 32
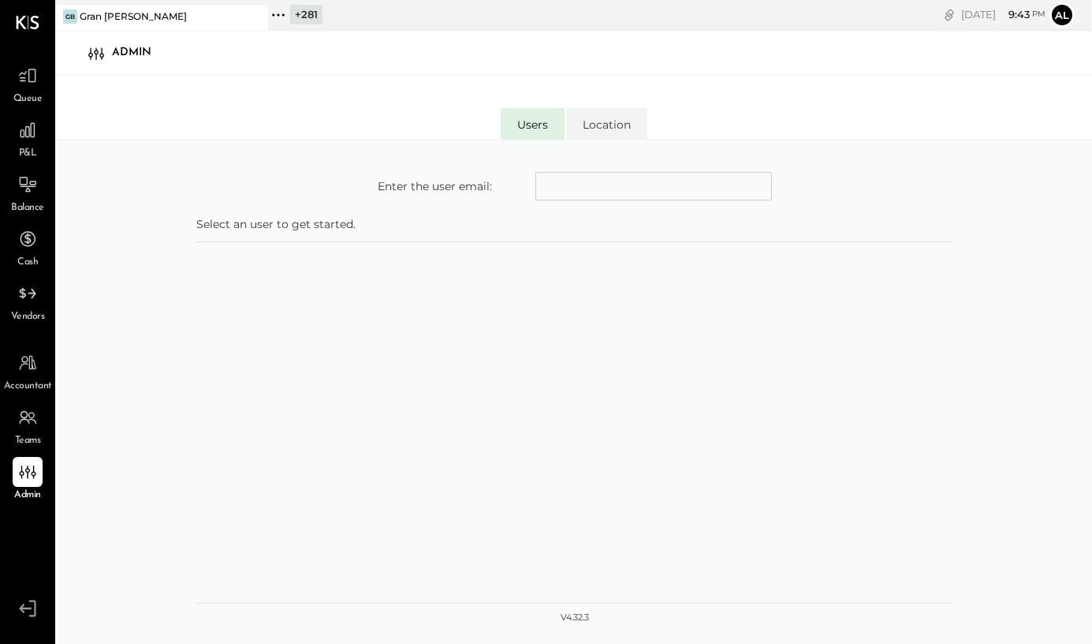
click at [555, 192] on input "text" at bounding box center [653, 186] width 237 height 28
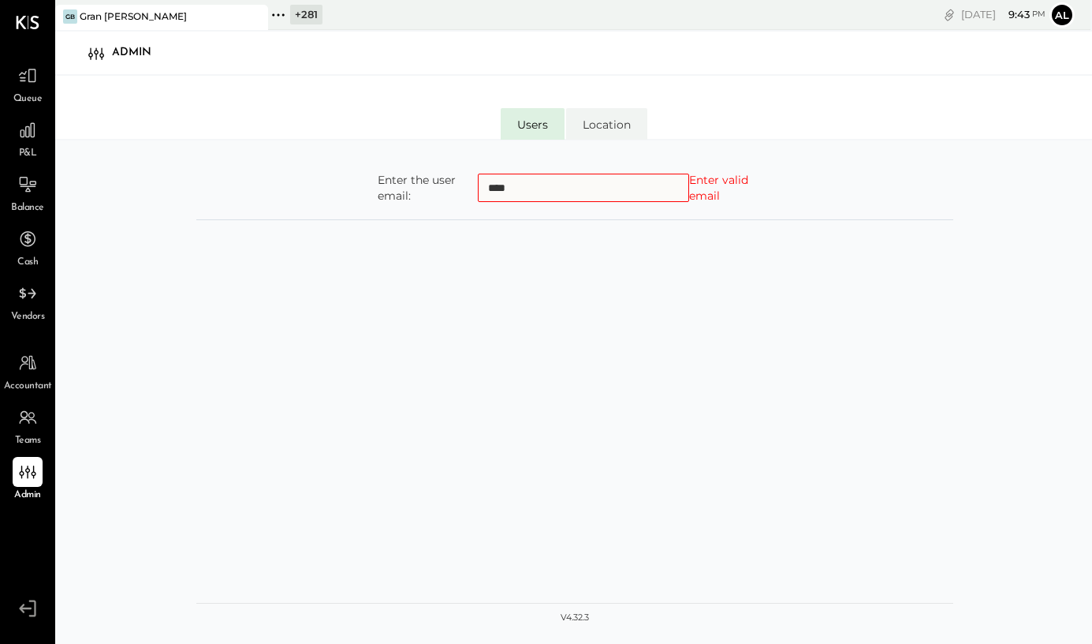
type input "**********"
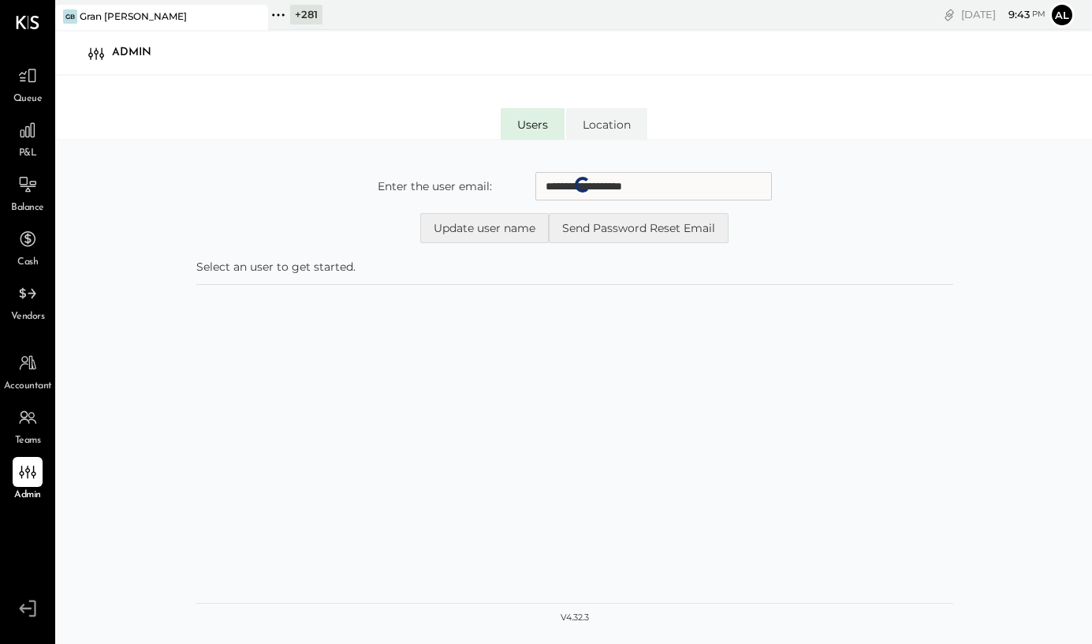
click at [556, 189] on input "**********" at bounding box center [653, 186] width 237 height 28
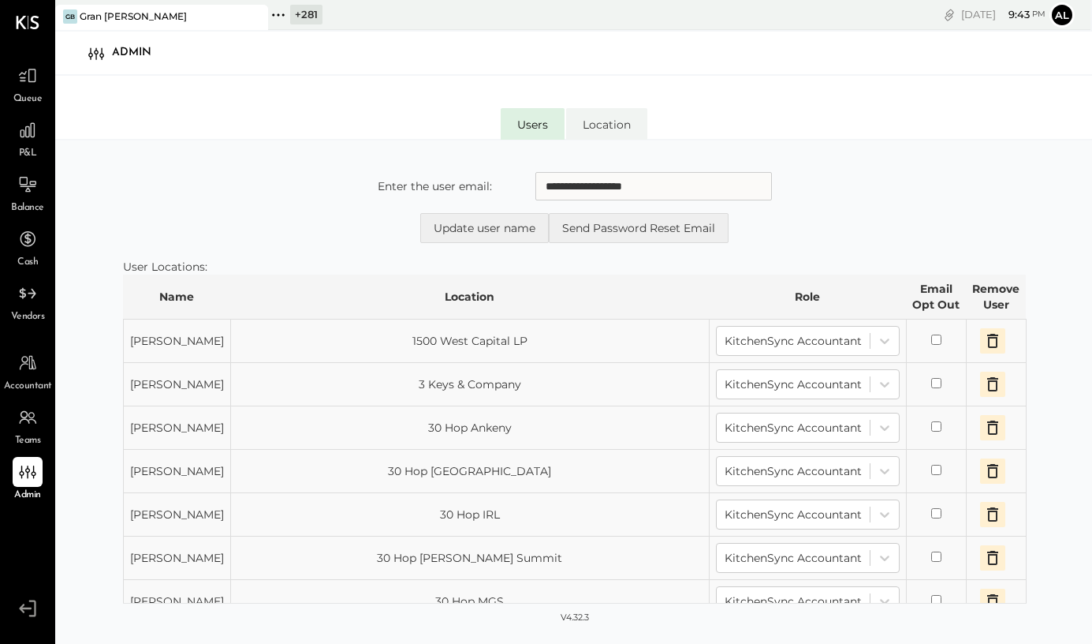
click at [367, 186] on form "**********" at bounding box center [575, 207] width 904 height 71
click at [1050, 27] on div "Thu, Aug 14 9 : 43 pm Al User Profile" at bounding box center [846, 15] width 487 height 30
click at [1065, 14] on button "Al" at bounding box center [1062, 14] width 25 height 25
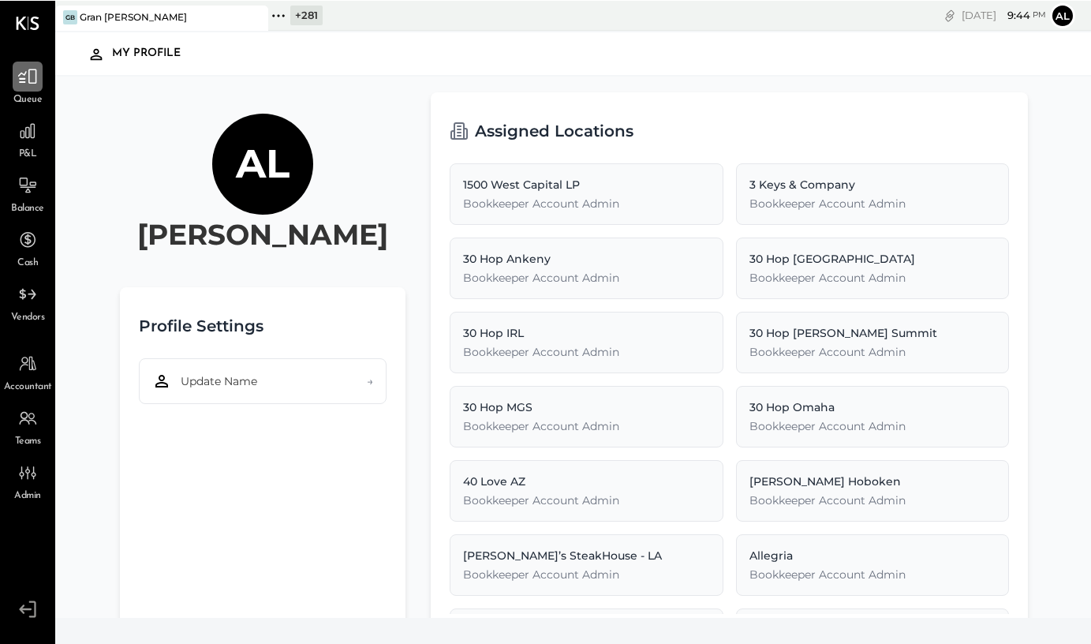
click at [24, 65] on icon at bounding box center [27, 75] width 21 height 21
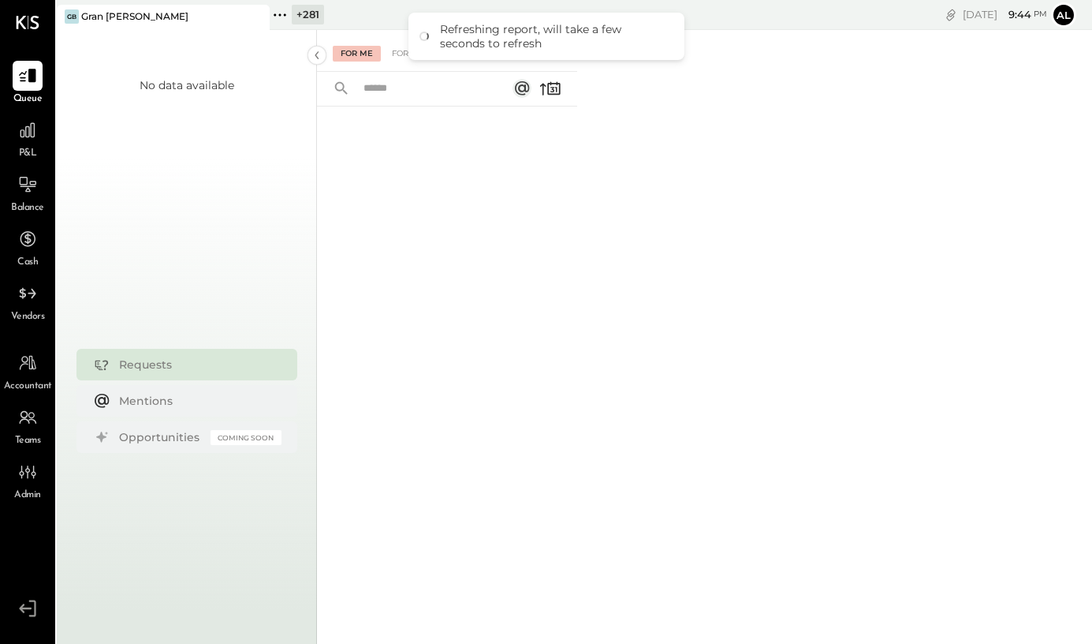
click at [354, 61] on div "For Me" at bounding box center [357, 54] width 48 height 16
click at [354, 50] on div "For Me" at bounding box center [357, 54] width 48 height 16
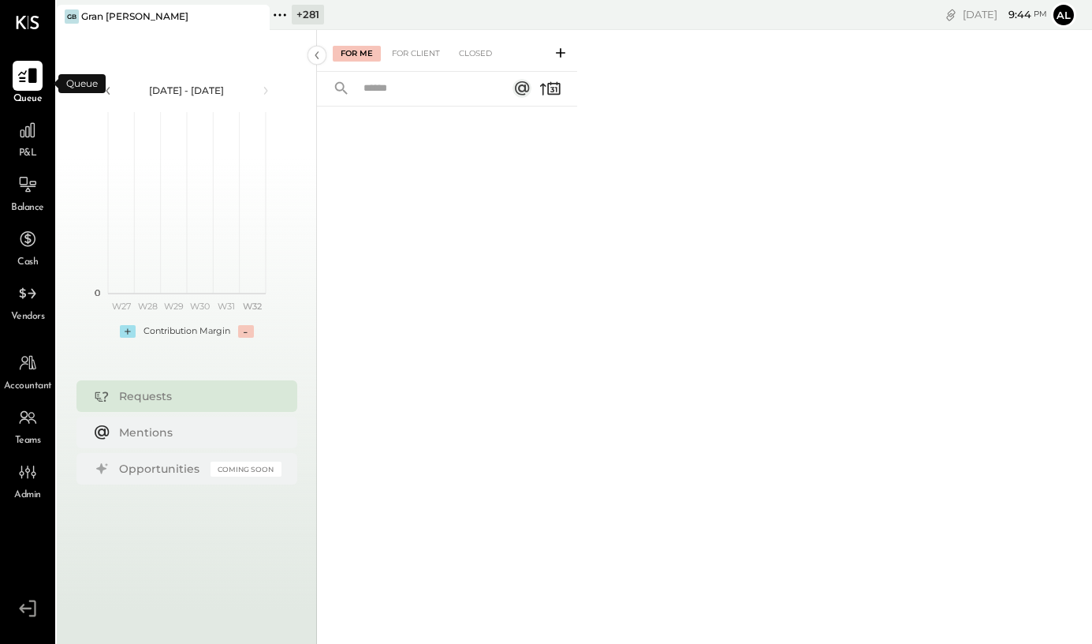
click at [32, 87] on div at bounding box center [28, 76] width 30 height 30
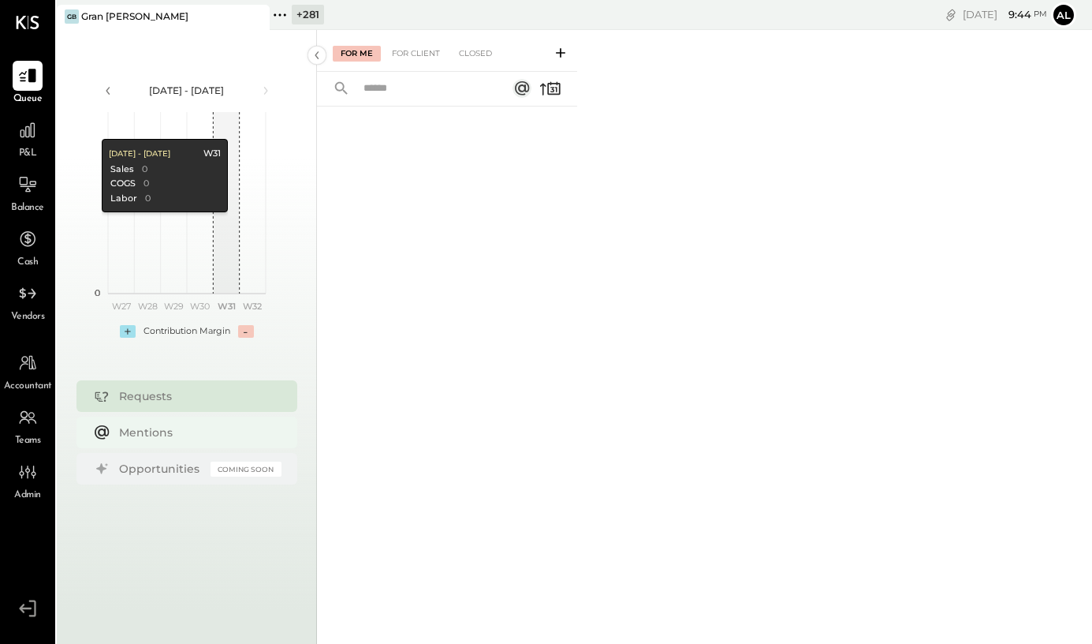
click at [175, 422] on div "Mentions" at bounding box center [186, 432] width 221 height 32
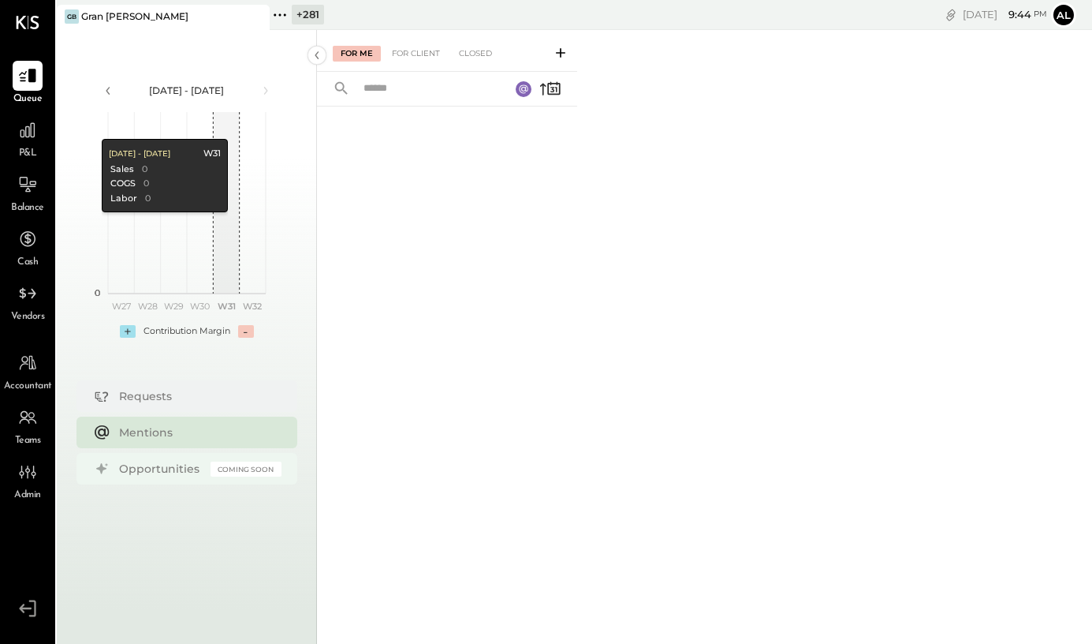
click at [188, 461] on div "Opportunities" at bounding box center [161, 469] width 84 height 16
click at [166, 421] on div "Mentions" at bounding box center [186, 432] width 221 height 32
click at [163, 402] on div "Requests" at bounding box center [196, 396] width 155 height 16
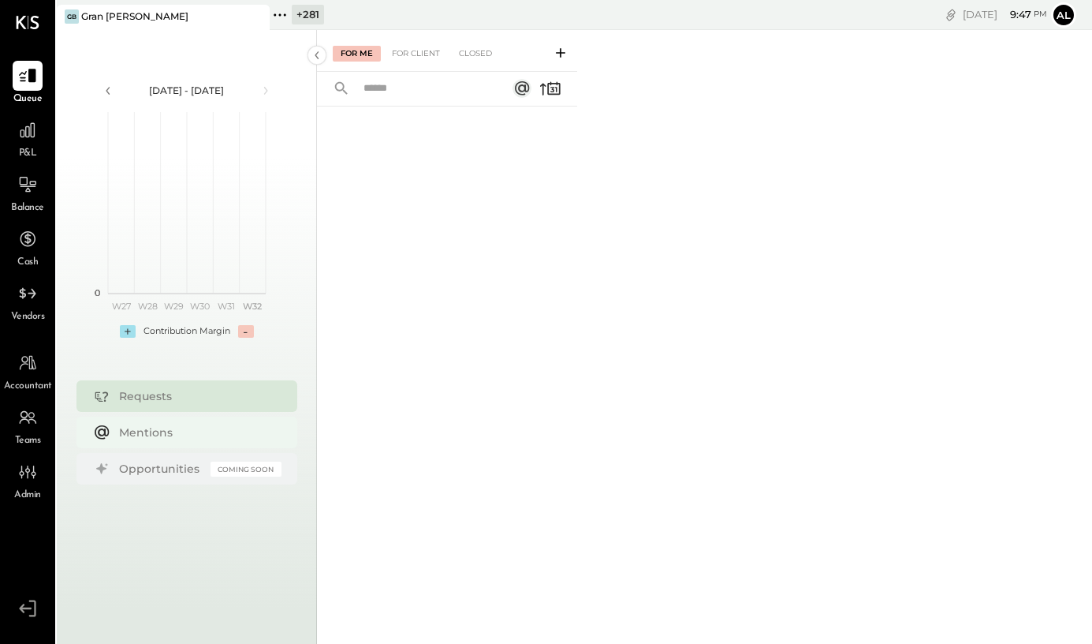
click at [151, 431] on div "Mentions" at bounding box center [196, 432] width 155 height 16
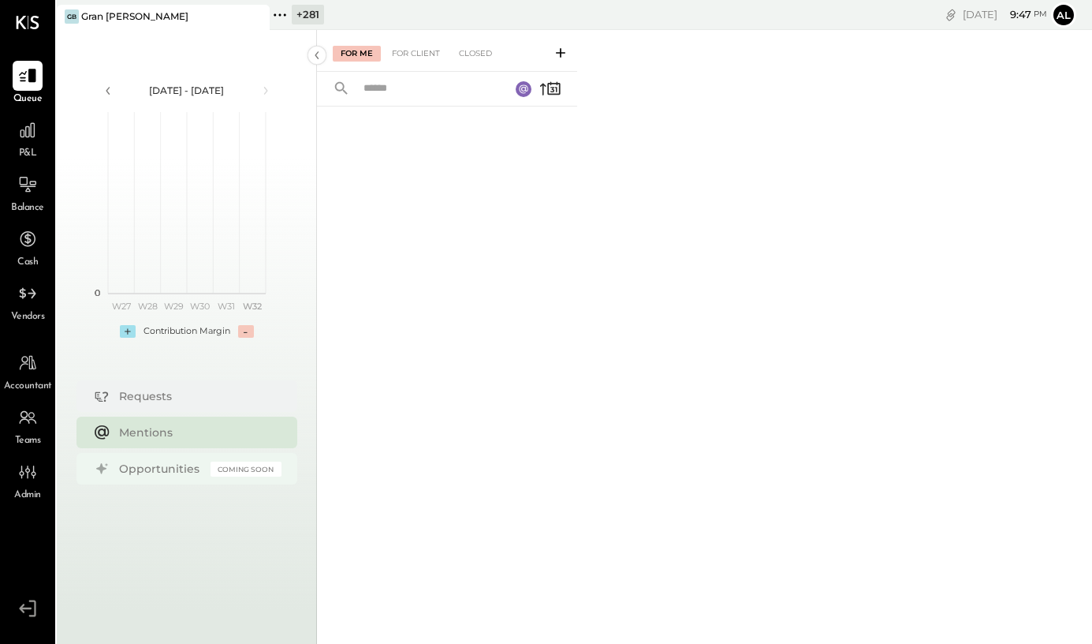
click at [166, 464] on div "Opportunities" at bounding box center [161, 469] width 84 height 16
click at [148, 430] on div "Mentions" at bounding box center [196, 432] width 155 height 16
click at [433, 50] on div "For Client" at bounding box center [416, 54] width 64 height 16
click at [259, 16] on icon at bounding box center [256, 16] width 20 height 19
click at [66, 13] on icon at bounding box center [67, 15] width 21 height 21
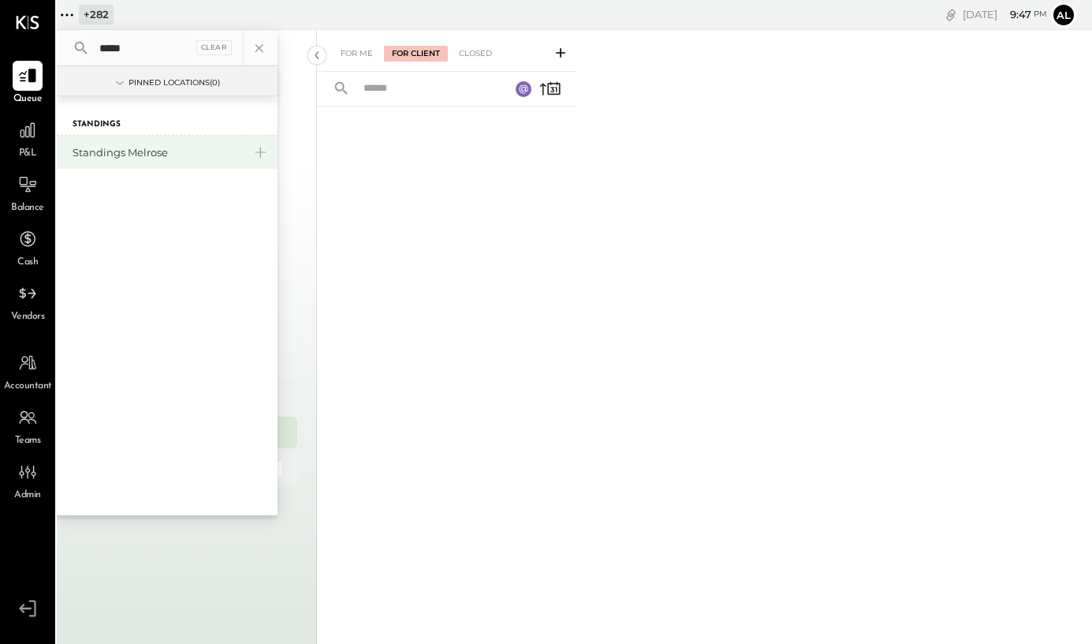
type input "*****"
click at [181, 158] on div "Standings Melrose" at bounding box center [158, 152] width 170 height 15
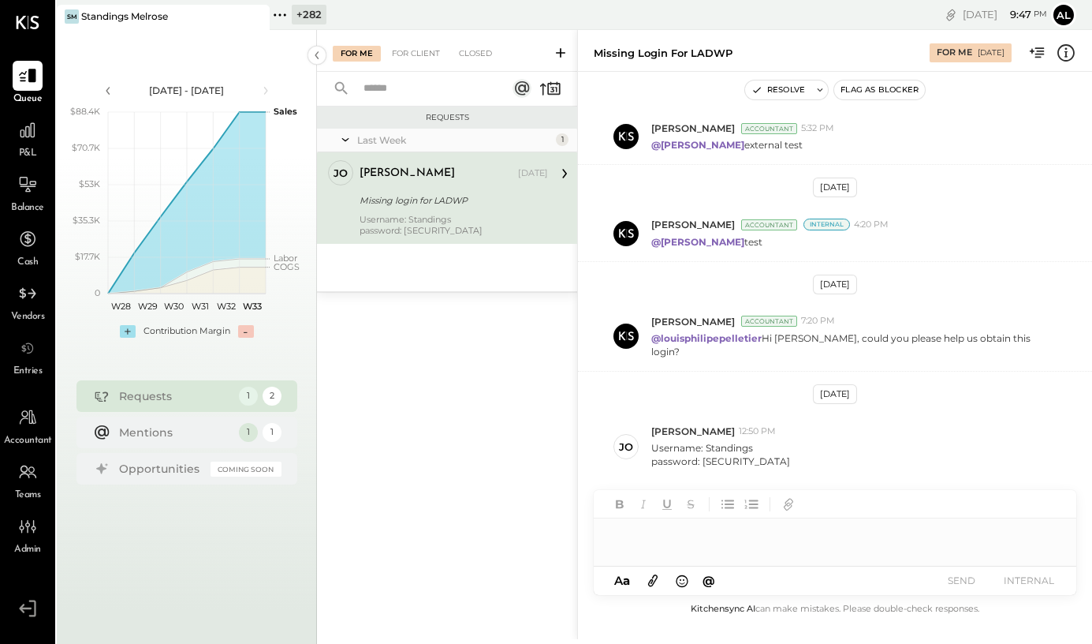
scroll to position [305, 0]
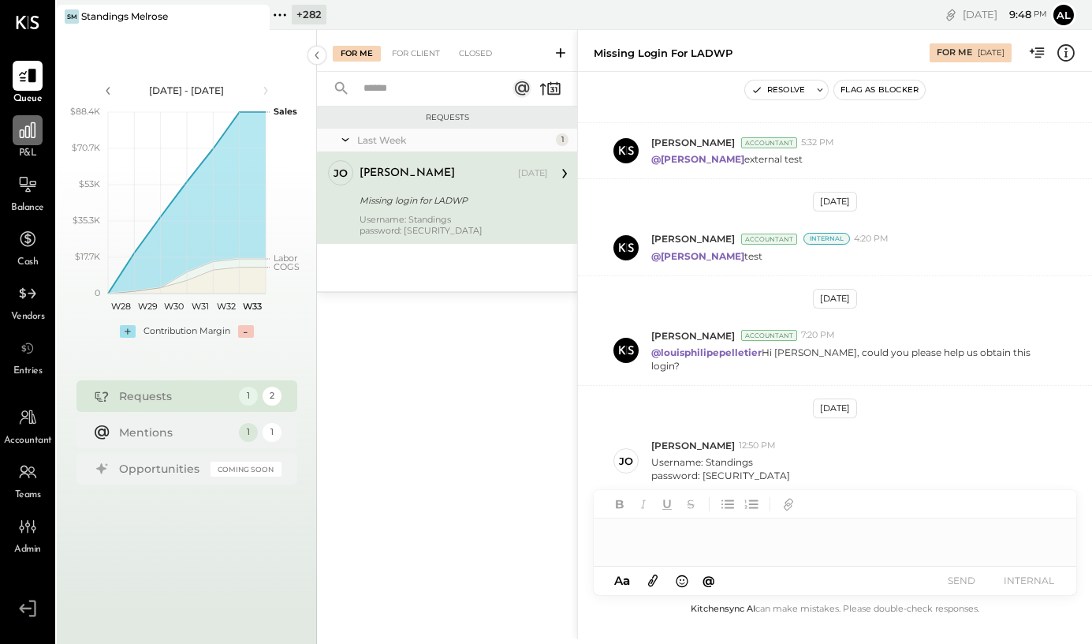
click at [39, 138] on div at bounding box center [28, 130] width 30 height 30
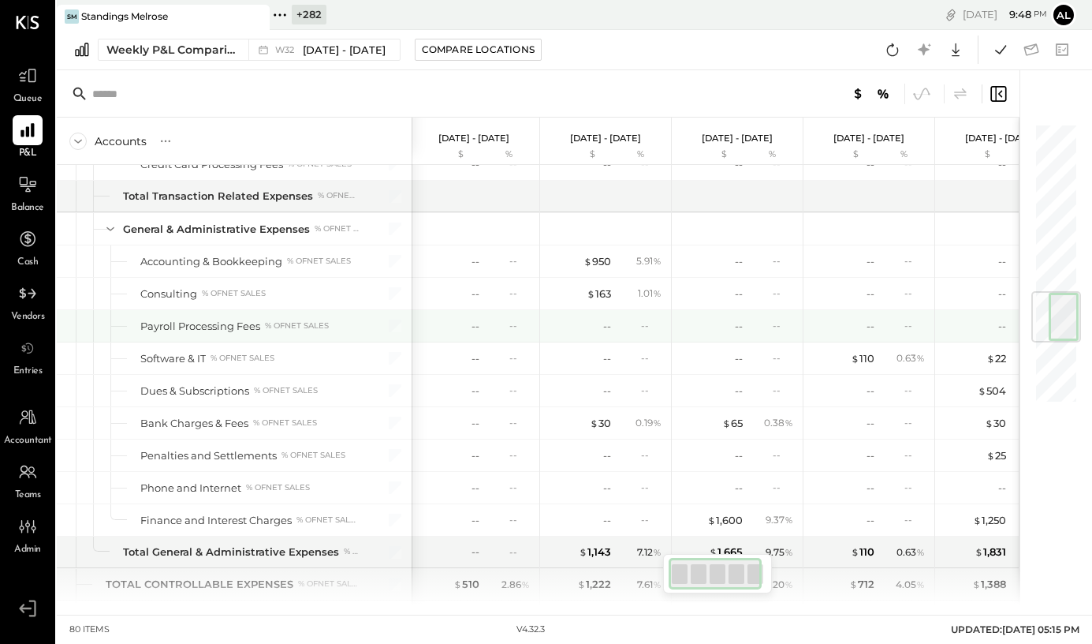
scroll to position [1495, 0]
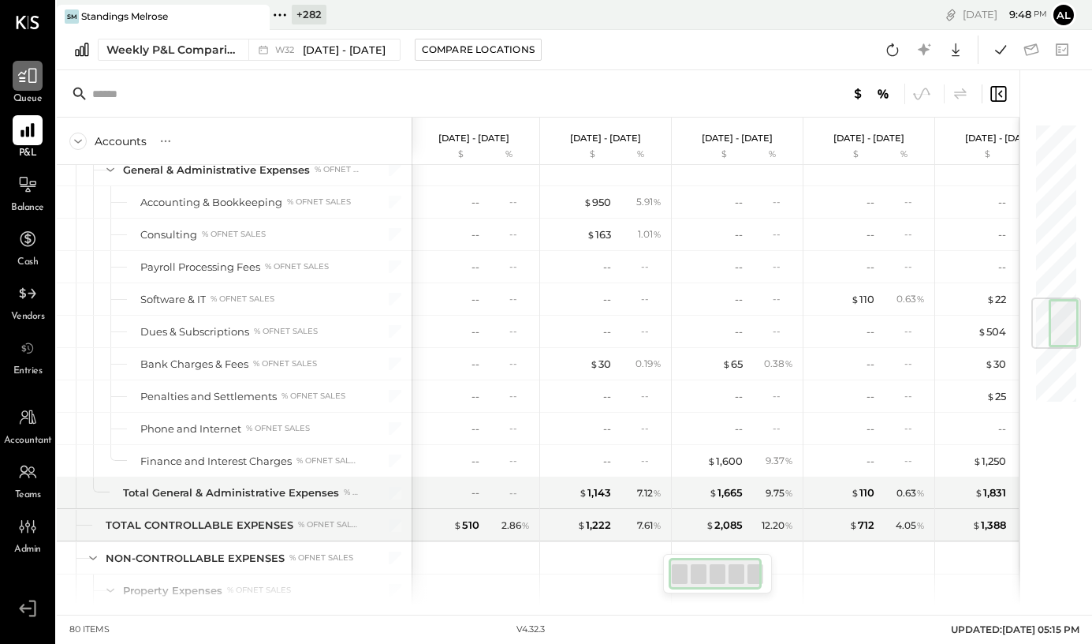
click at [23, 90] on div at bounding box center [28, 76] width 30 height 30
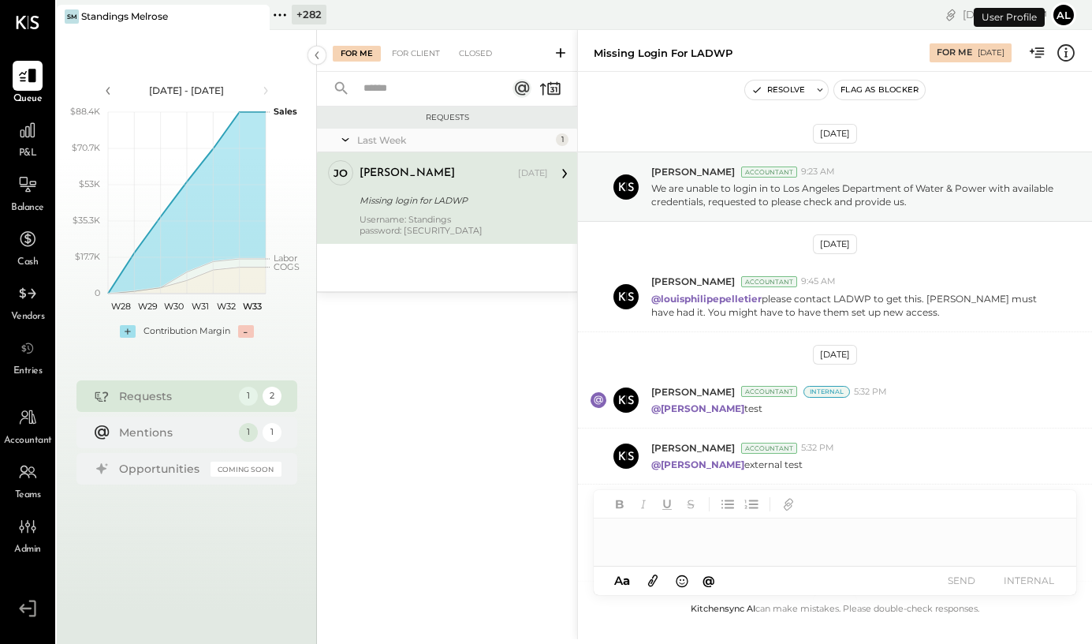
scroll to position [305, 0]
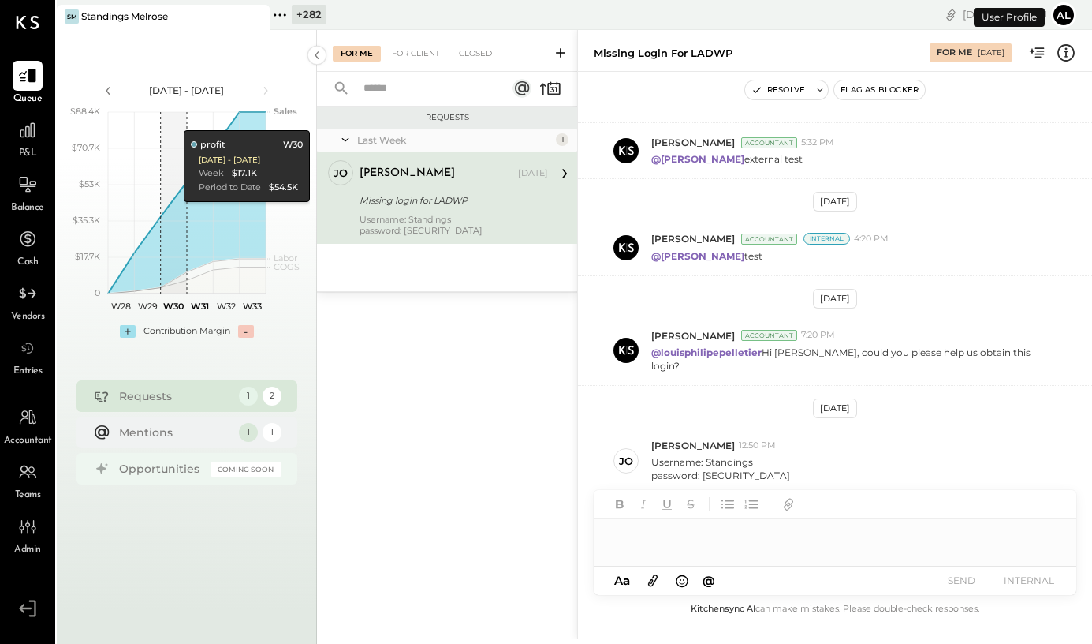
click at [170, 467] on div "Opportunities" at bounding box center [161, 469] width 84 height 16
click at [437, 200] on div "Missing login for LADWP" at bounding box center [452, 200] width 184 height 16
click at [472, 352] on div "Requests Last Week 1 jo jose Owner jose Aug 12, 2025 Missing login for LADWP Us…" at bounding box center [447, 355] width 260 height 498
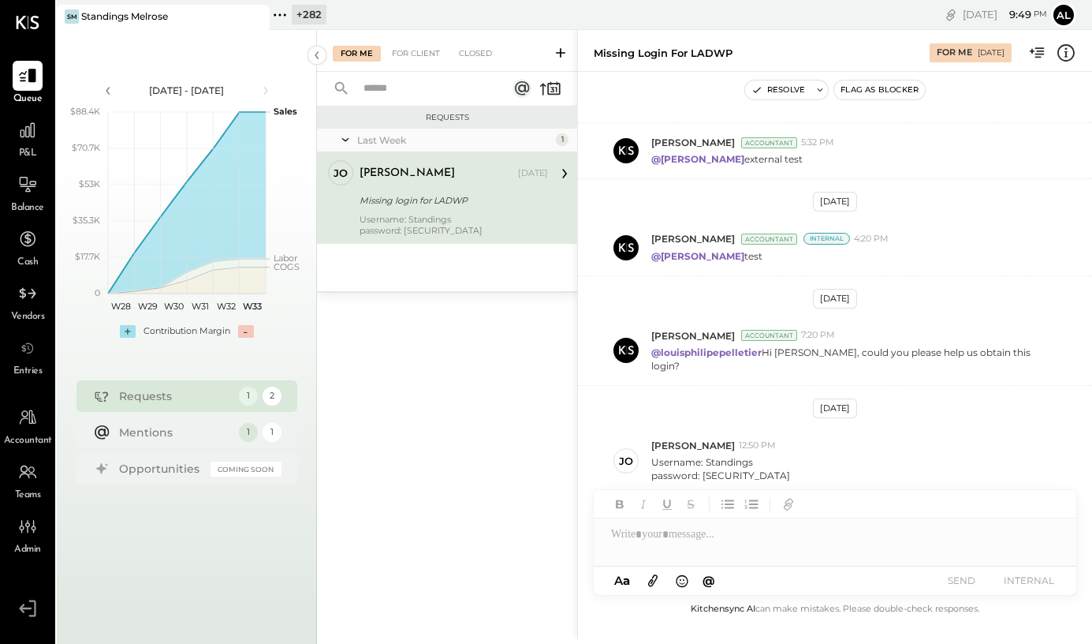
click at [428, 207] on div "Missing login for LADWP" at bounding box center [452, 200] width 184 height 16
click at [315, 50] on icon at bounding box center [316, 55] width 17 height 28
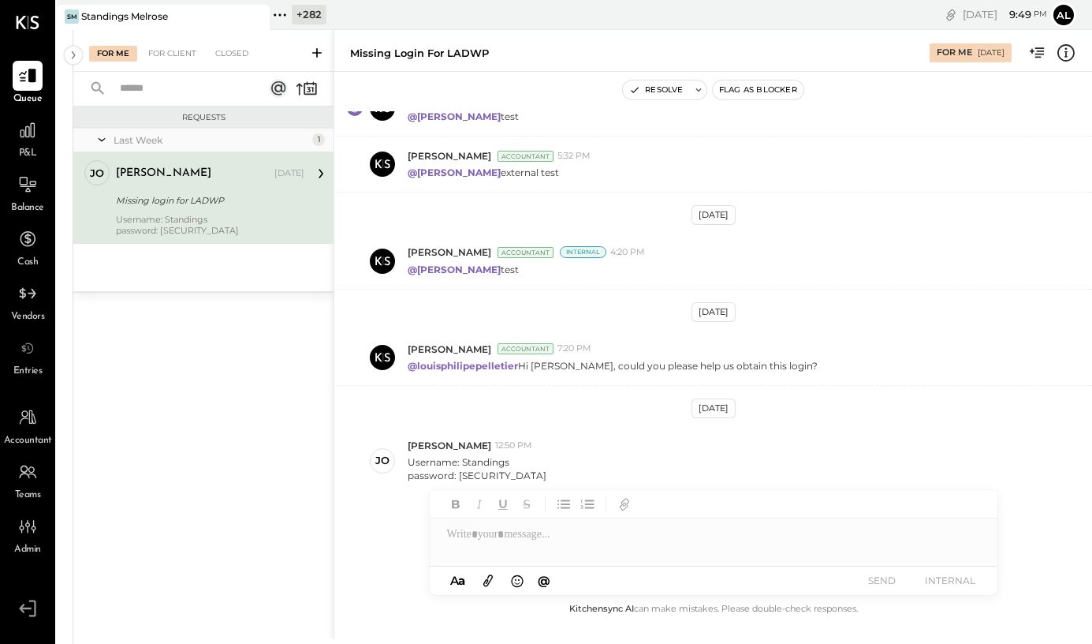
click at [200, 244] on div "Last Week 1 jo jose Owner jose Aug 12, 2025 Missing login for LADWP Username: S…" at bounding box center [203, 210] width 260 height 162
click at [70, 50] on icon at bounding box center [73, 55] width 17 height 28
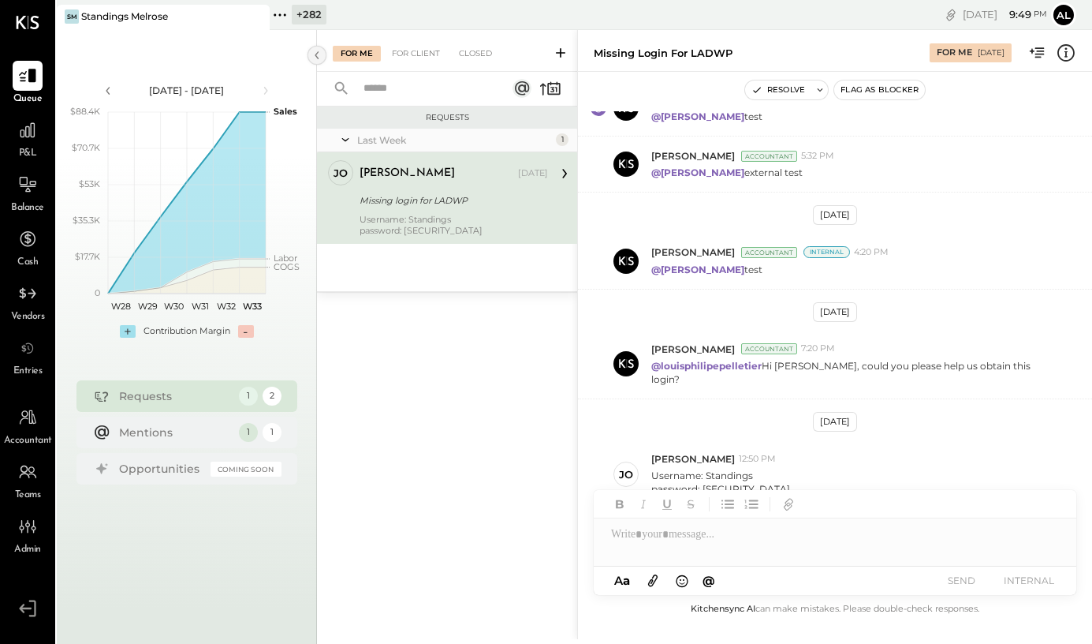
scroll to position [305, 0]
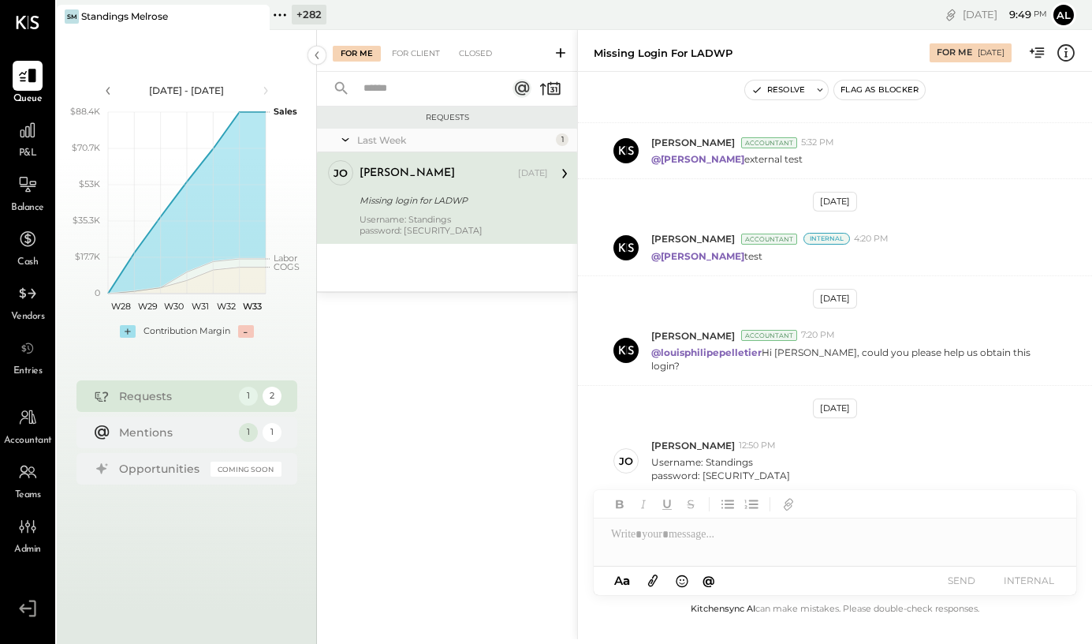
click at [1058, 50] on icon at bounding box center [1066, 52] width 17 height 17
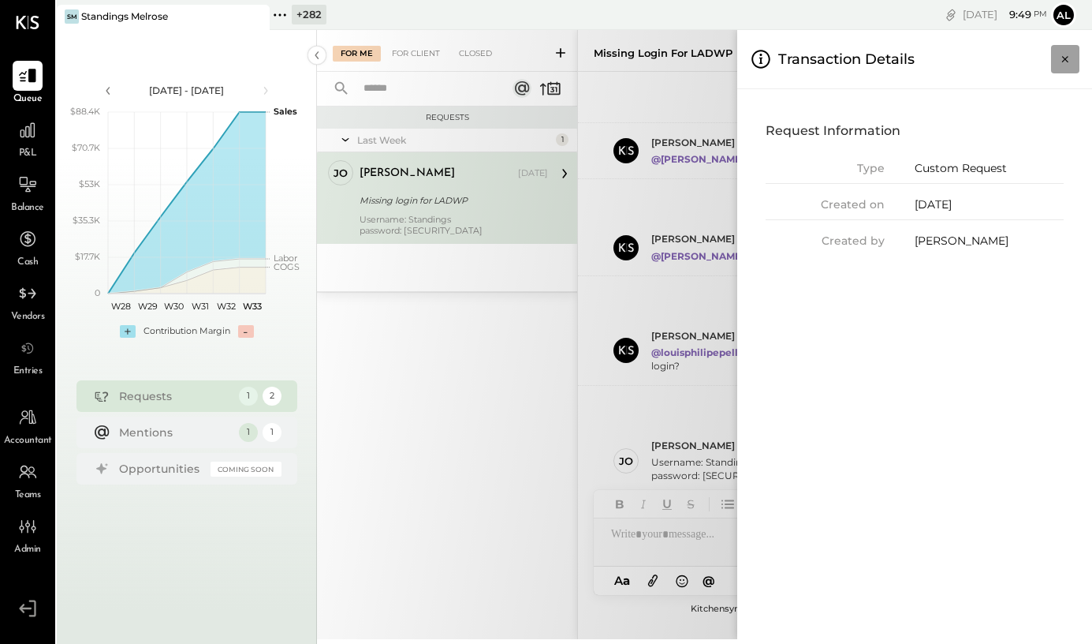
click at [1066, 60] on icon "Close panel" at bounding box center [1065, 59] width 6 height 6
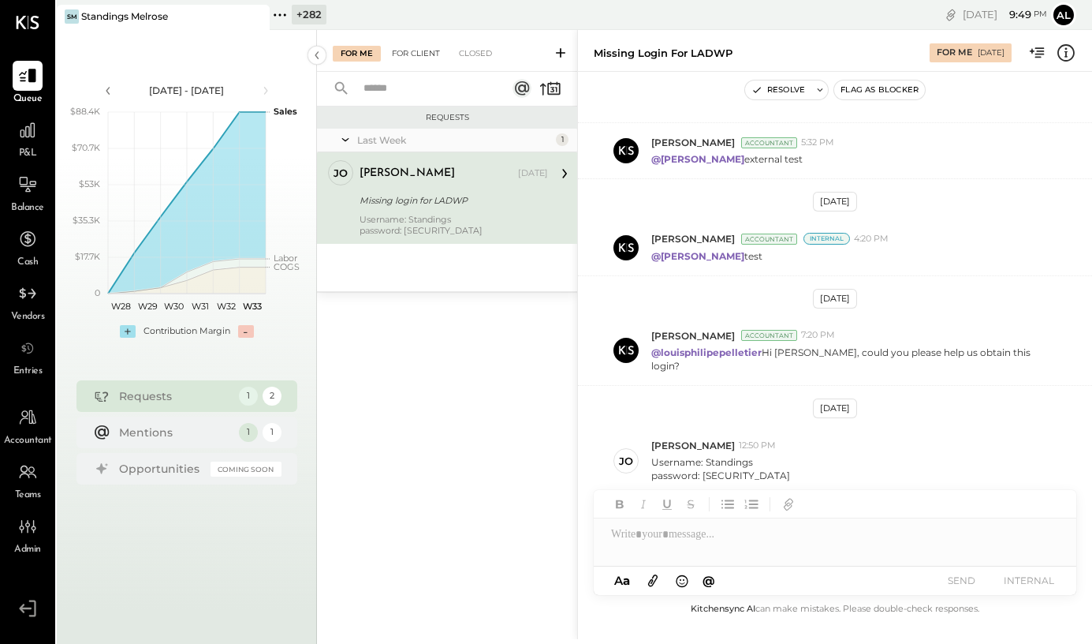
click at [408, 48] on div "For Client" at bounding box center [416, 54] width 64 height 16
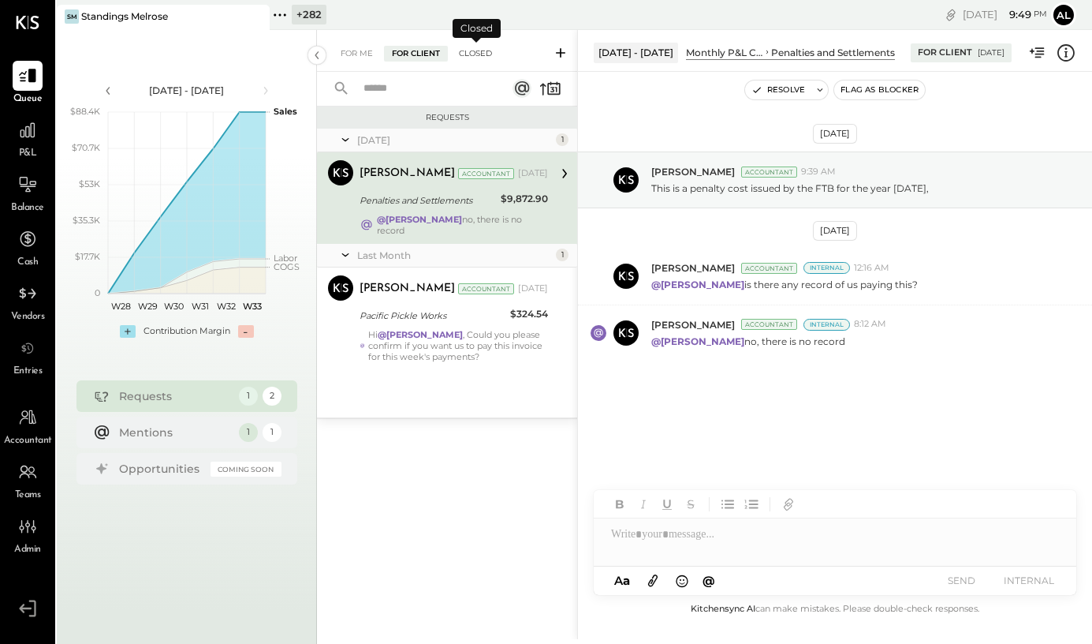
click at [479, 46] on div "Closed" at bounding box center [475, 54] width 49 height 16
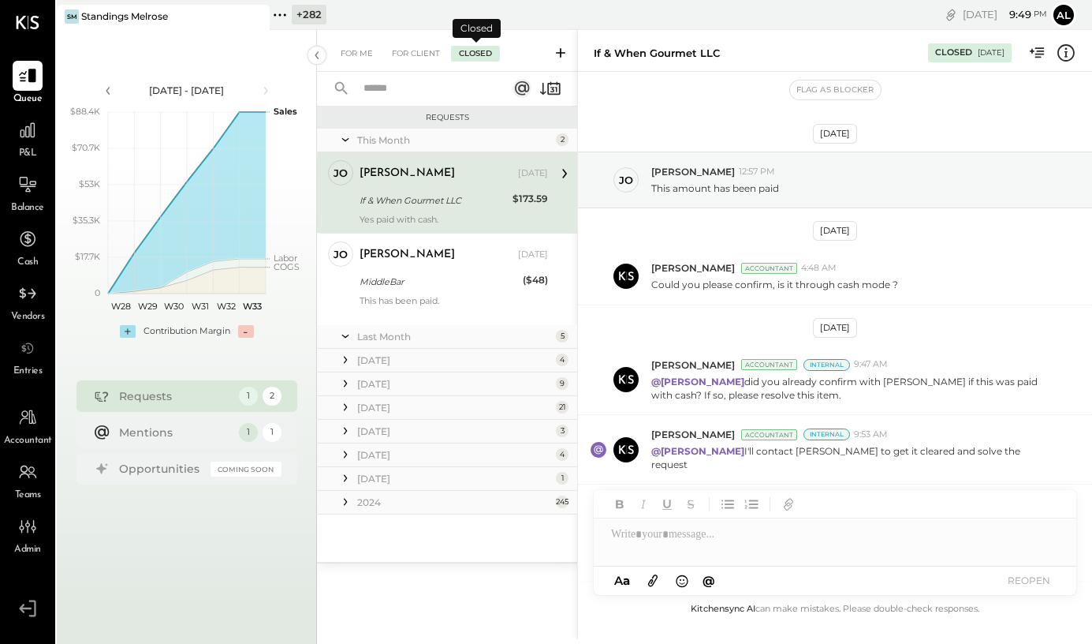
scroll to position [182, 0]
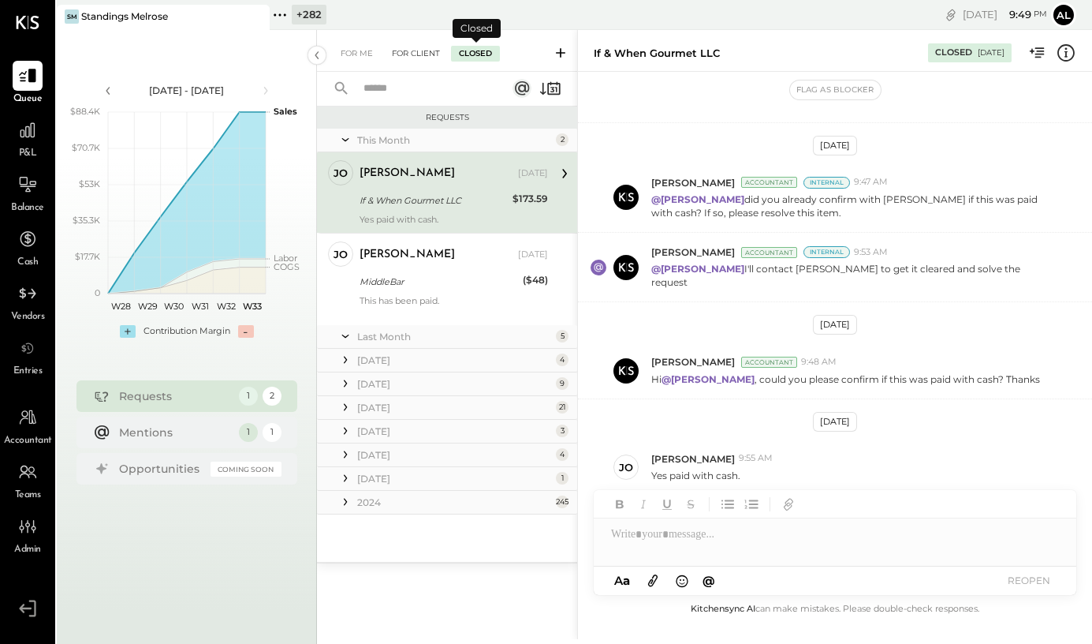
click at [431, 58] on div "For Client" at bounding box center [416, 54] width 64 height 16
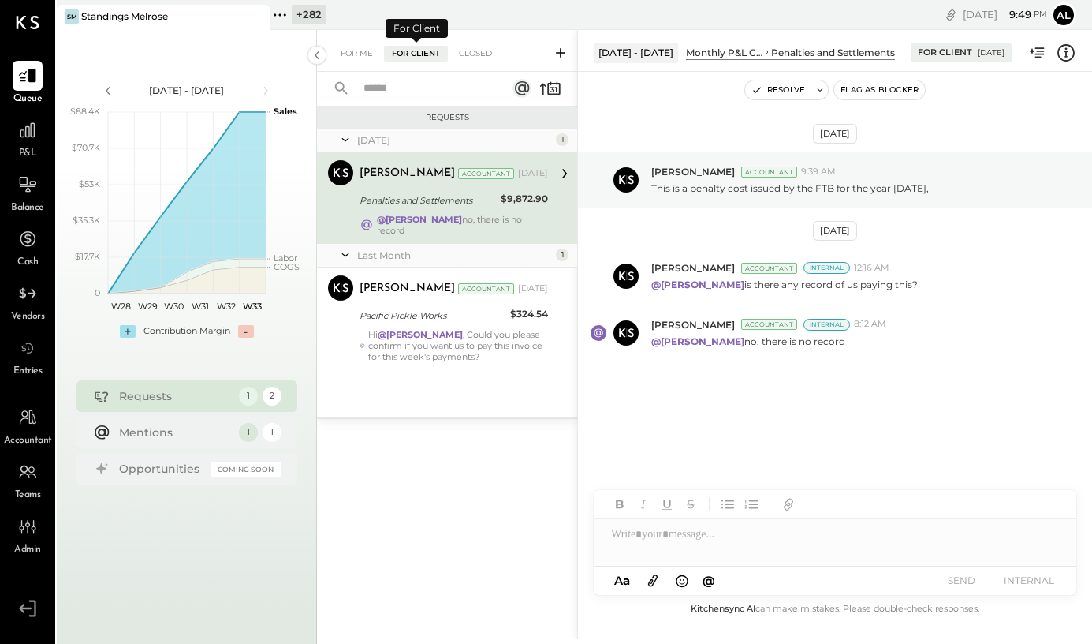
click at [431, 65] on div "For Me For Client Closed" at bounding box center [447, 51] width 260 height 42
click at [428, 50] on div "For Client" at bounding box center [416, 54] width 64 height 16
click at [458, 172] on div "Accountant" at bounding box center [486, 173] width 56 height 11
click at [356, 47] on div "For Me" at bounding box center [357, 54] width 48 height 16
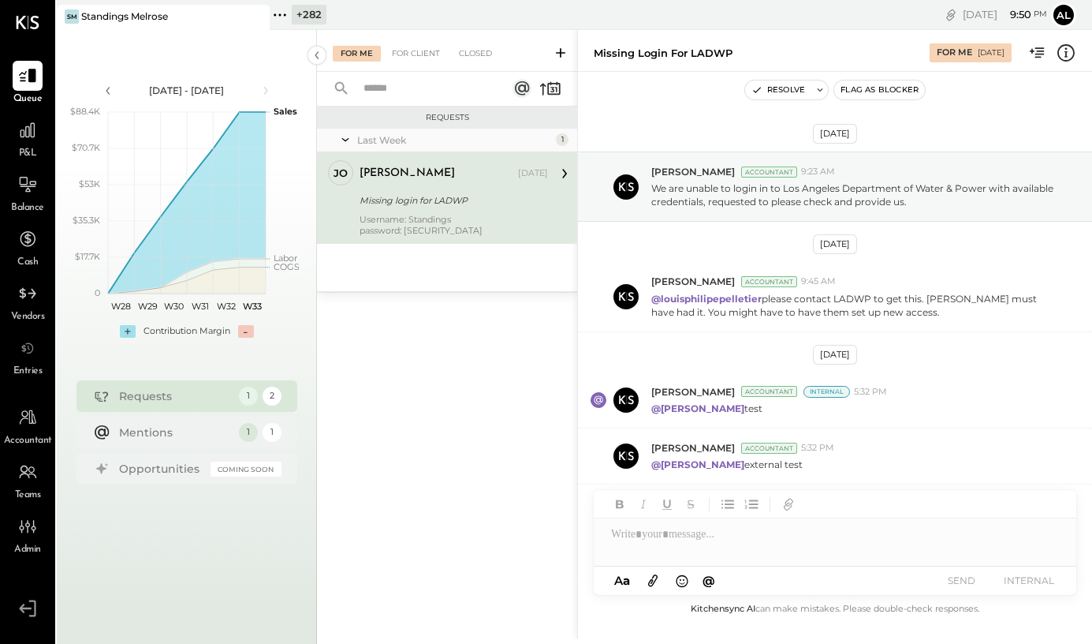
scroll to position [305, 0]
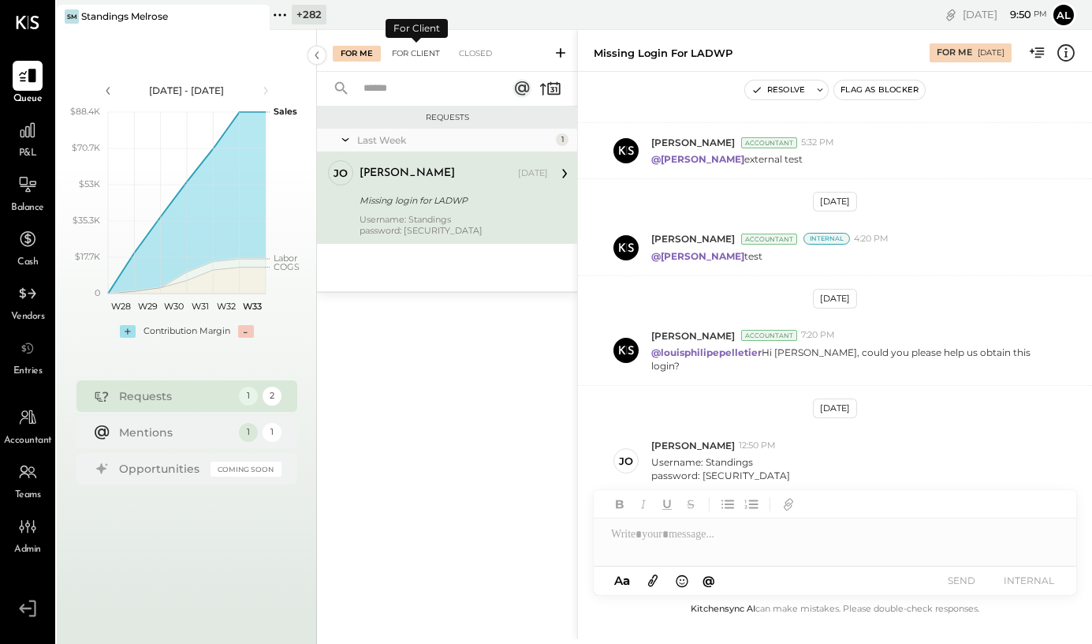
click at [410, 51] on div "For Client" at bounding box center [416, 54] width 64 height 16
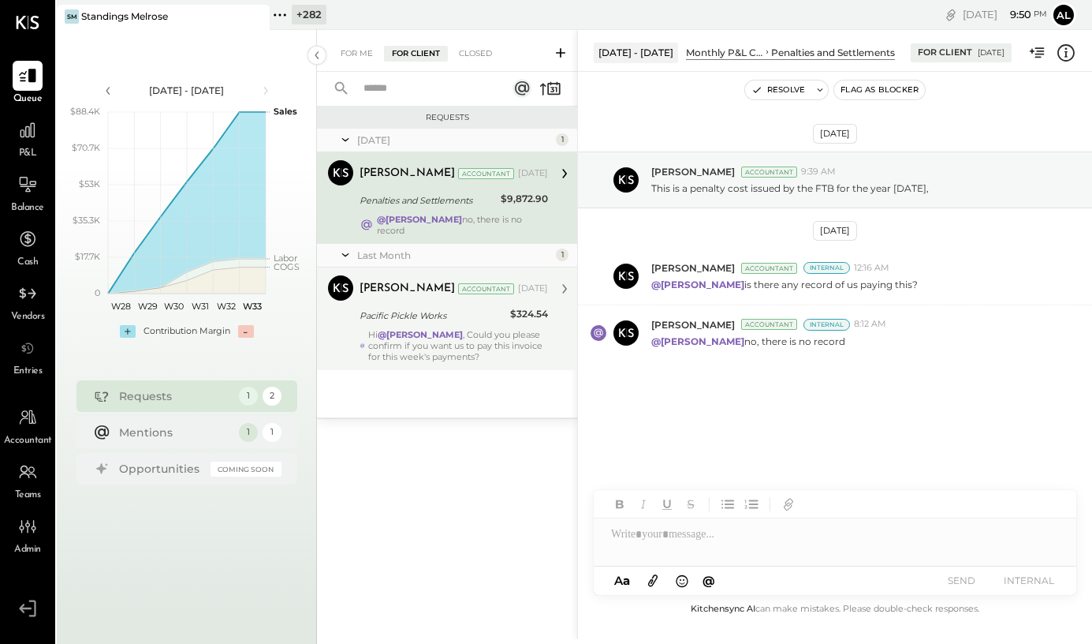
click at [468, 334] on div "Hi @jose , Could you please confirm if you want us to pay this invoice for this…" at bounding box center [458, 345] width 180 height 33
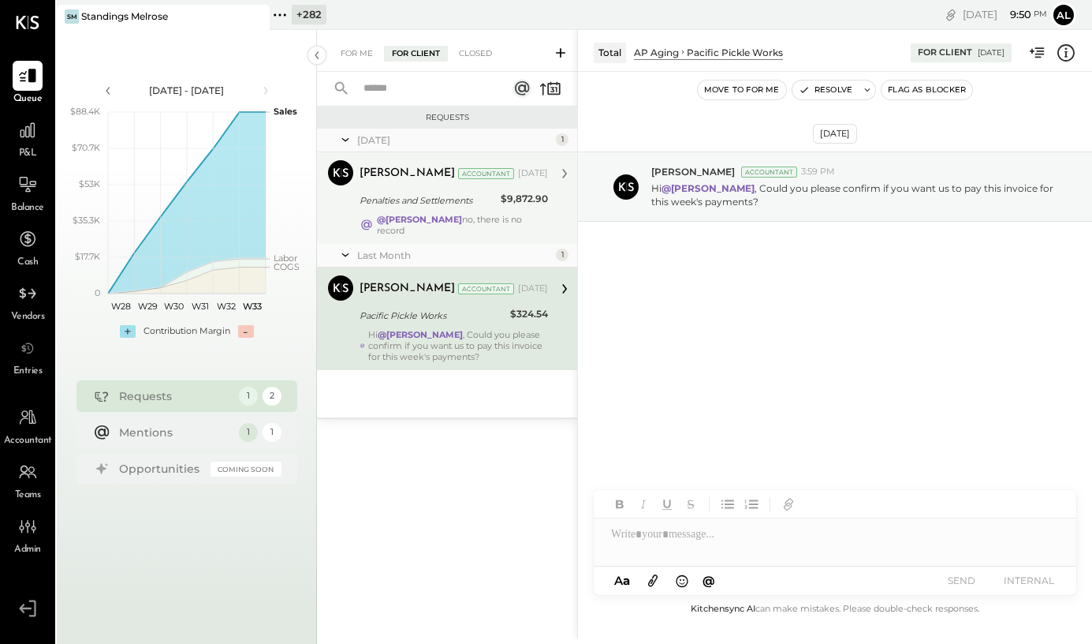
click at [429, 199] on div "Penalties and Settlements" at bounding box center [428, 200] width 136 height 16
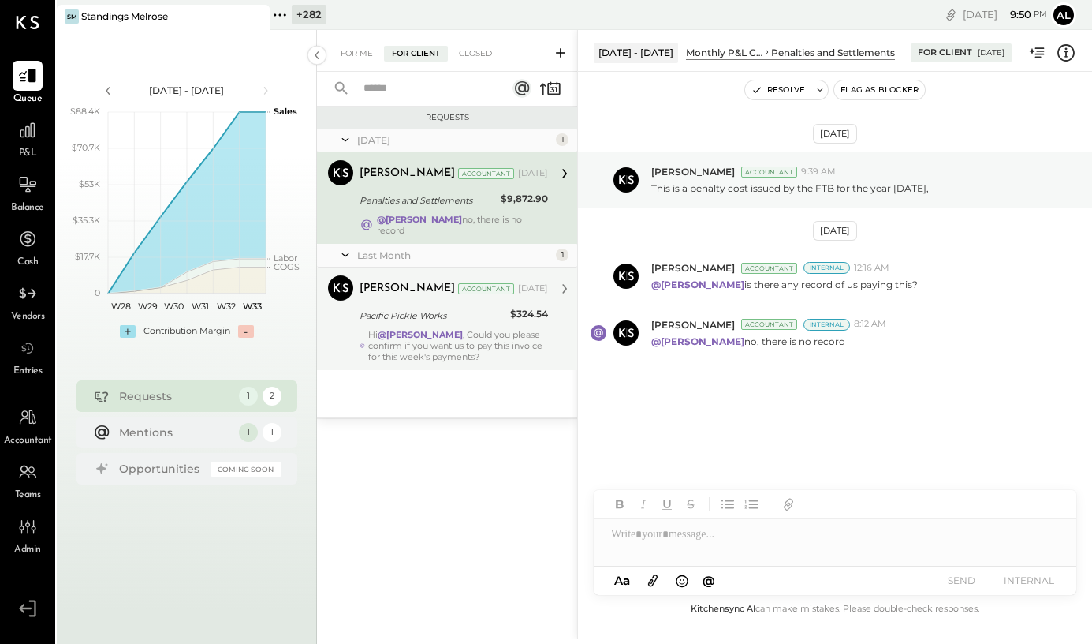
click at [466, 308] on div "Pacific Pickle Works" at bounding box center [433, 316] width 146 height 16
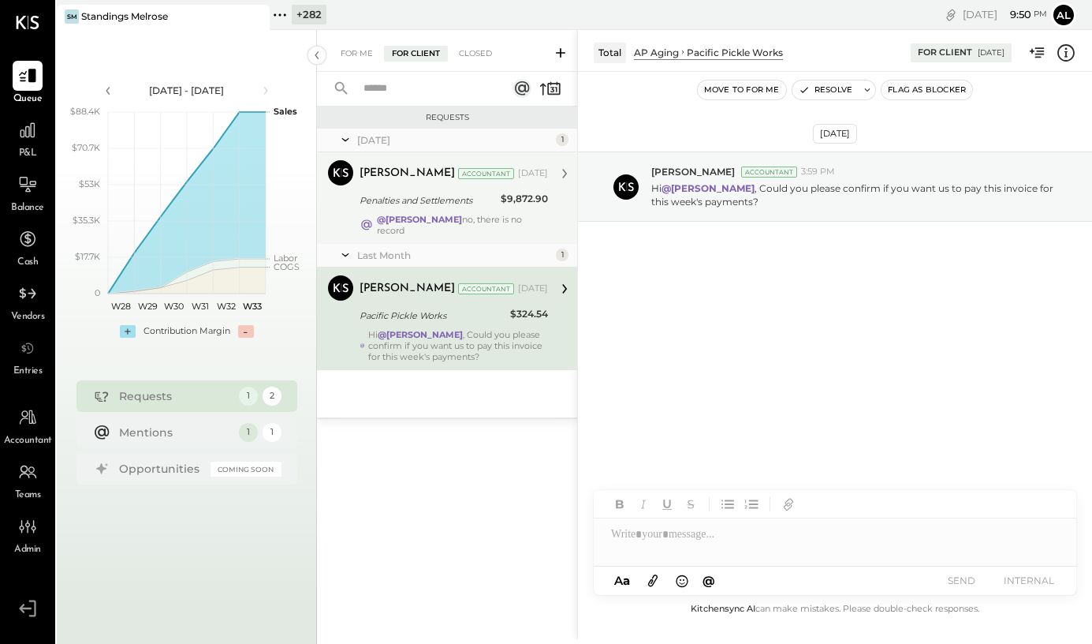
click at [420, 206] on div "Penalties and Settlements" at bounding box center [428, 200] width 136 height 16
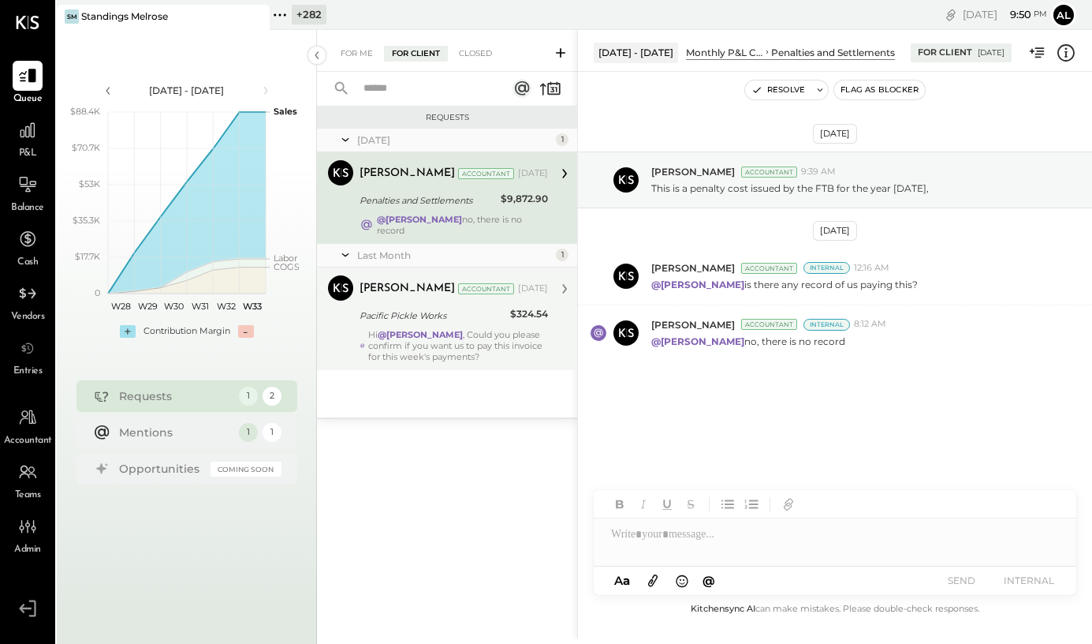
click at [455, 329] on div "Hi @jose , Could you please confirm if you want us to pay this invoice for this…" at bounding box center [458, 345] width 180 height 33
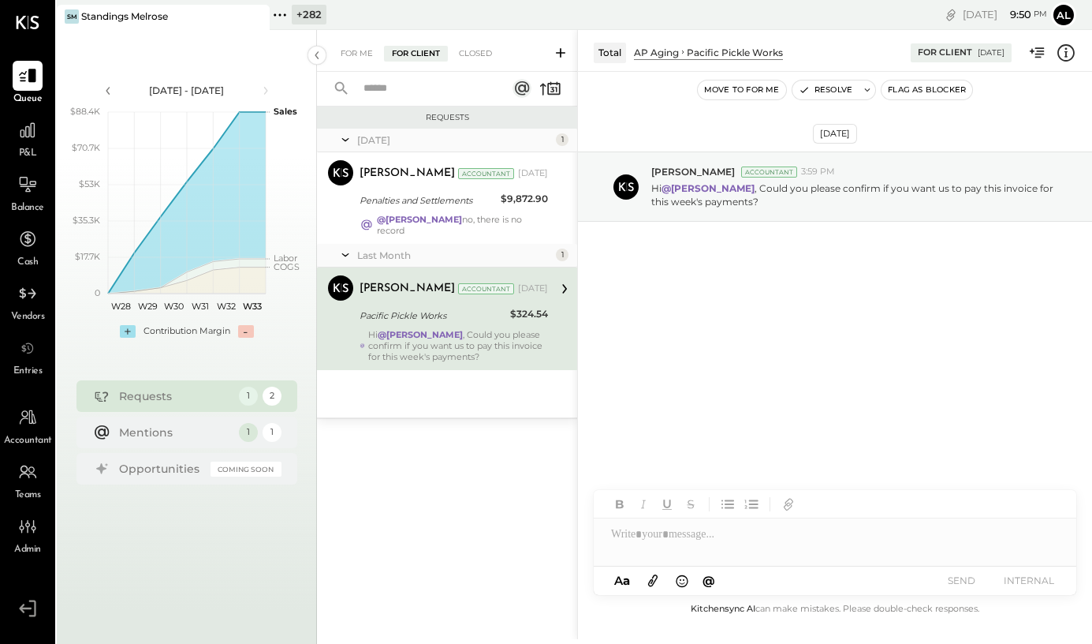
click at [272, 398] on div "2" at bounding box center [272, 395] width 19 height 19
click at [249, 398] on div "1" at bounding box center [248, 395] width 19 height 19
click at [270, 428] on div "1" at bounding box center [272, 432] width 19 height 19
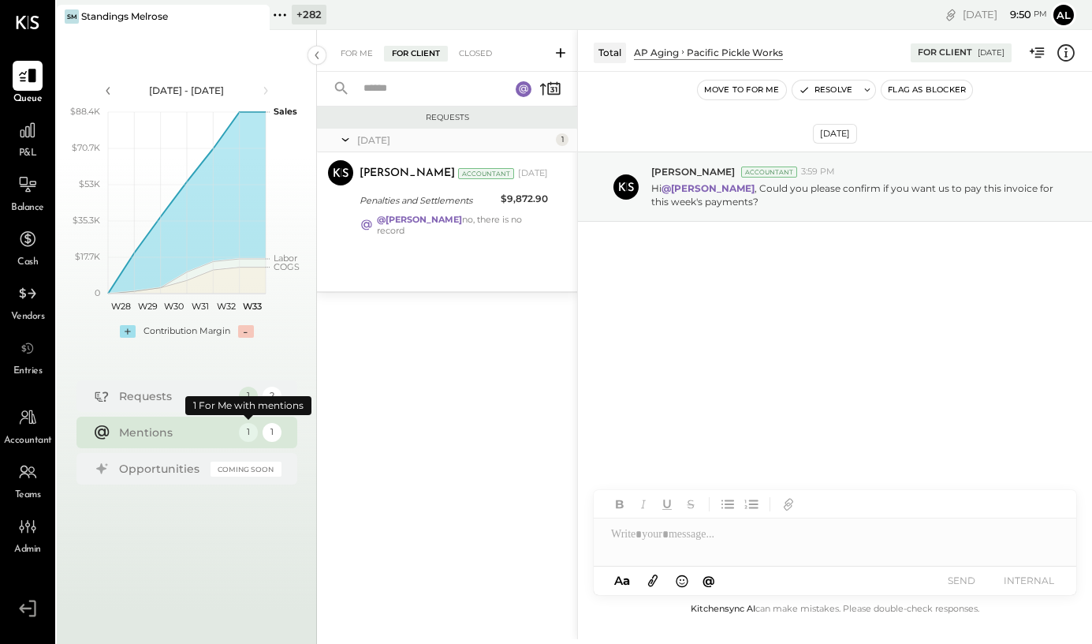
click at [244, 438] on div "1" at bounding box center [248, 432] width 19 height 19
click at [411, 267] on div "May 25 1 Adolfo Rodriguez Accountant Adolfo Rodriguez Accountant May 09, 2025 P…" at bounding box center [447, 210] width 260 height 162
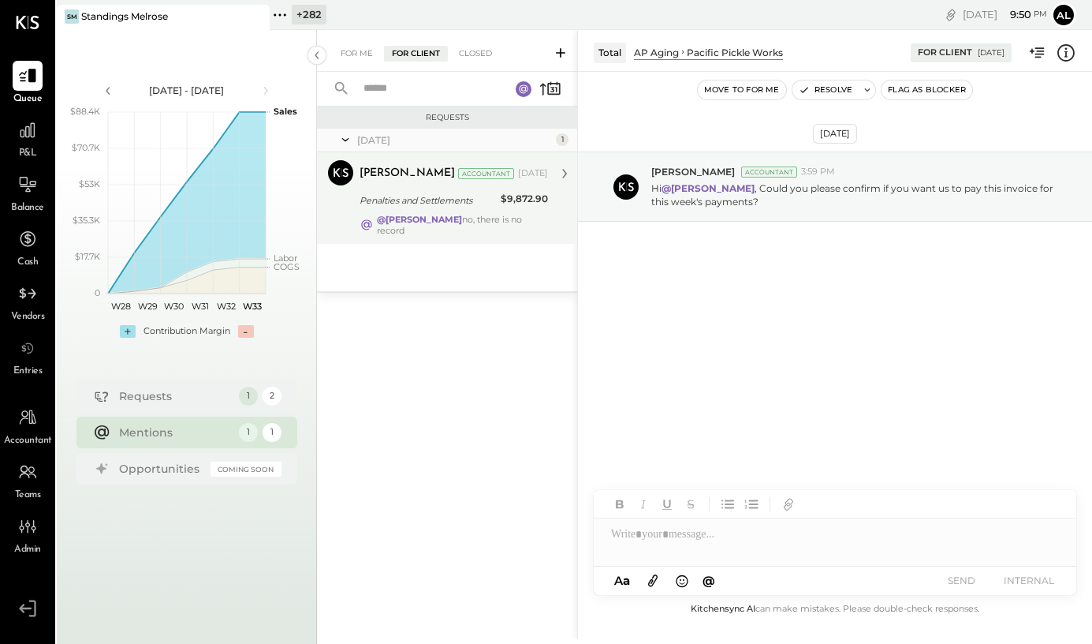
click at [419, 207] on div "Penalties and Settlements" at bounding box center [428, 200] width 136 height 16
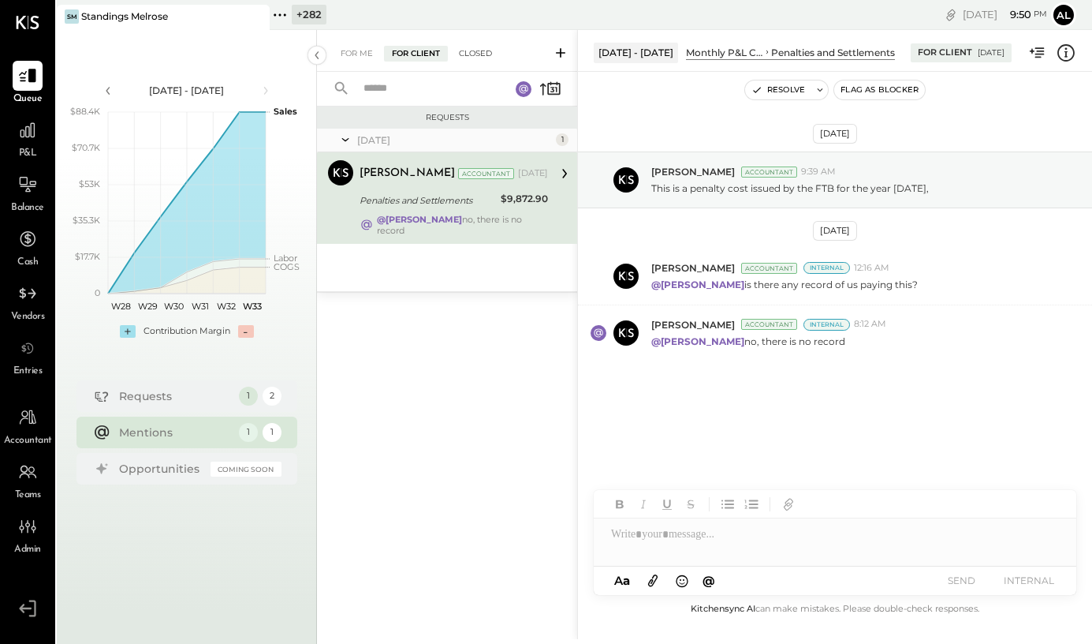
click at [480, 46] on div "Closed" at bounding box center [475, 54] width 49 height 16
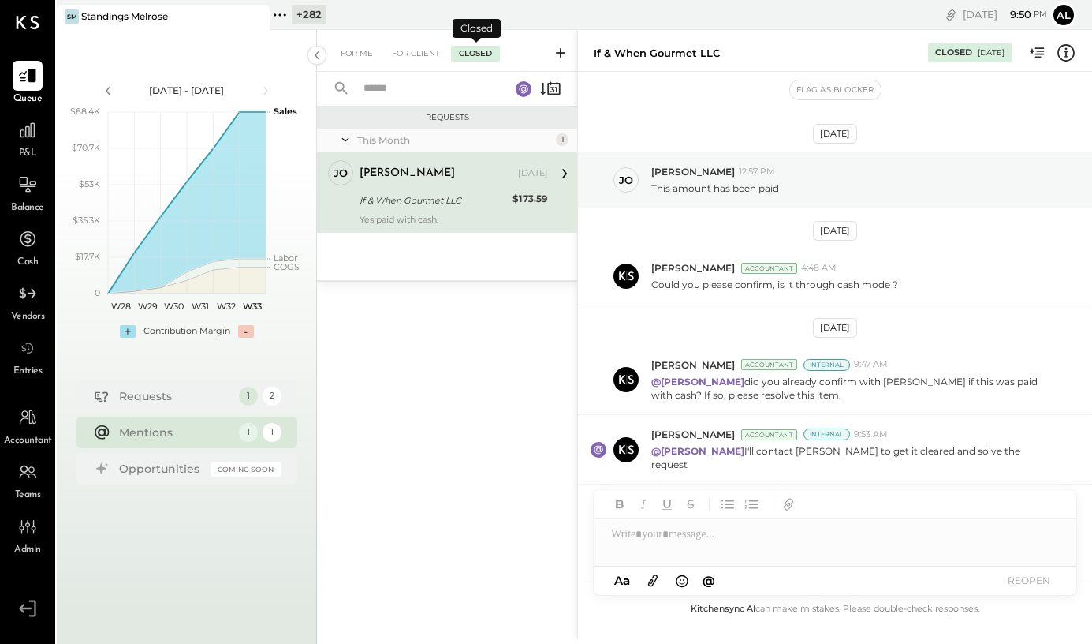
scroll to position [182, 0]
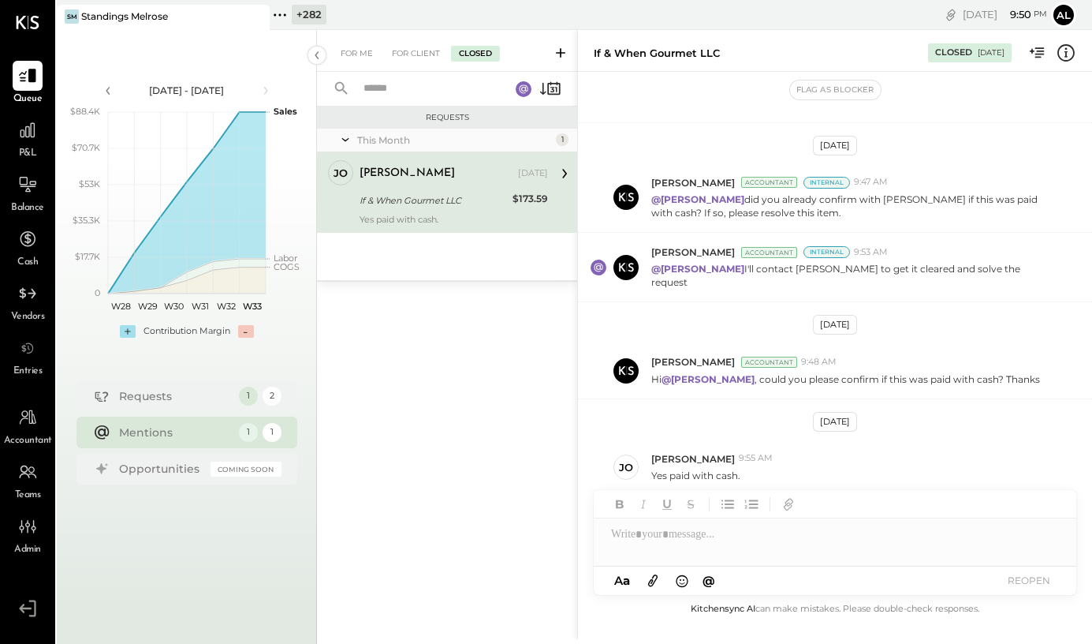
click at [423, 196] on div "If & When Gourmet LLC" at bounding box center [434, 200] width 148 height 16
click at [778, 527] on div at bounding box center [835, 534] width 483 height 32
click at [355, 55] on div "For Me" at bounding box center [357, 54] width 48 height 16
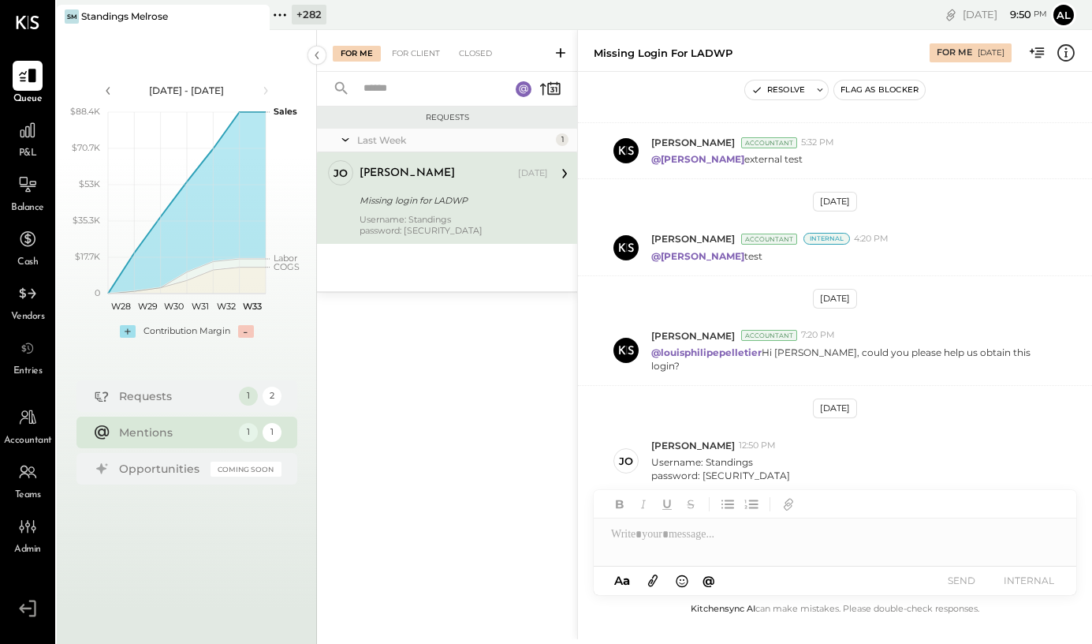
click at [401, 181] on div "jose Aug 12, 2025" at bounding box center [454, 173] width 188 height 22
click at [715, 539] on div at bounding box center [835, 534] width 483 height 32
click at [1042, 531] on icon at bounding box center [1043, 535] width 10 height 11
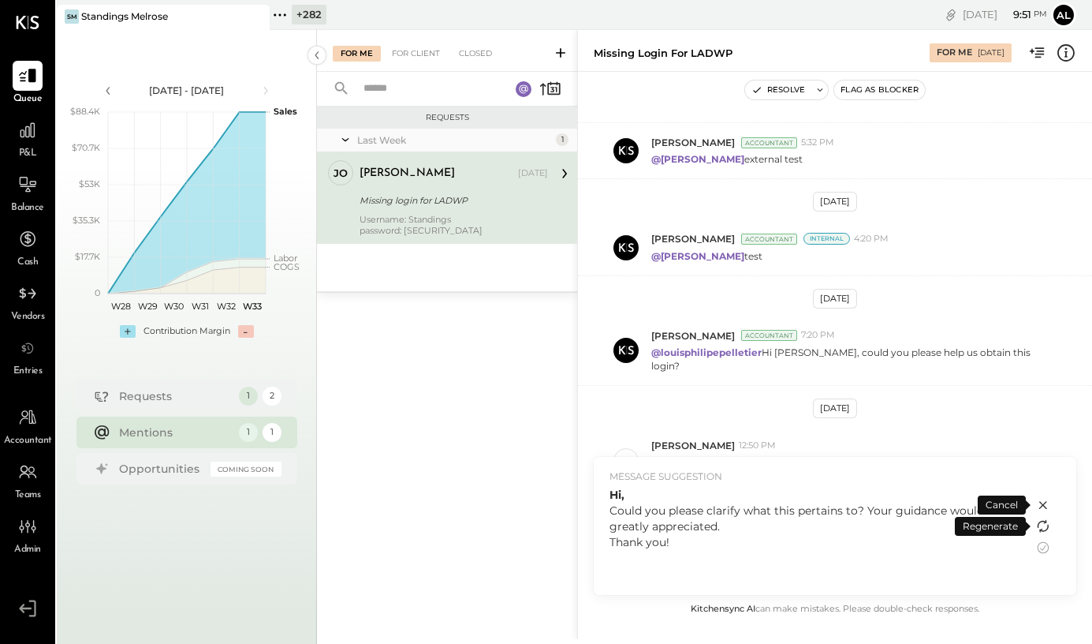
click at [1045, 527] on icon at bounding box center [1043, 526] width 19 height 19
drag, startPoint x: 834, startPoint y: 524, endPoint x: 594, endPoint y: 482, distance: 243.5
click at [594, 480] on div "MESSAGE SUGGESTION Hello, I hope this message finds you well. Could you please …" at bounding box center [814, 526] width 440 height 138
copy div "MESSAGE SUGGESTION Hello, I hope this message finds you well. Could you please …"
click at [950, 551] on div "Hello, I hope this message finds you well. Could you please provide more detail…" at bounding box center [814, 537] width 409 height 100
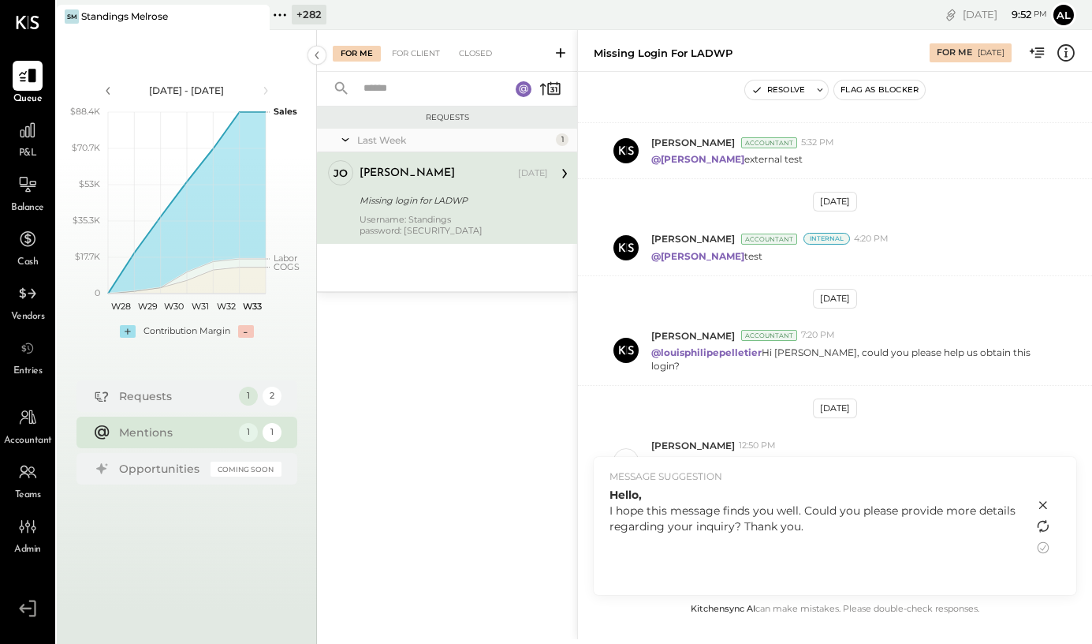
click at [1043, 524] on icon at bounding box center [1043, 526] width 19 height 19
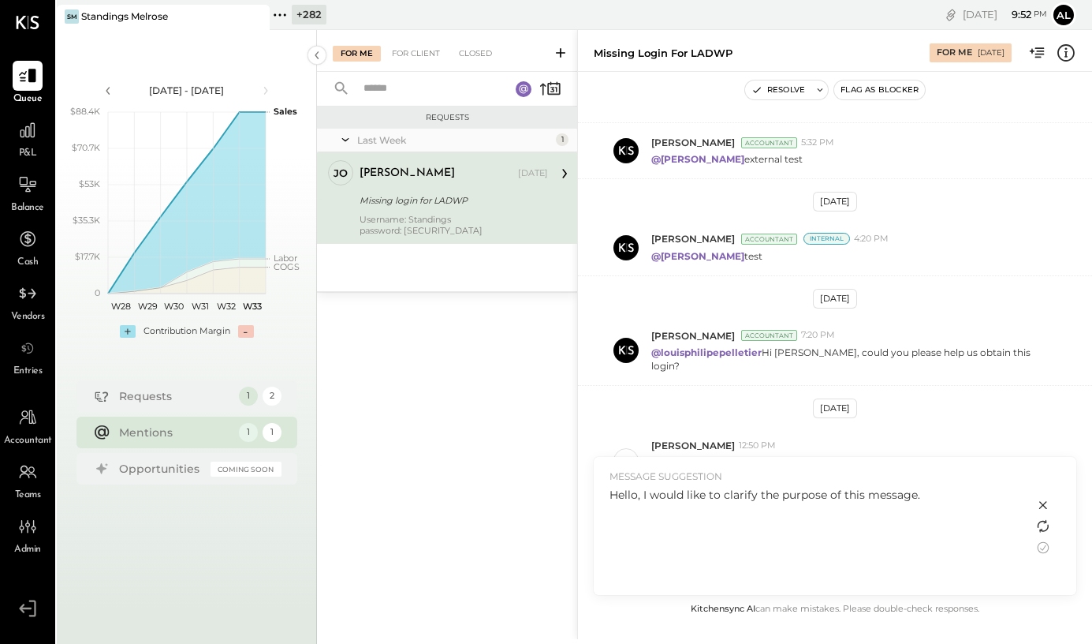
click at [1043, 525] on icon at bounding box center [1043, 526] width 19 height 19
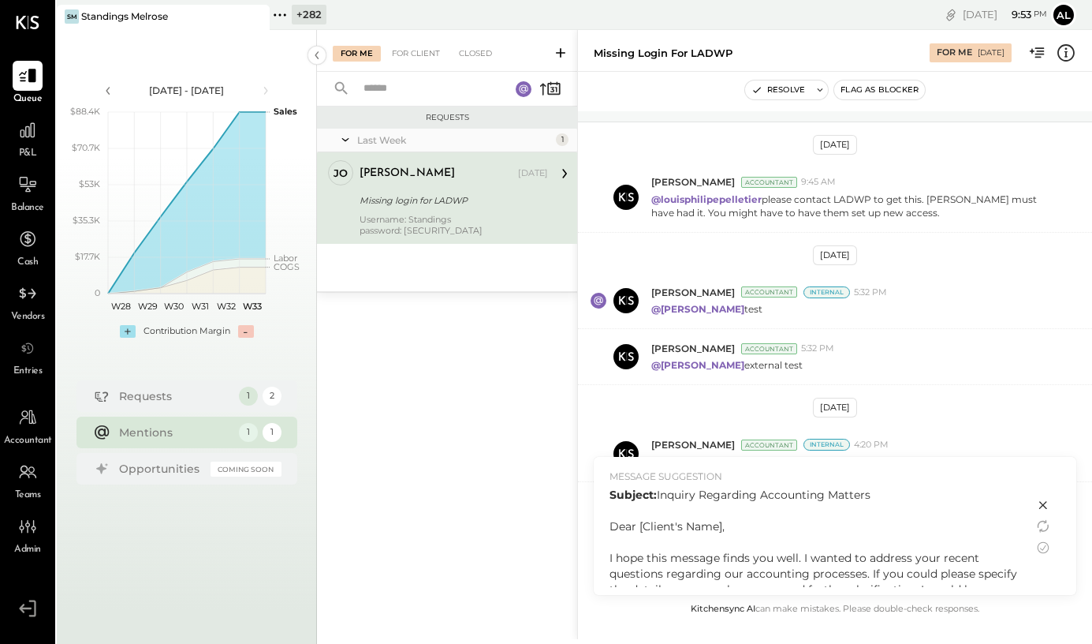
scroll to position [47, 0]
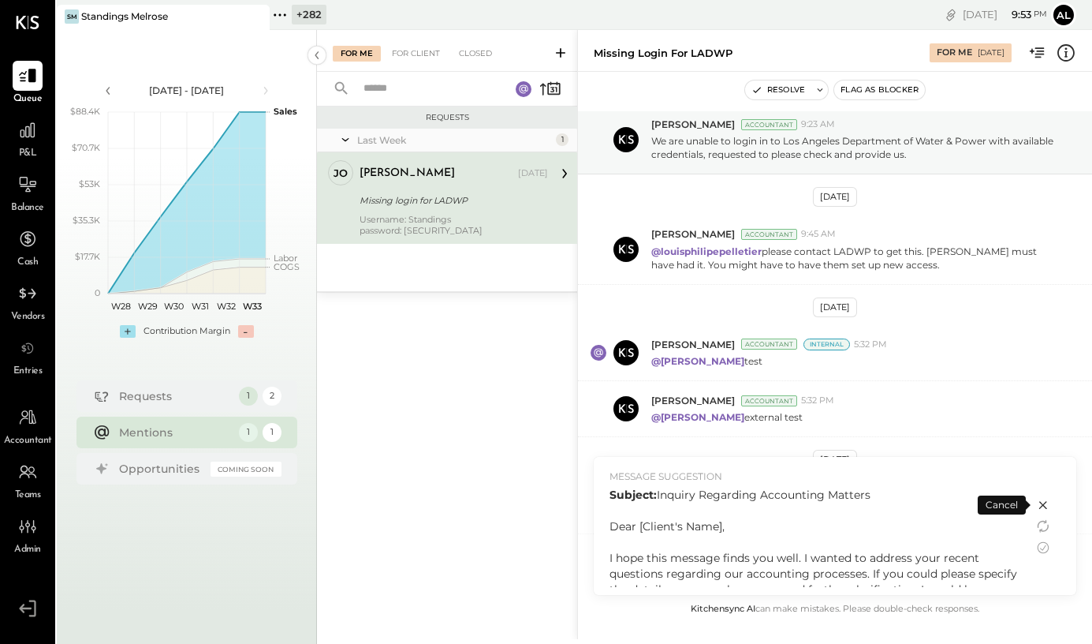
click at [1043, 503] on icon at bounding box center [1043, 505] width 8 height 8
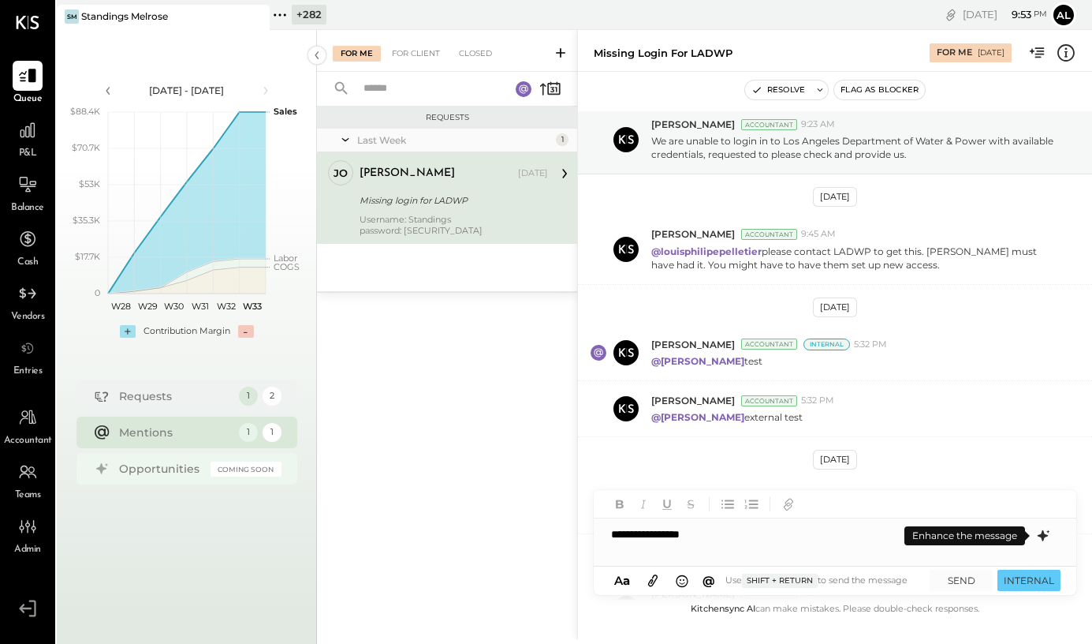
click at [170, 463] on div "Opportunities" at bounding box center [161, 469] width 84 height 16
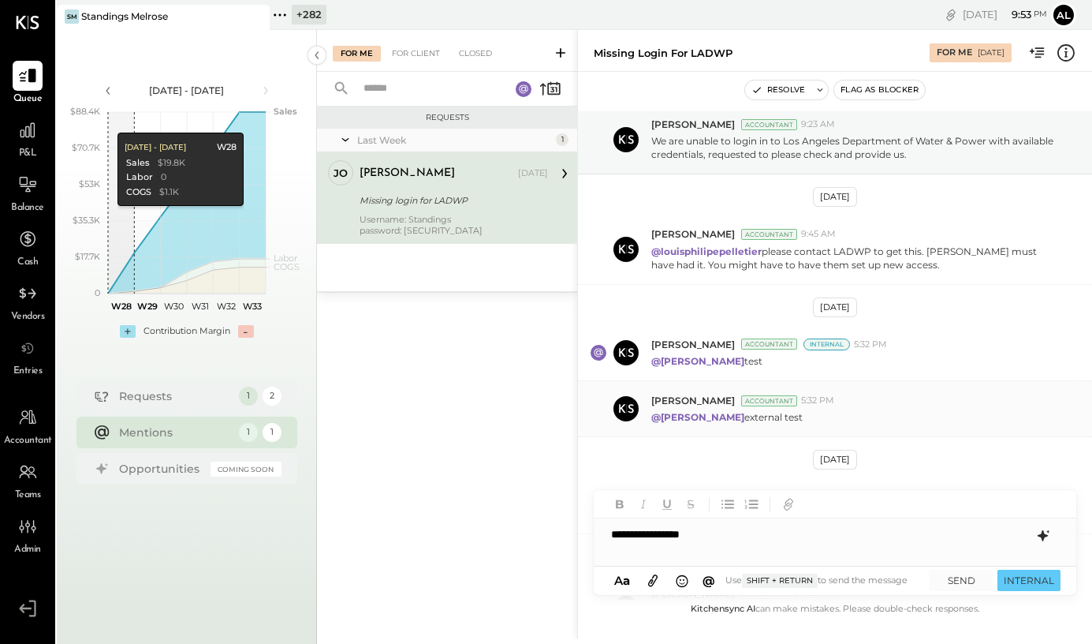
click at [690, 413] on strong "@Alex Racioppi" at bounding box center [697, 417] width 93 height 12
click at [690, 417] on strong "@Alex Racioppi" at bounding box center [697, 417] width 93 height 12
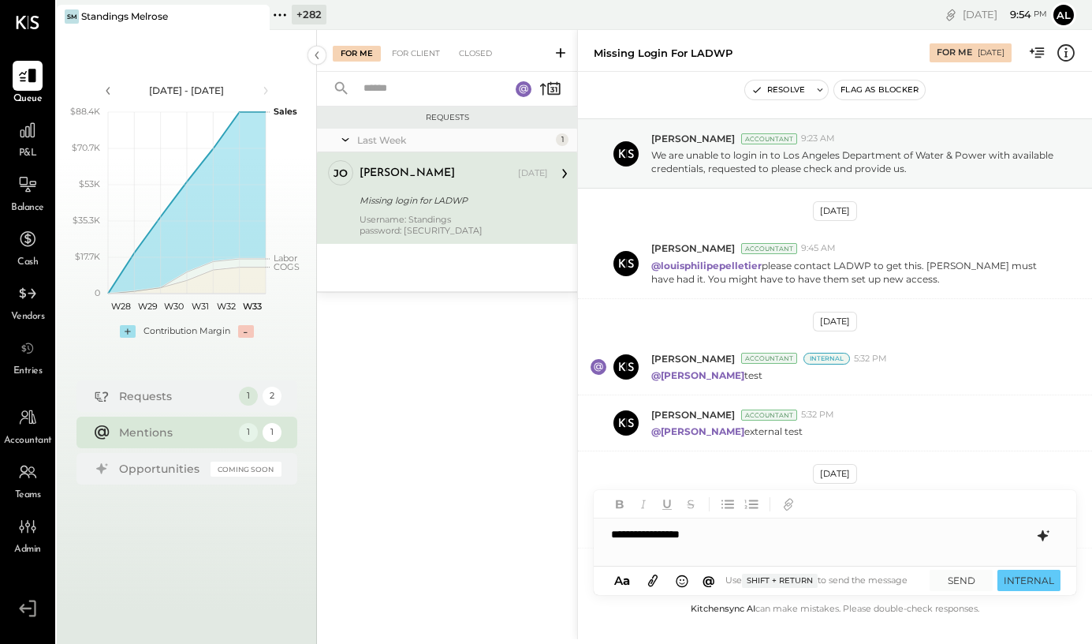
scroll to position [0, 0]
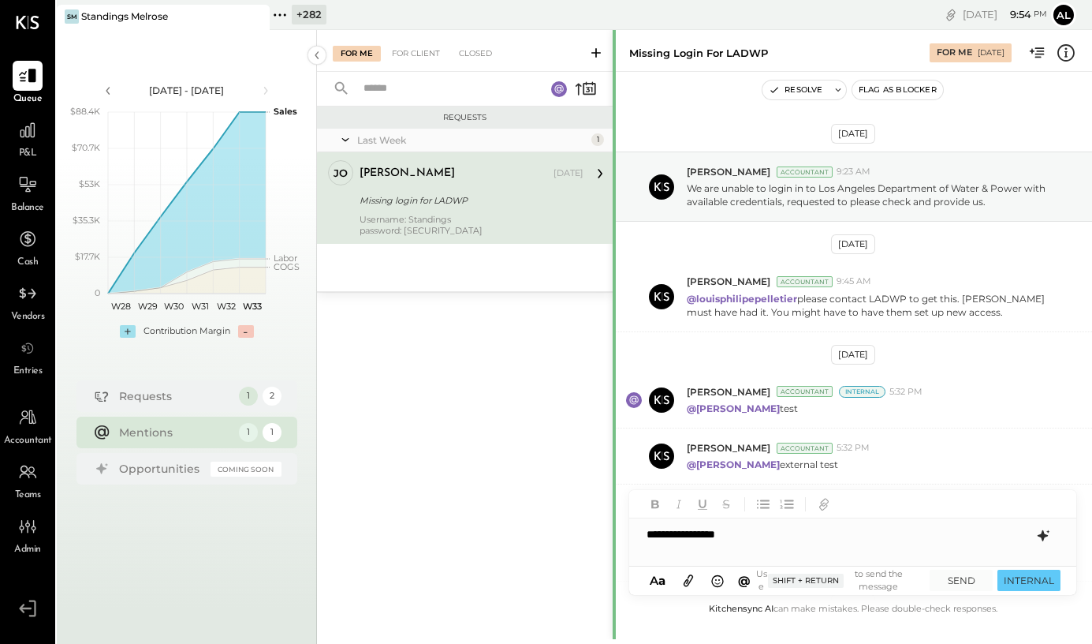
drag, startPoint x: 578, startPoint y: 53, endPoint x: 614, endPoint y: 47, distance: 36.0
click at [614, 47] on div at bounding box center [614, 639] width 3 height 1218
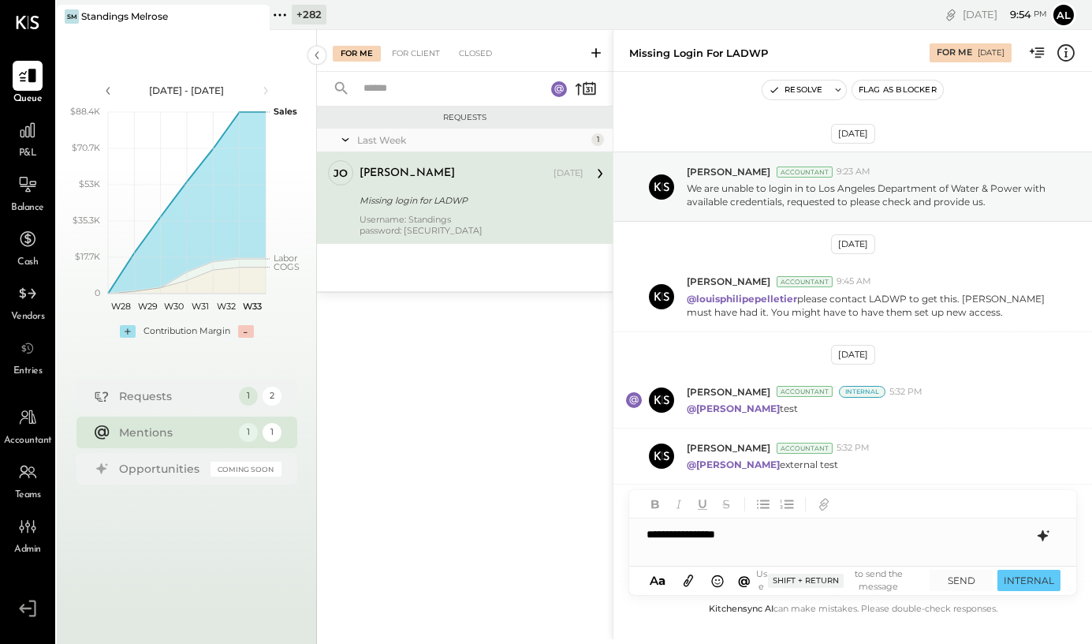
click at [1066, 58] on icon at bounding box center [1066, 53] width 21 height 21
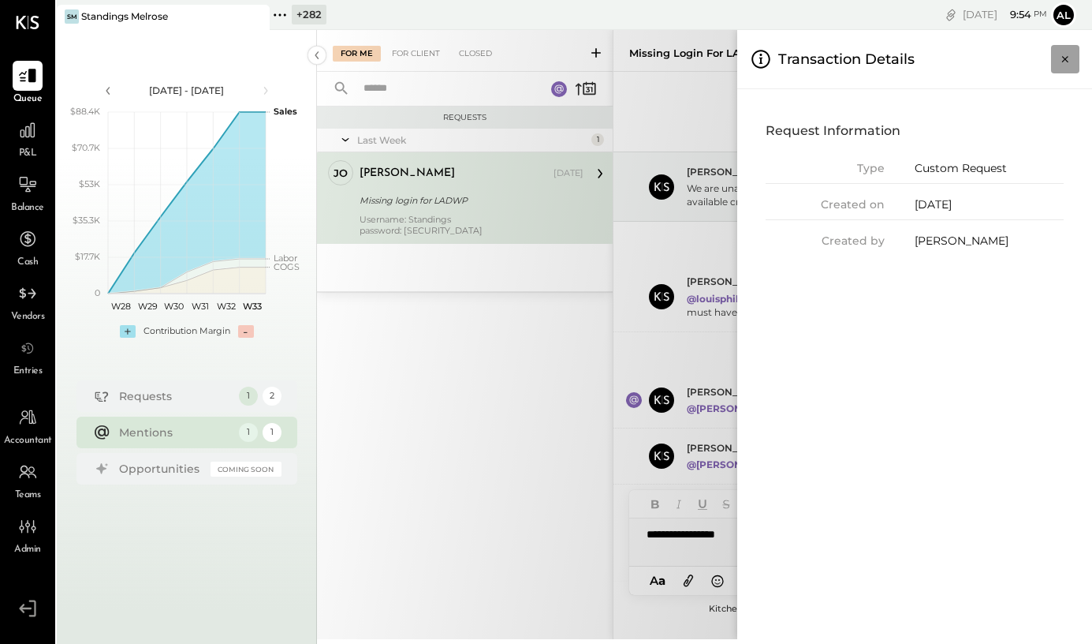
click at [1061, 71] on button "Close panel" at bounding box center [1065, 59] width 28 height 28
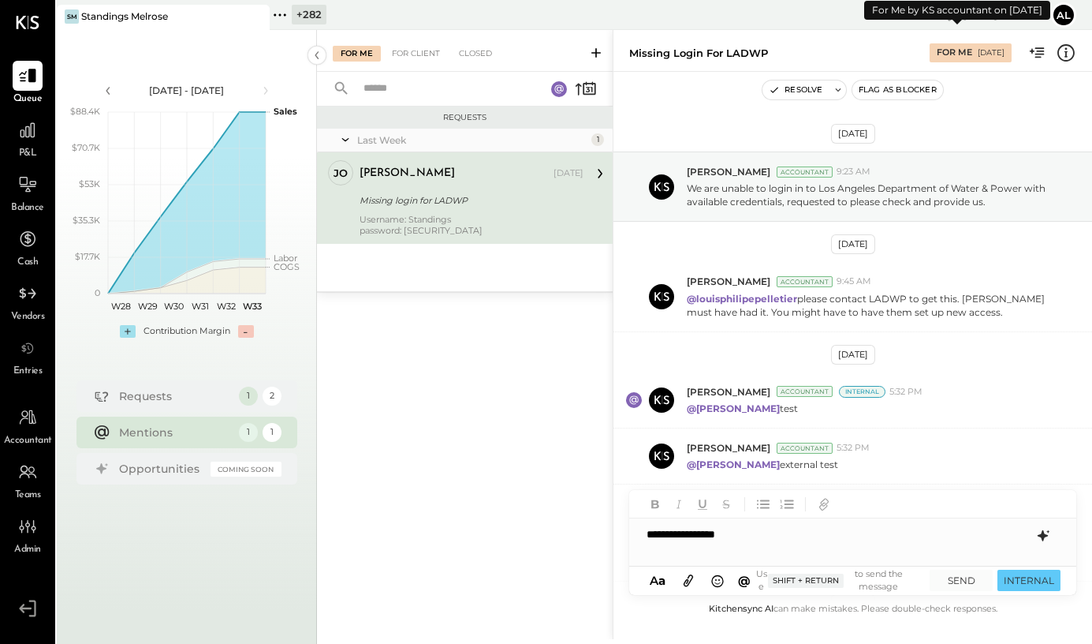
click at [983, 59] on div "For Me 08/12/2025" at bounding box center [971, 52] width 82 height 19
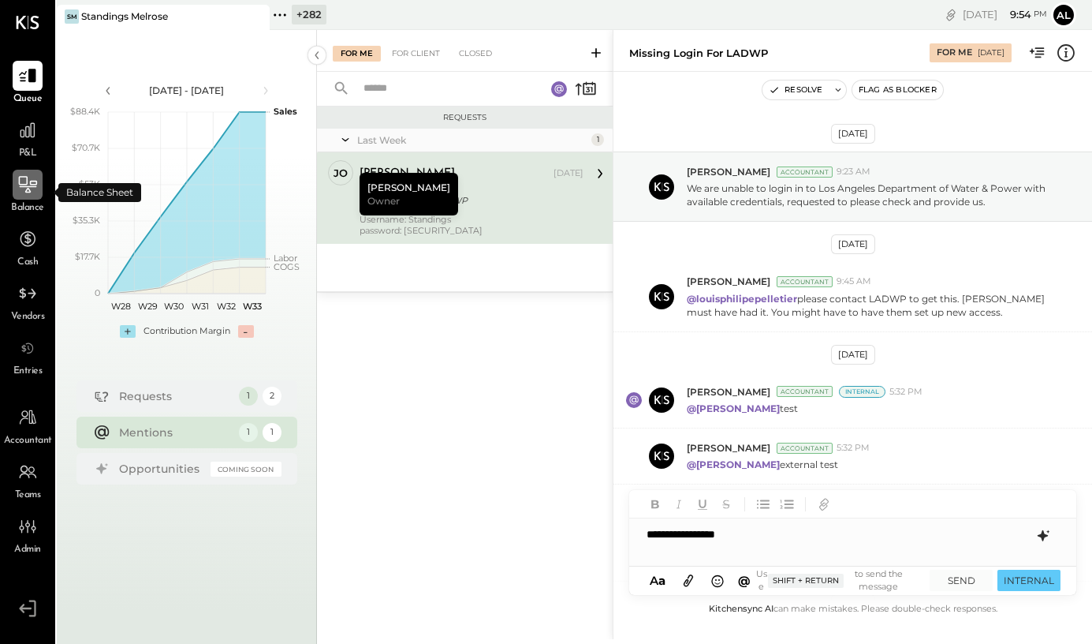
click at [36, 198] on div at bounding box center [28, 185] width 30 height 30
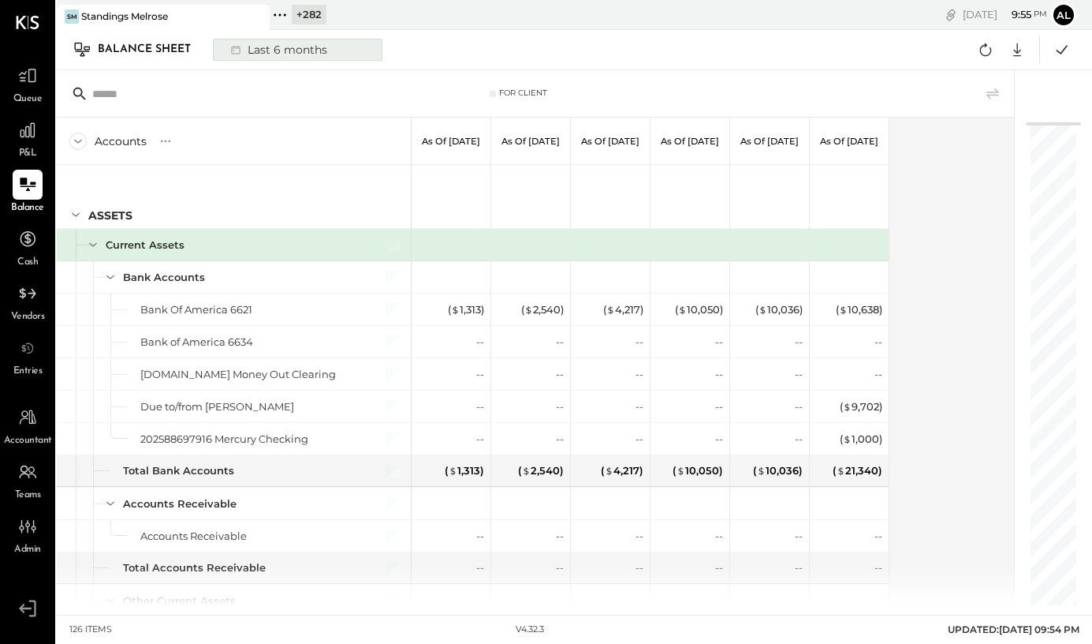
click at [311, 43] on div "Last 6 months" at bounding box center [278, 49] width 112 height 21
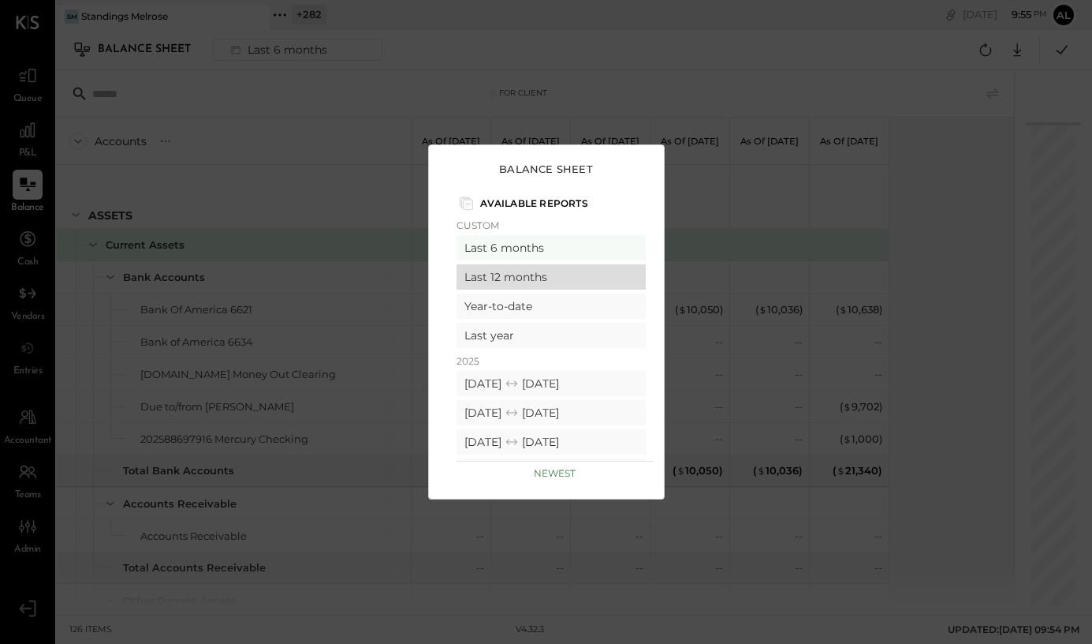
click at [524, 276] on div "Last 12 months" at bounding box center [551, 276] width 189 height 25
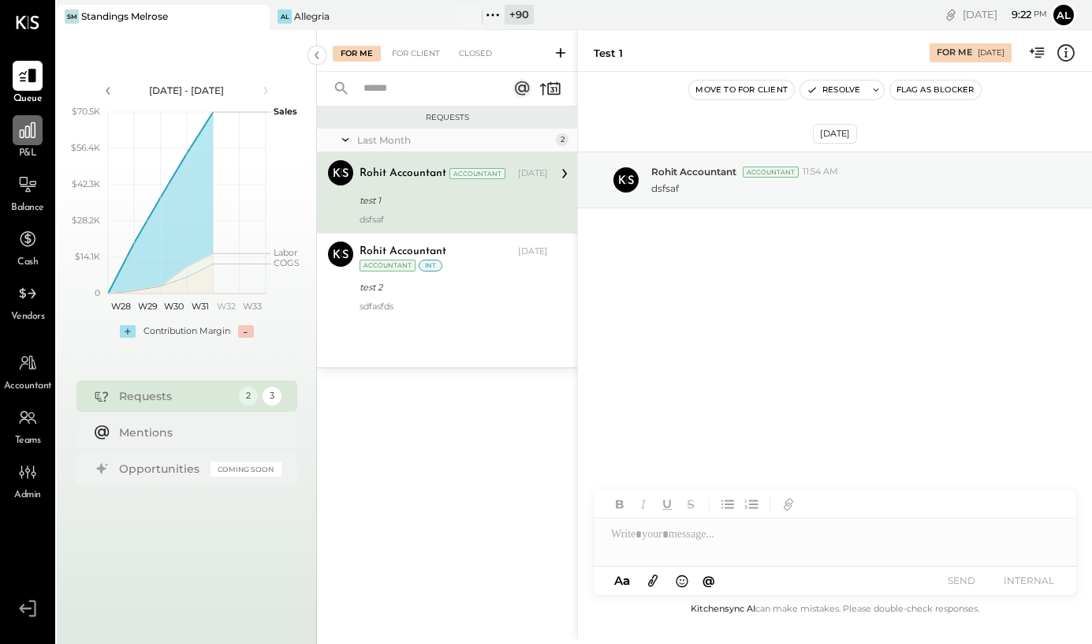
click at [34, 129] on icon at bounding box center [28, 130] width 16 height 16
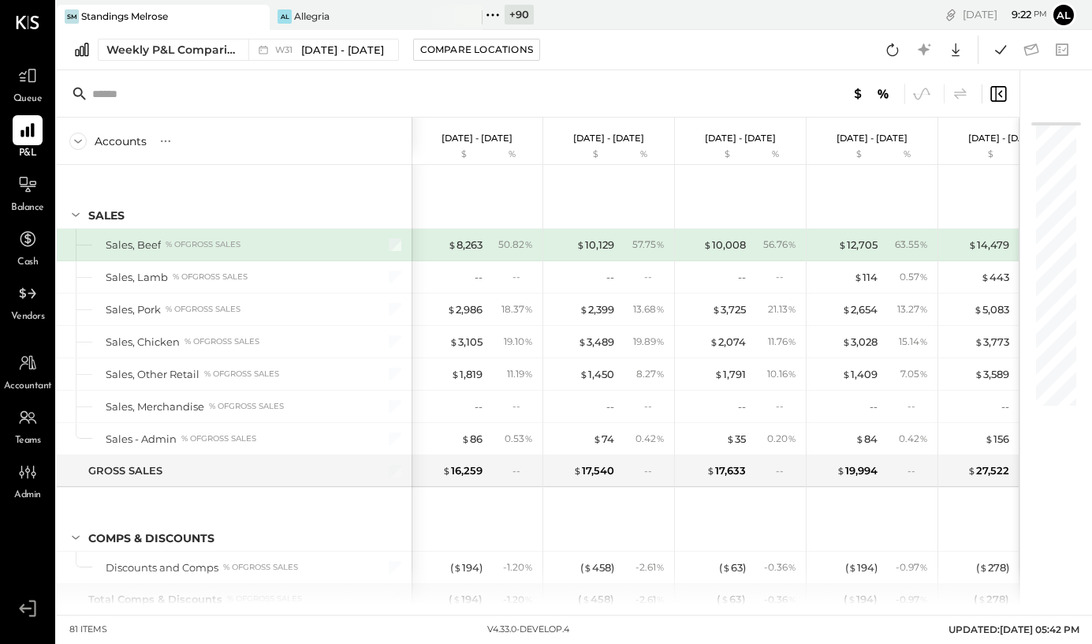
click at [388, 252] on div at bounding box center [385, 245] width 39 height 32
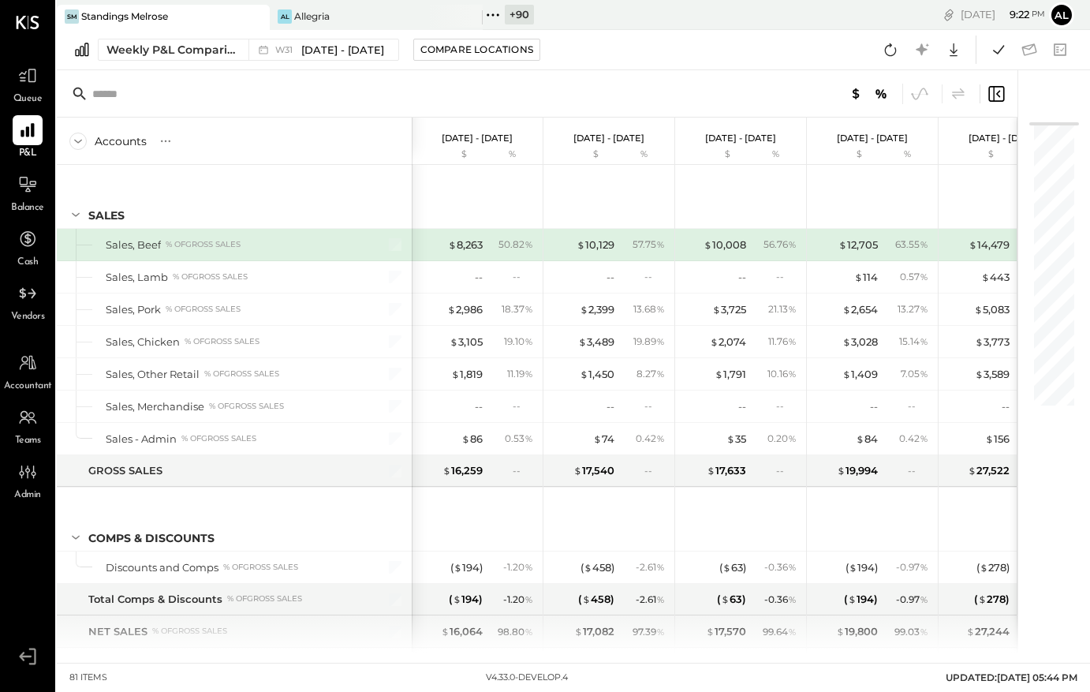
click at [998, 87] on icon at bounding box center [996, 93] width 19 height 19
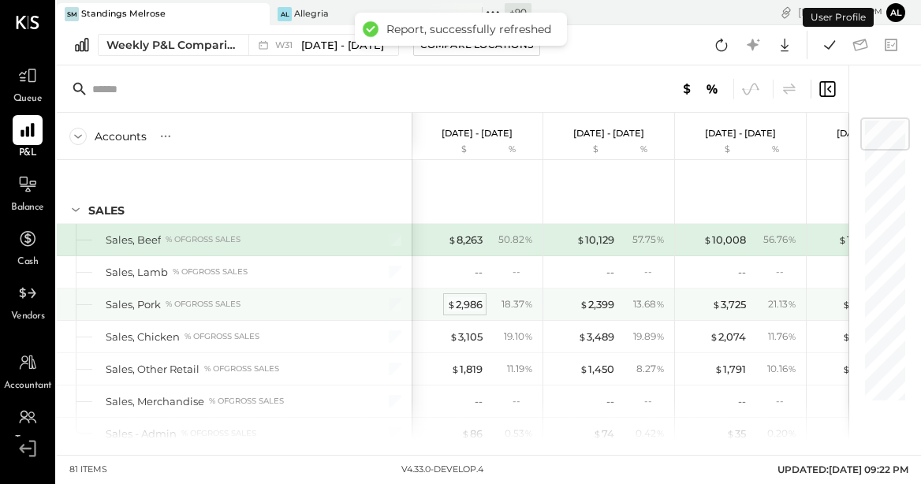
click at [453, 304] on span "$" at bounding box center [451, 304] width 9 height 13
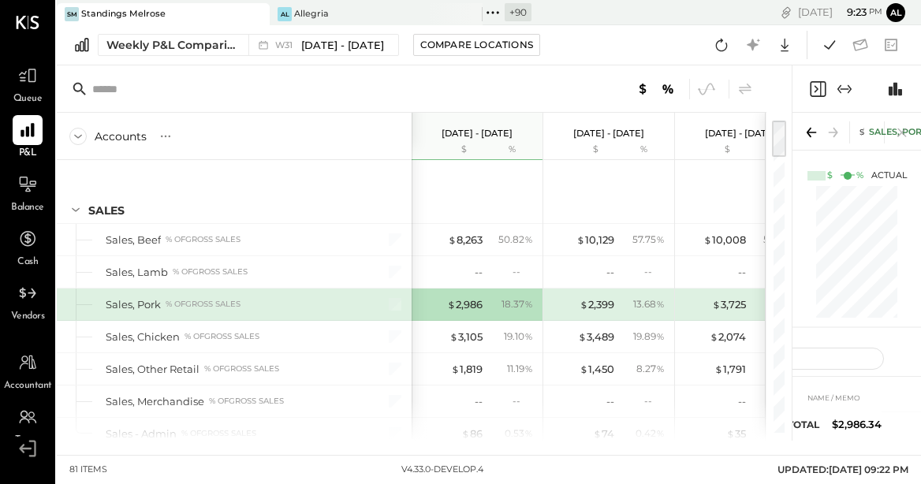
click at [845, 91] on icon "Expand panel (e)" at bounding box center [844, 89] width 19 height 19
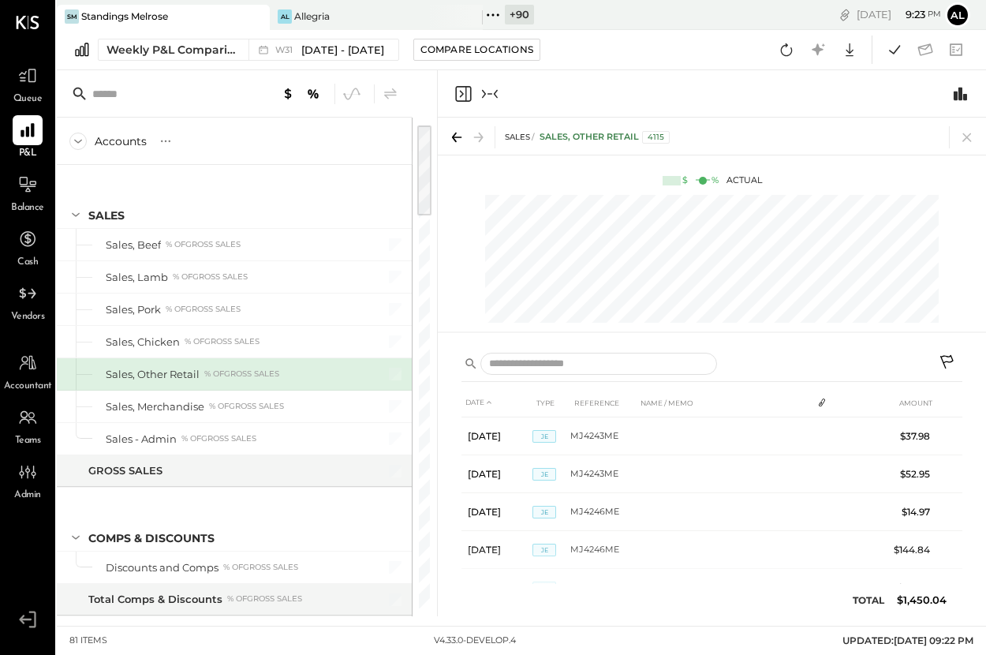
scroll to position [0, 197]
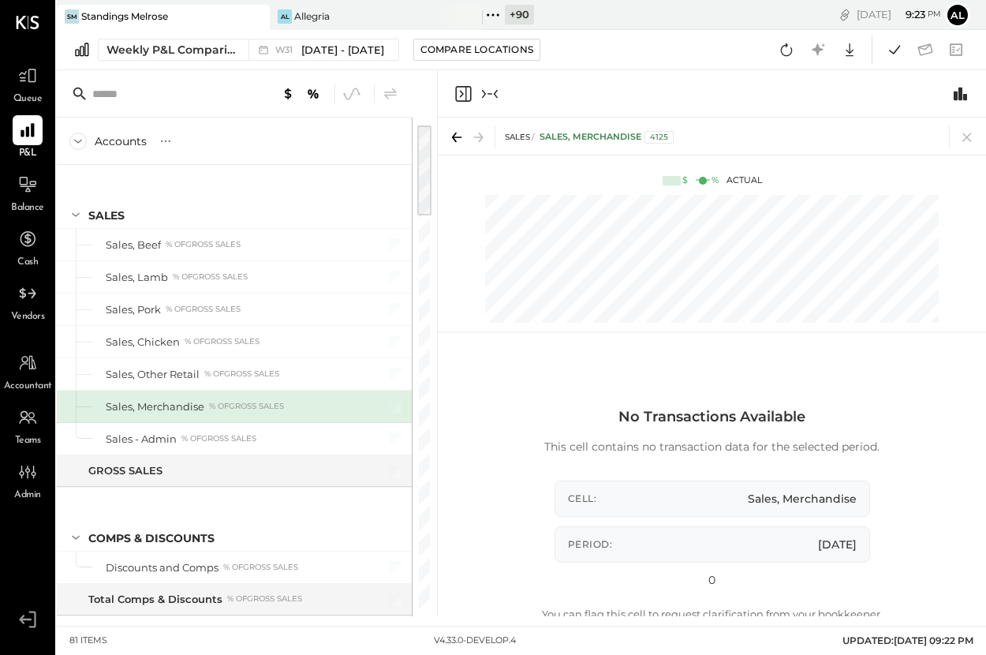
scroll to position [0, 65]
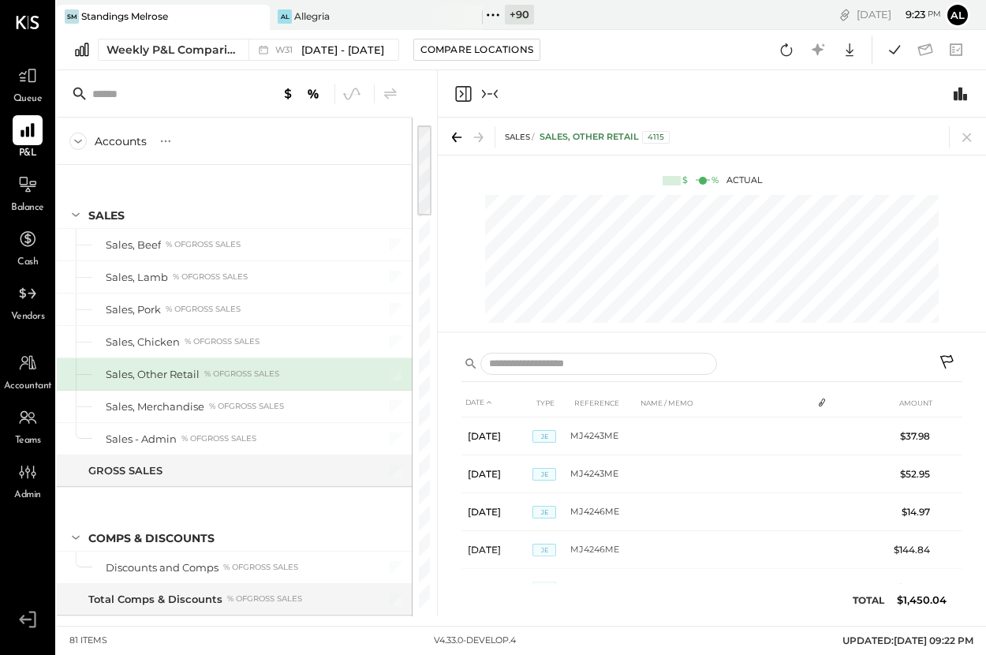
scroll to position [0, 197]
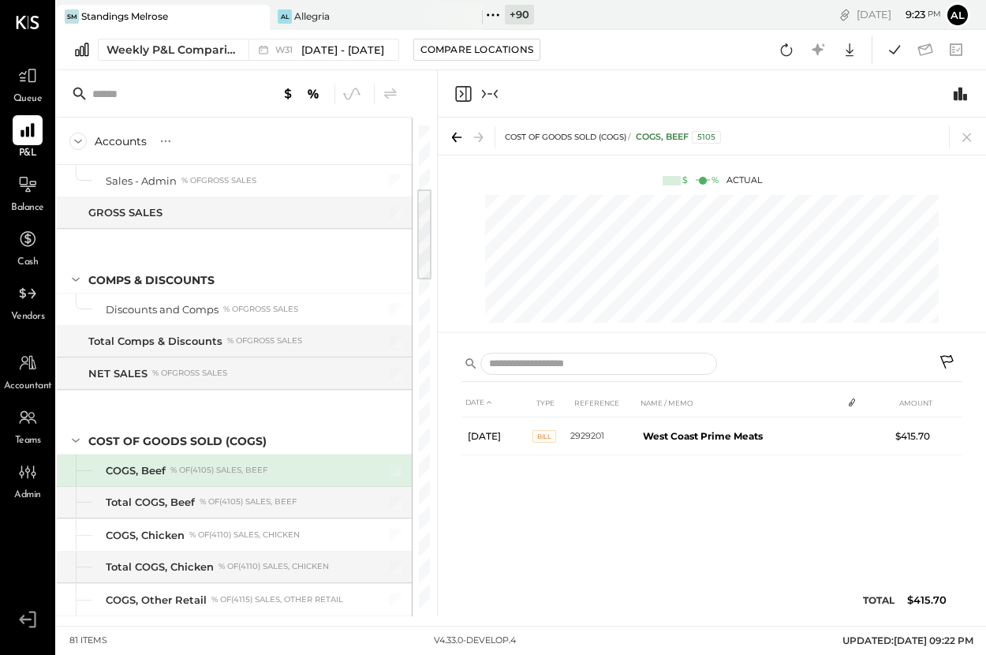
scroll to position [322, 0]
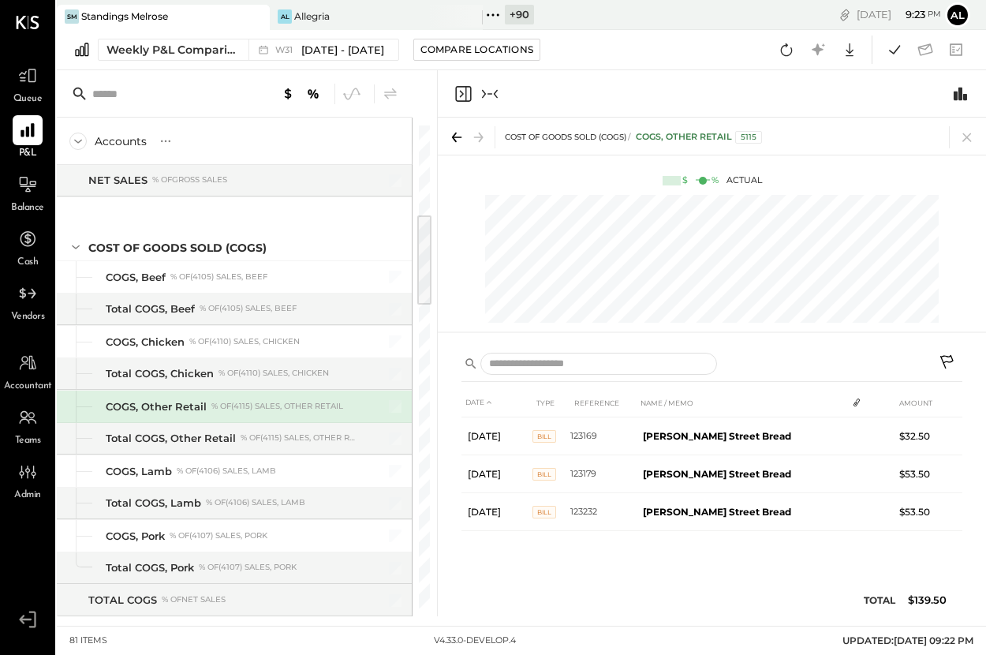
scroll to position [483, 0]
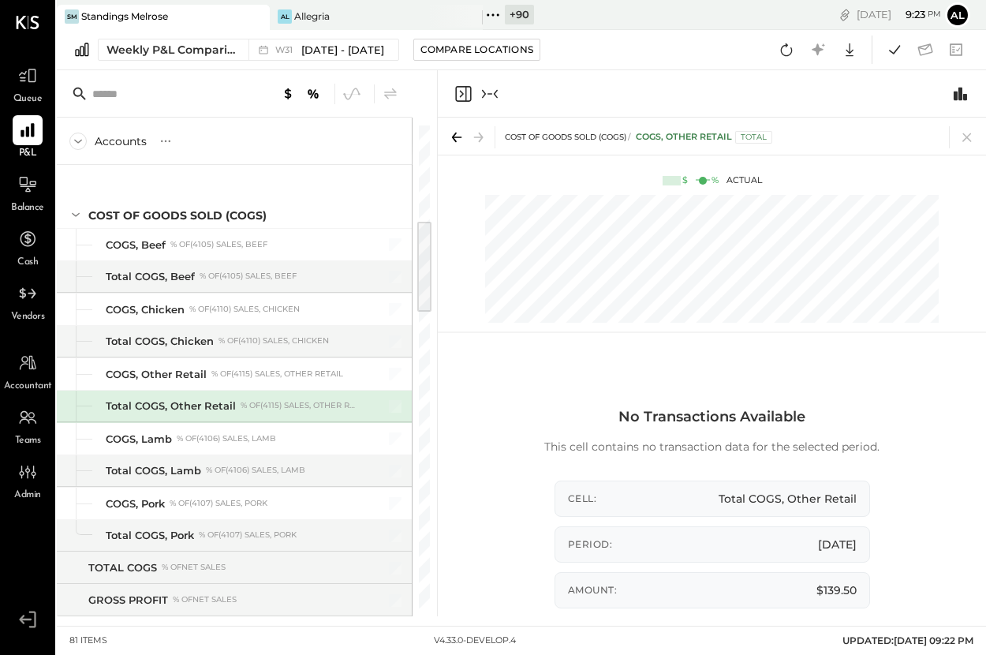
scroll to position [451, 0]
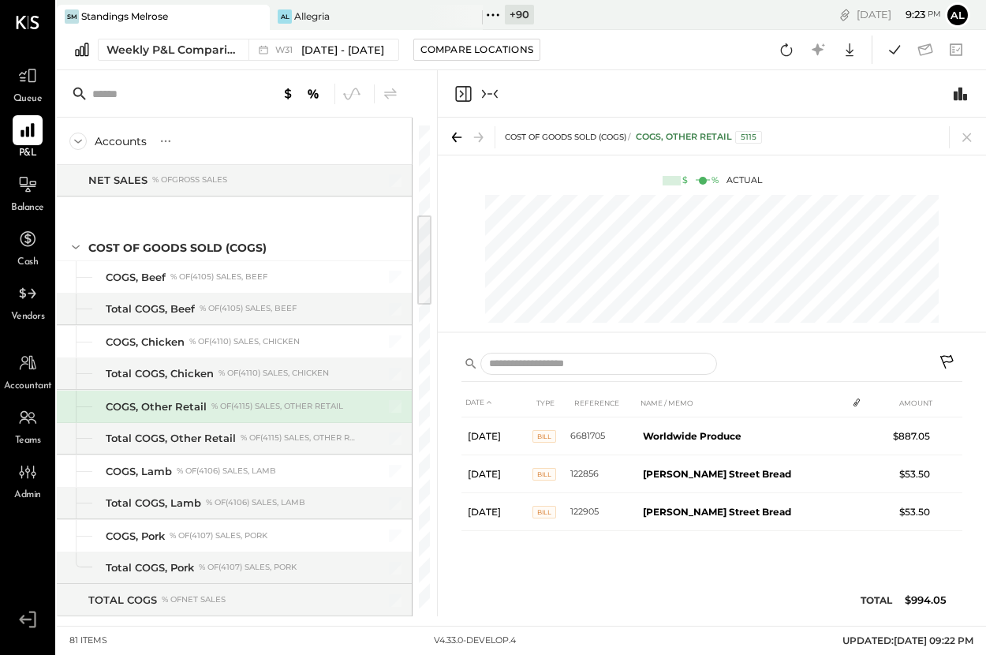
scroll to position [0, 592]
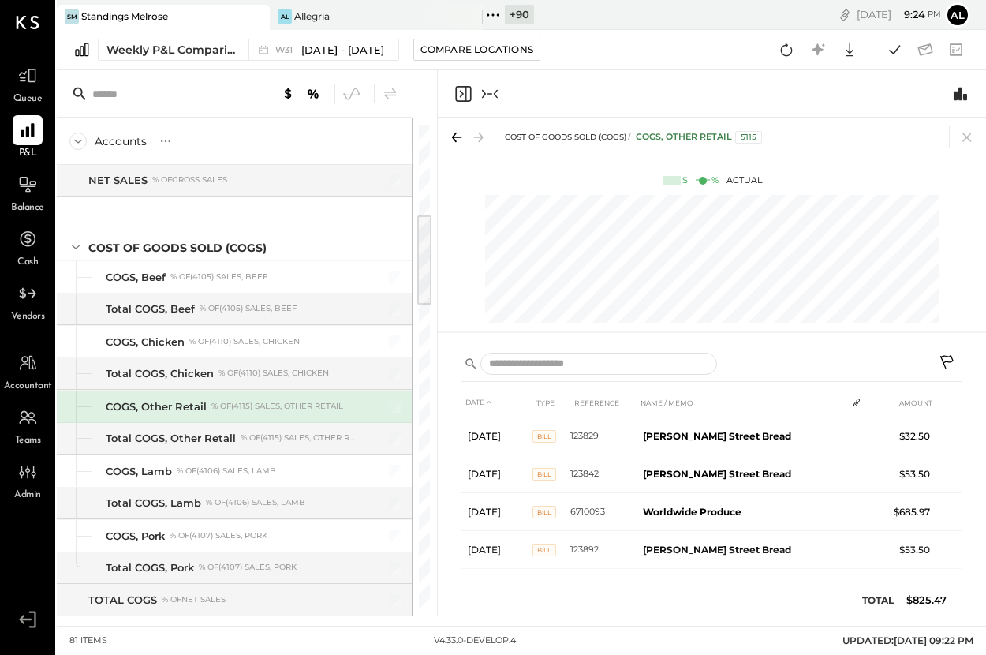
scroll to position [0, 197]
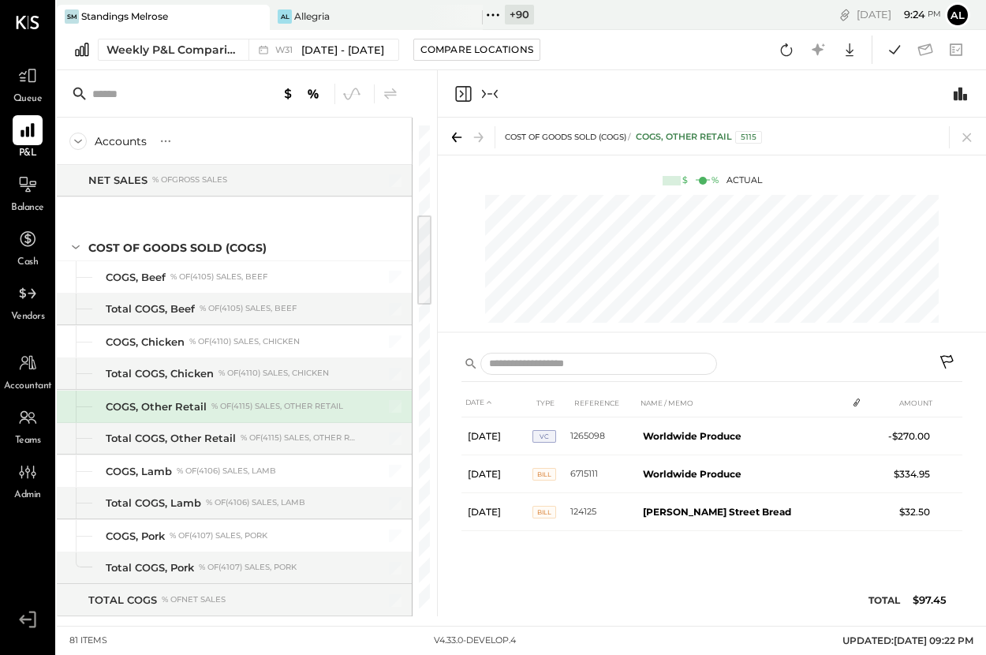
scroll to position [0, 65]
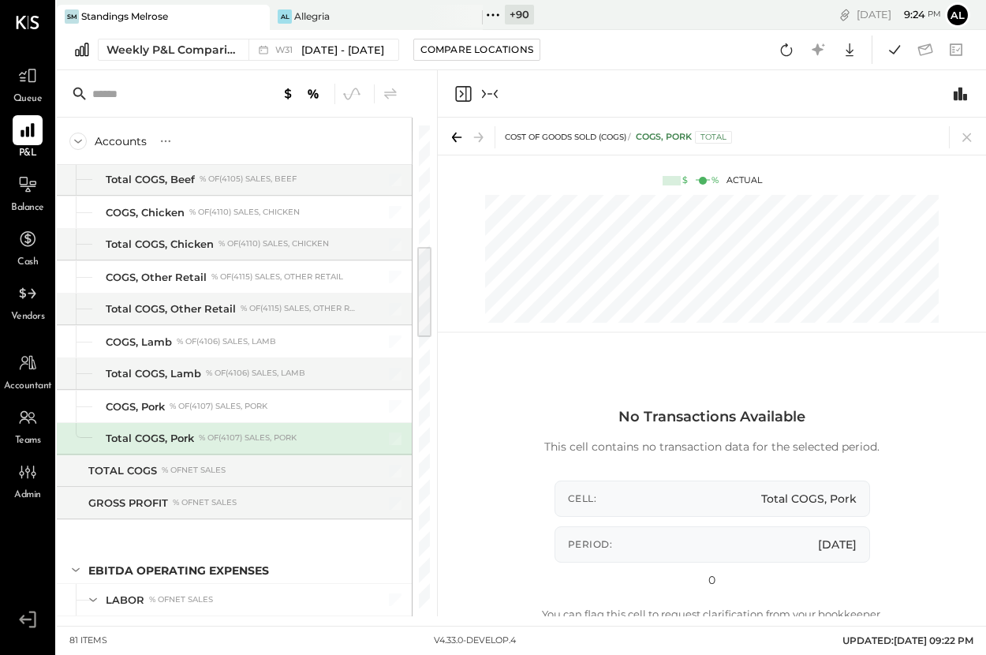
scroll to position [613, 0]
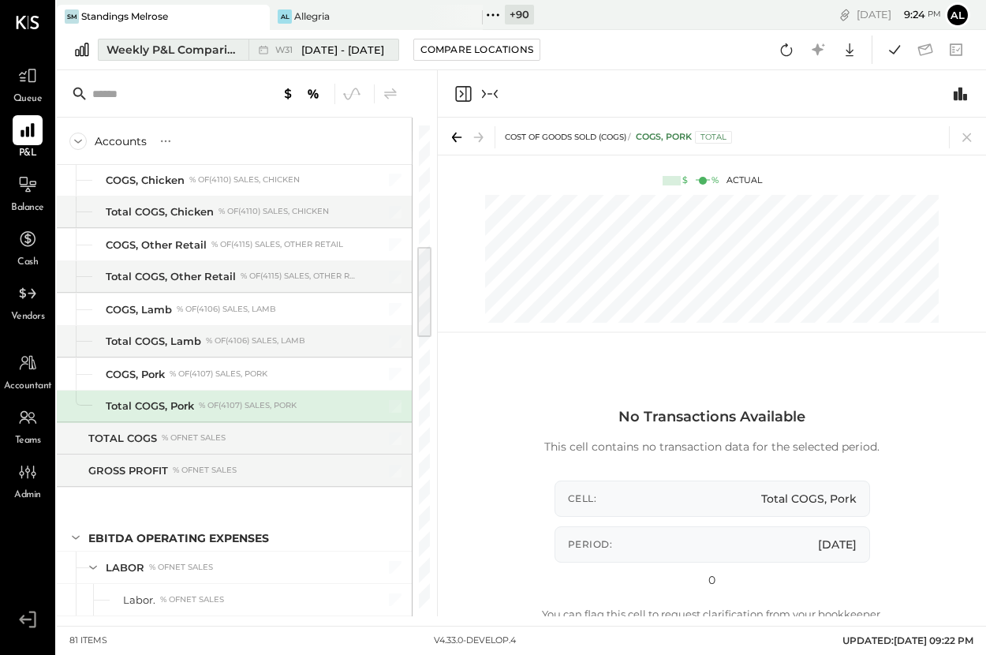
click at [174, 51] on div "Weekly P&L Comparison" at bounding box center [172, 50] width 132 height 16
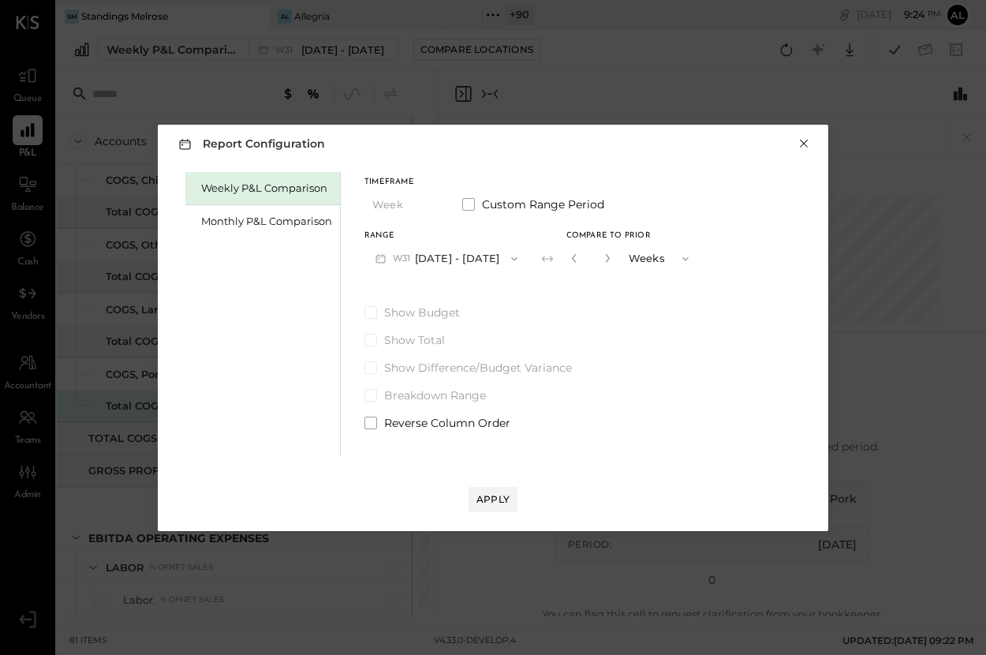
click at [804, 144] on button "×" at bounding box center [803, 144] width 14 height 16
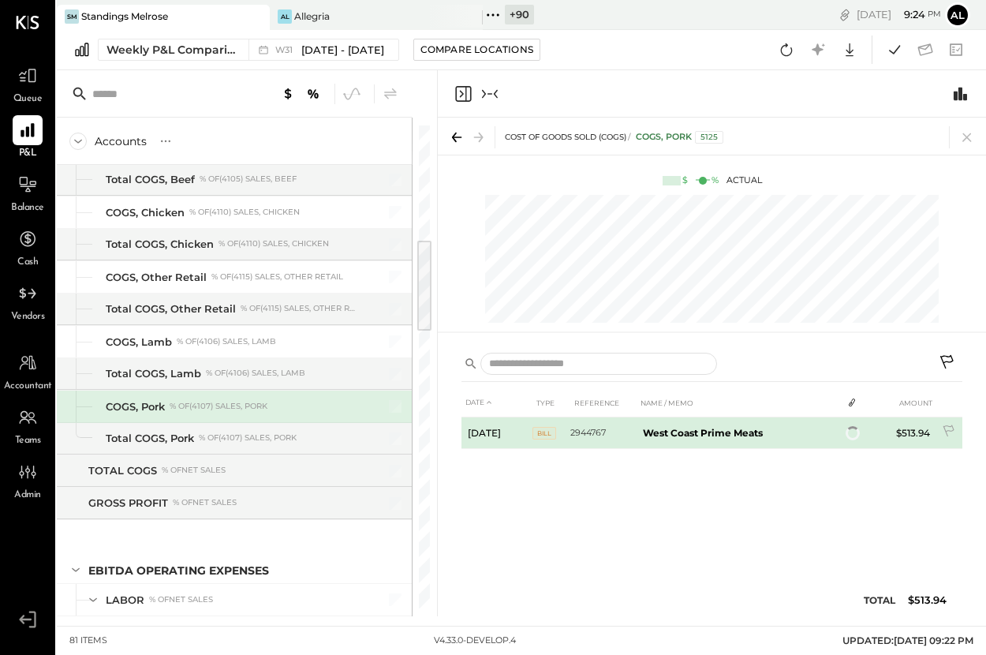
click at [533, 431] on span "Bill" at bounding box center [544, 433] width 24 height 13
click at [550, 435] on span "Bill" at bounding box center [544, 433] width 24 height 13
click at [920, 434] on icon at bounding box center [950, 432] width 16 height 16
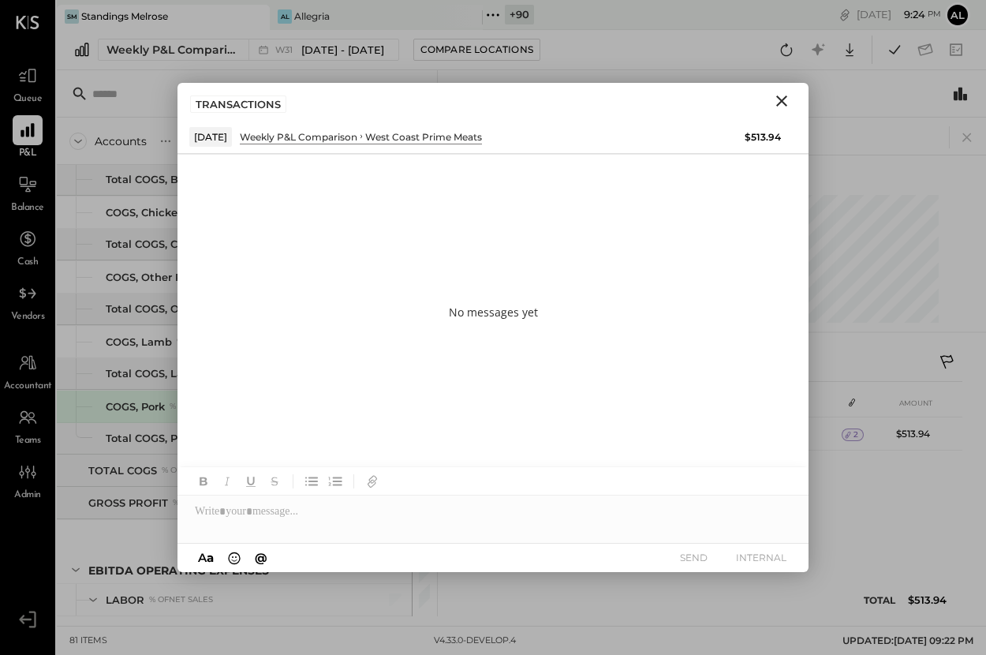
click at [787, 105] on icon "Close" at bounding box center [781, 100] width 19 height 19
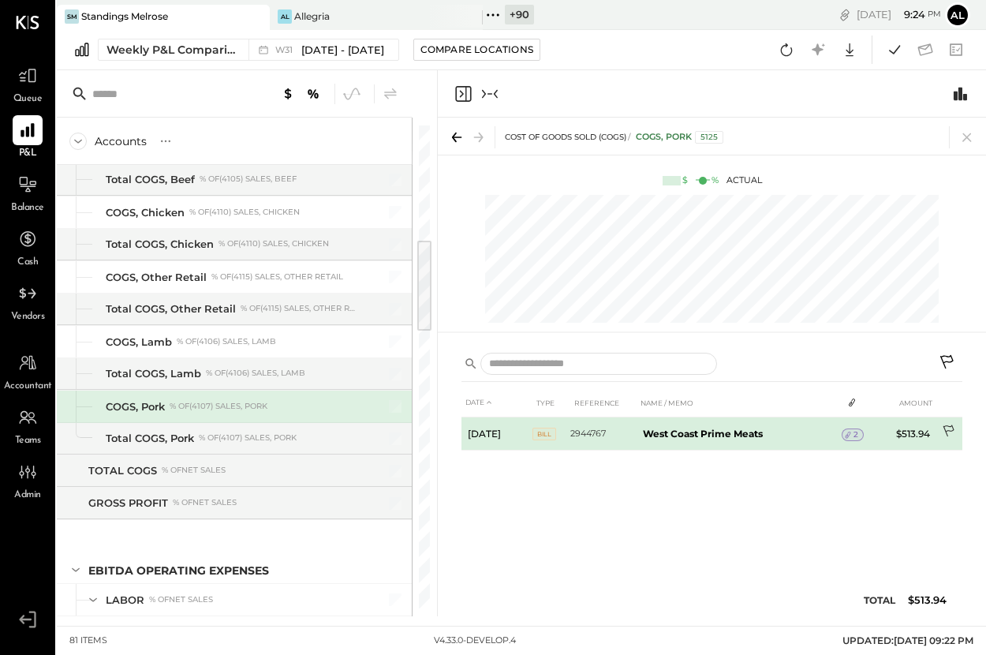
click at [920, 427] on icon at bounding box center [950, 432] width 16 height 16
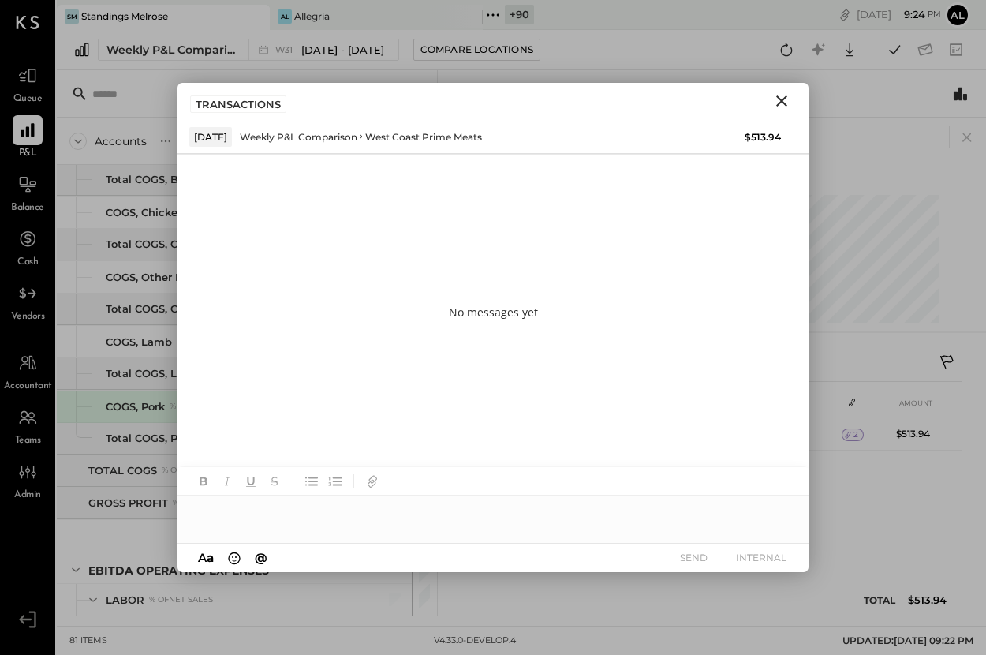
click at [783, 103] on icon "Close" at bounding box center [781, 100] width 11 height 11
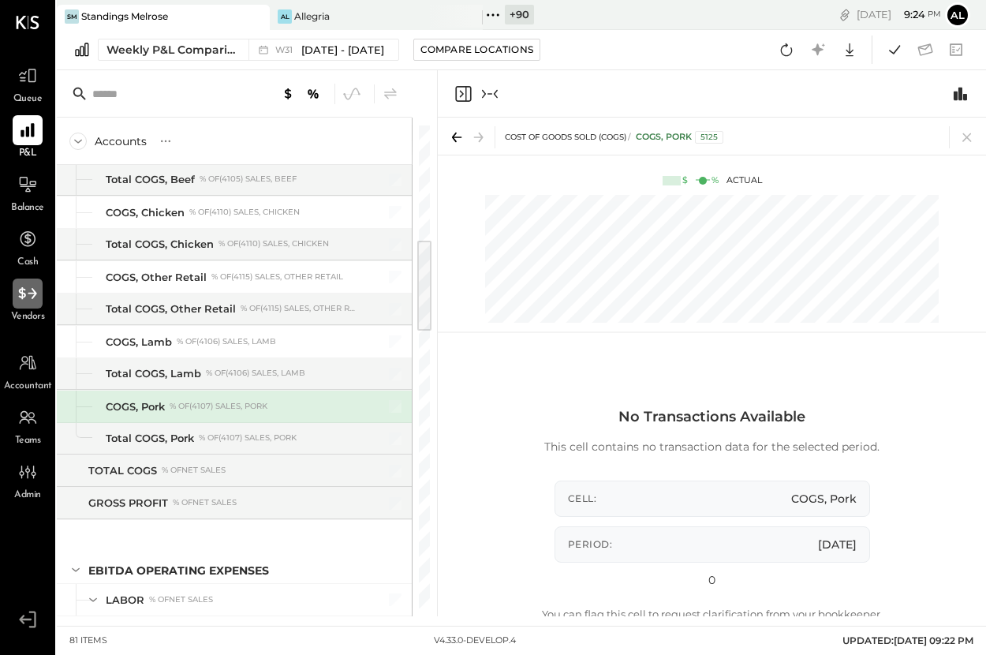
click at [28, 301] on icon at bounding box center [27, 293] width 21 height 21
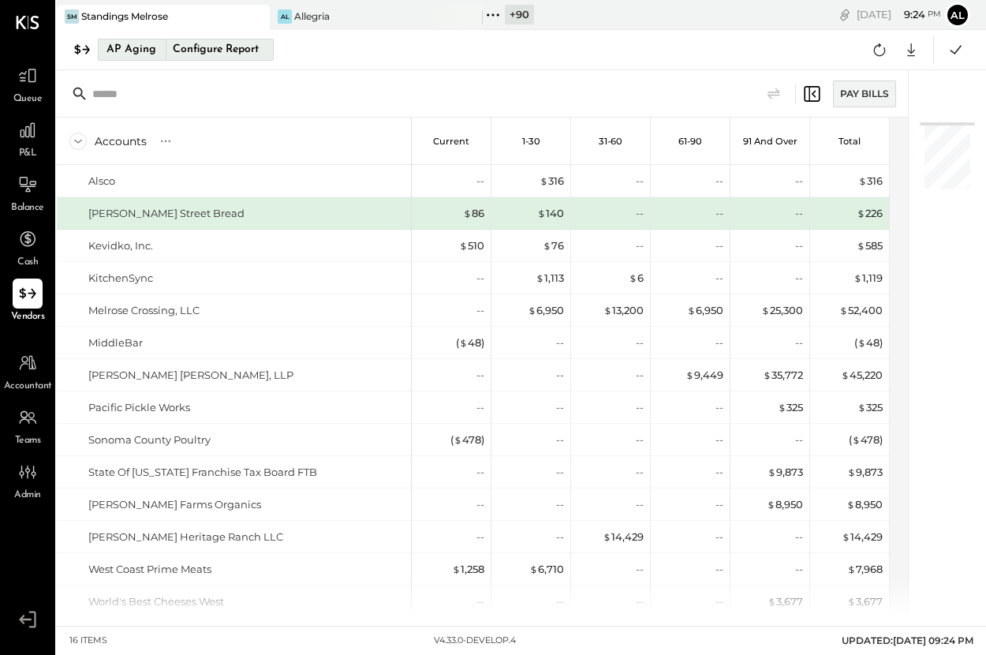
click at [127, 51] on div "AP Aging" at bounding box center [131, 49] width 50 height 25
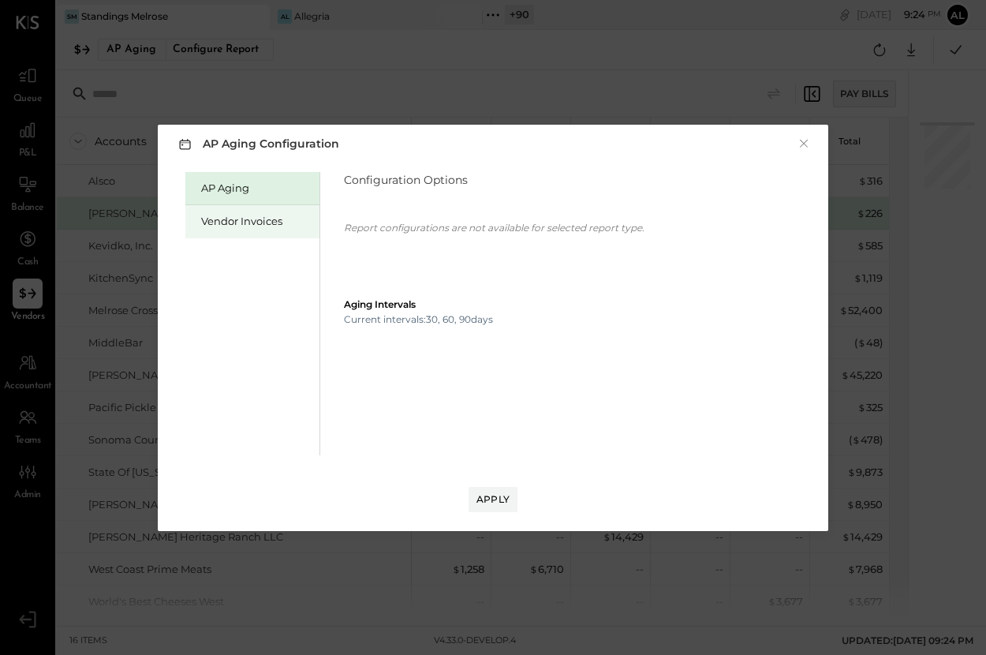
click at [246, 220] on div "Vendor Invoices" at bounding box center [256, 221] width 110 height 15
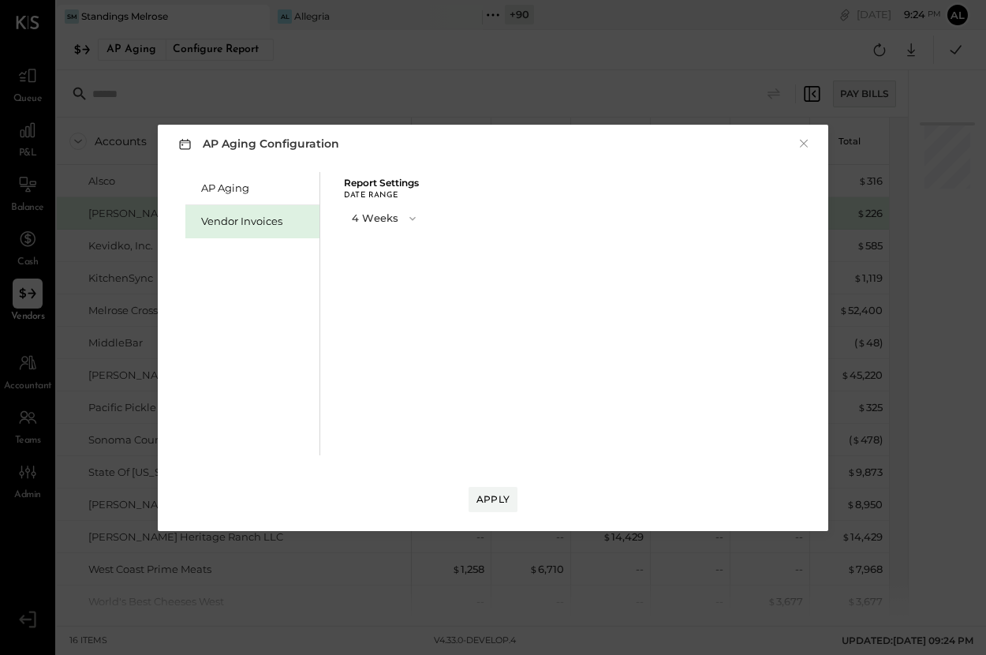
click at [373, 218] on button "4 Weeks" at bounding box center [385, 217] width 83 height 29
click at [388, 252] on div "8 Weeks" at bounding box center [385, 246] width 81 height 28
click at [498, 483] on div "AP Aging Configuration × AP Aging Vendor Invoices Report Settings Date Range 8 …" at bounding box center [493, 328] width 670 height 406
click at [496, 483] on div "Apply" at bounding box center [492, 498] width 33 height 13
